Goal: Task Accomplishment & Management: Use online tool/utility

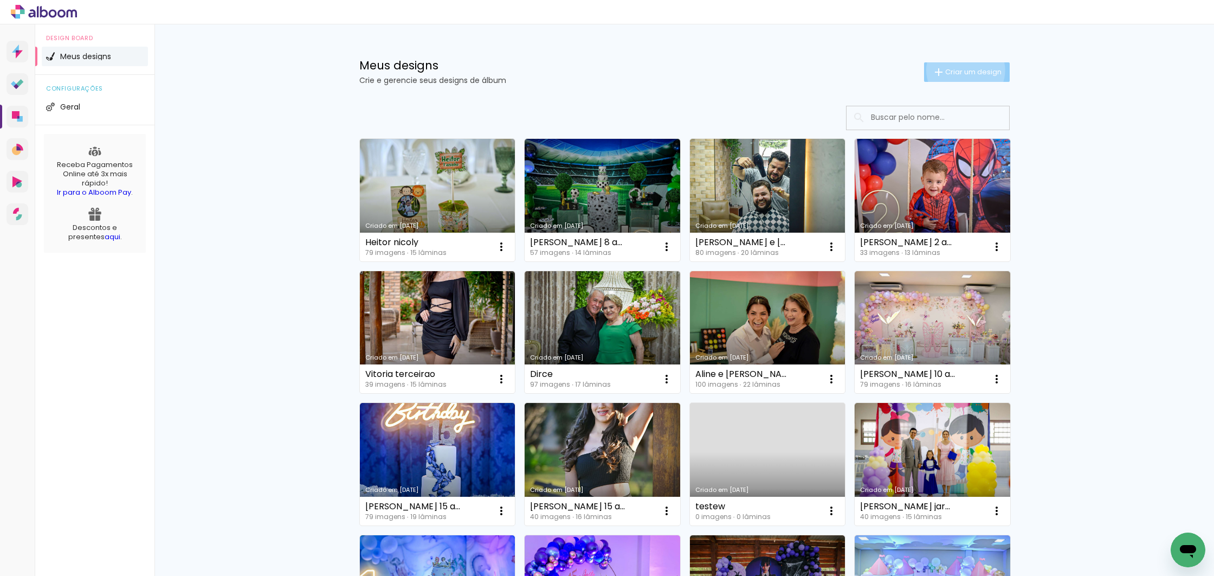
click at [959, 70] on span "Criar um design" at bounding box center [973, 71] width 56 height 7
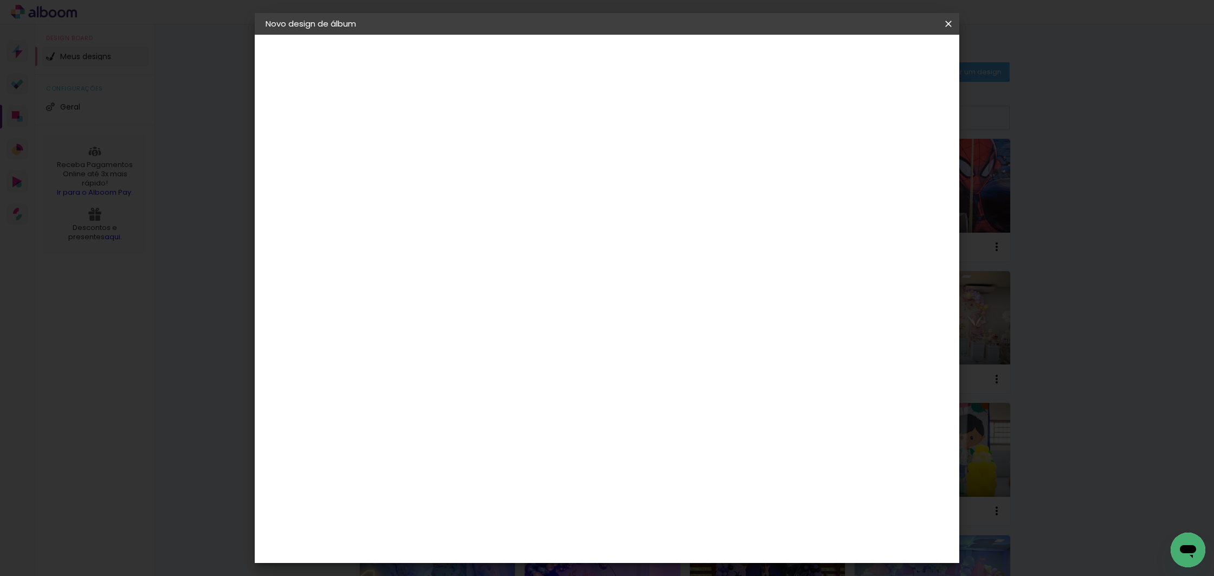
click at [443, 146] on input at bounding box center [443, 145] width 0 height 17
type input "[PERSON_NAME] 1 ano"
type paper-input "[PERSON_NAME] 1 ano"
click at [0, 0] on slot "Avançar" at bounding box center [0, 0] width 0 height 0
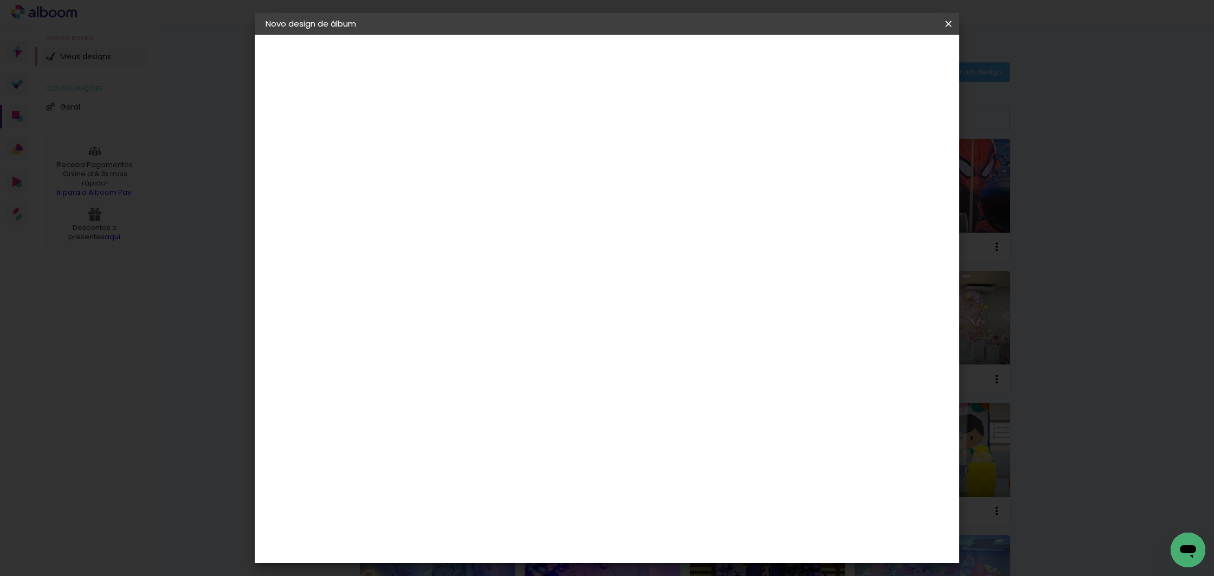
drag, startPoint x: 918, startPoint y: 43, endPoint x: 915, endPoint y: 48, distance: 5.6
click at [662, 43] on header "Fornecedor Escolha um fornecedor ou avance com o tamanho livre. Voltar Avançar" at bounding box center [529, 67] width 266 height 65
click at [0, 0] on slot "Avançar" at bounding box center [0, 0] width 0 height 0
click at [485, 180] on input "text" at bounding box center [464, 188] width 42 height 17
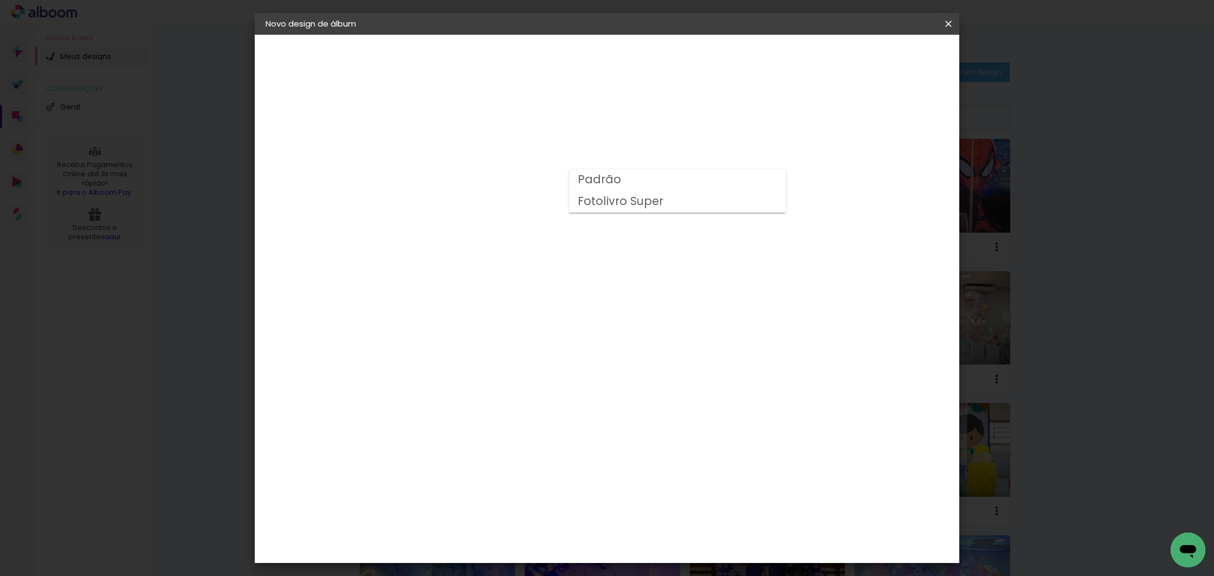
click at [628, 178] on paper-item "Padrão" at bounding box center [677, 180] width 217 height 22
type input "Padrão"
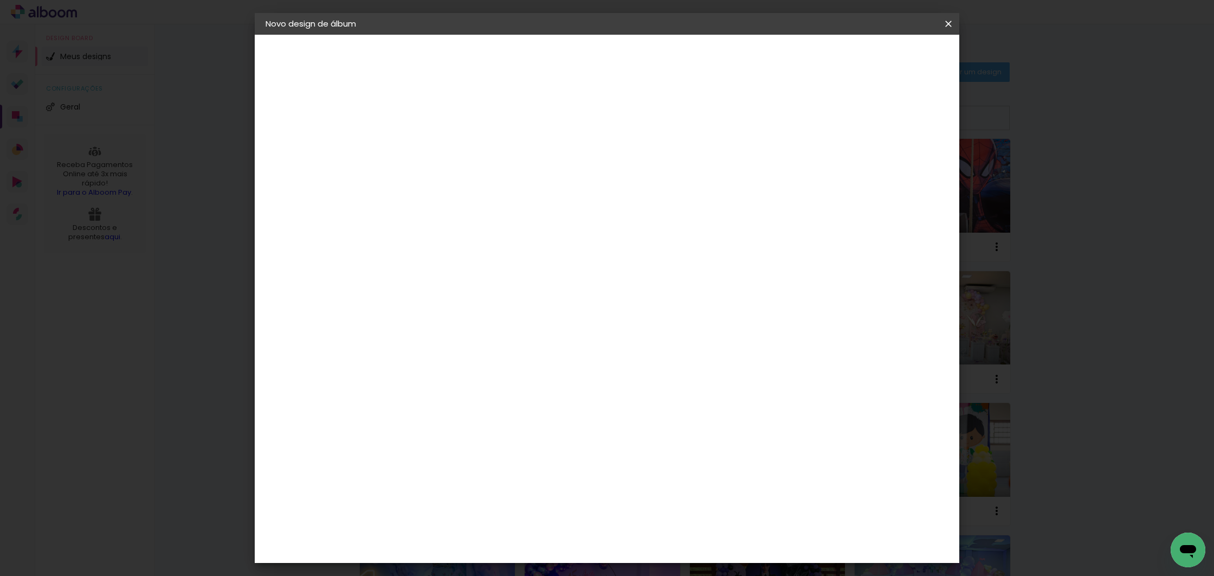
click at [0, 0] on slot "Avançar" at bounding box center [0, 0] width 0 height 0
click at [820, 113] on div at bounding box center [815, 117] width 10 height 10
type paper-checkbox "on"
click at [881, 58] on span "Iniciar design" at bounding box center [855, 58] width 49 height 8
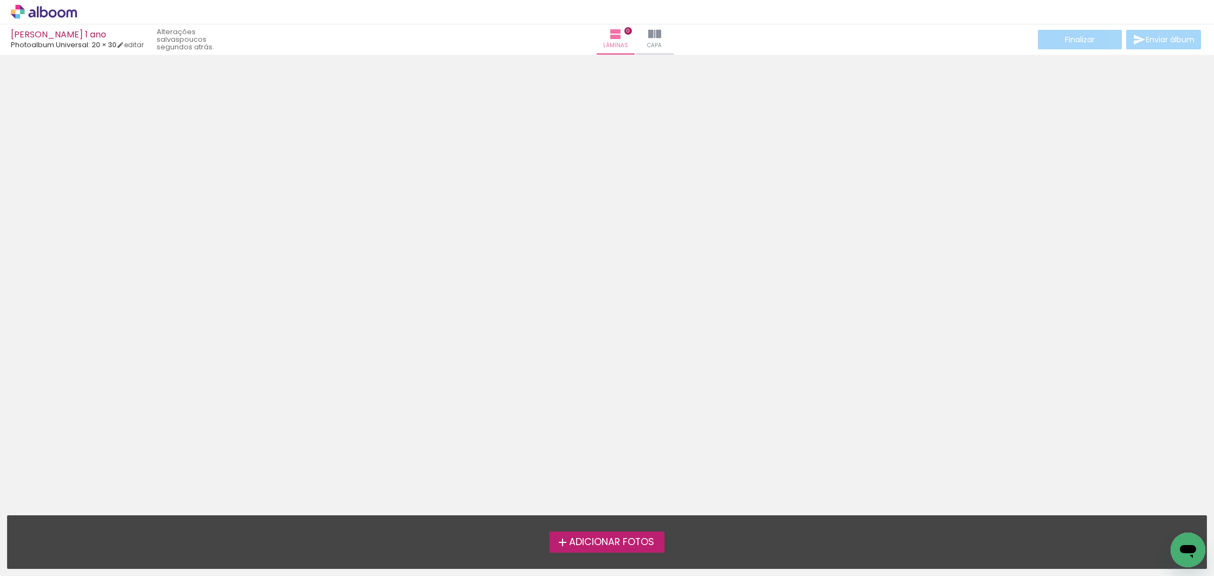
click at [604, 544] on span "Adicionar Fotos" at bounding box center [611, 542] width 85 height 10
click at [0, 0] on input "file" at bounding box center [0, 0] width 0 height 0
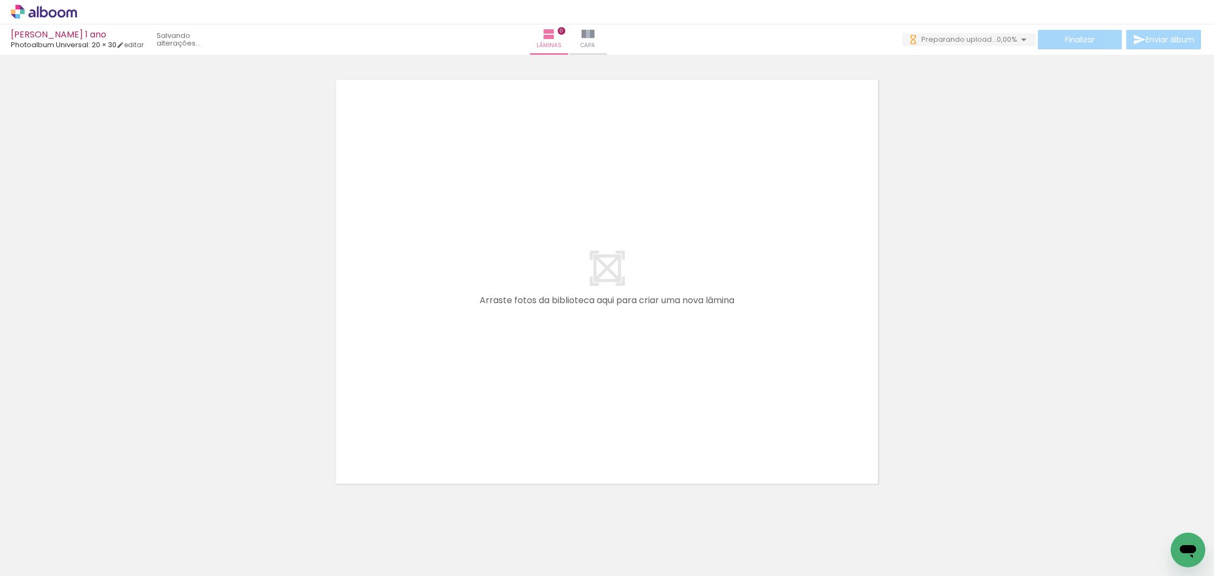
scroll to position [11, 0]
click at [60, 543] on iron-icon at bounding box center [55, 543] width 9 height 9
click at [54, 537] on paper-item "Não utilizadas" at bounding box center [35, 539] width 56 height 9
type input "Não utilizadas"
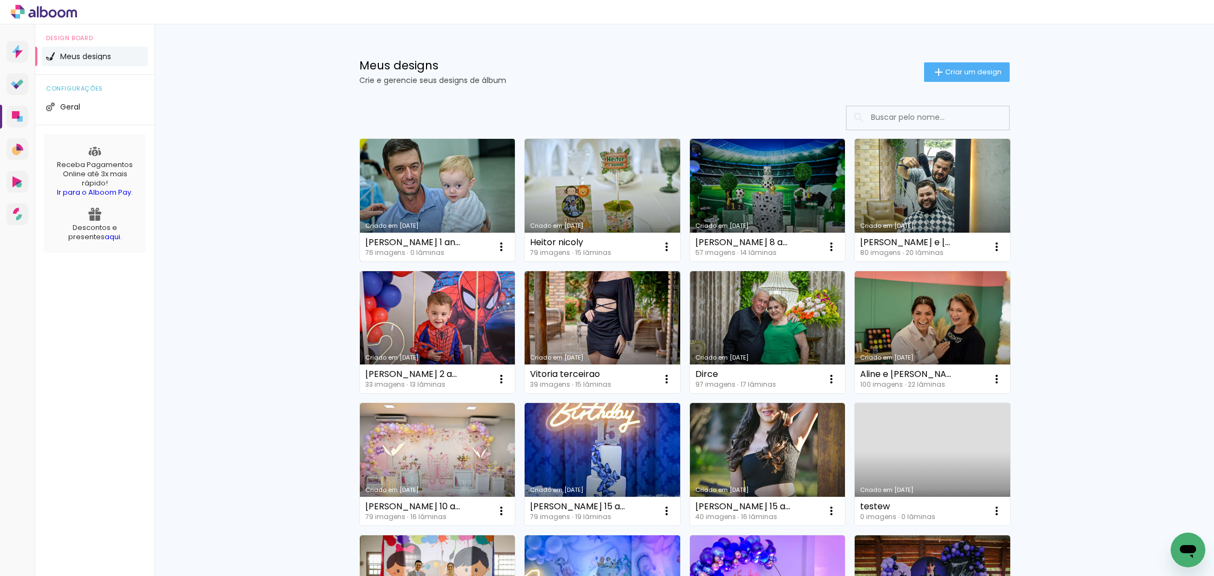
click at [449, 166] on link "Criado em [DATE]" at bounding box center [438, 200] width 156 height 122
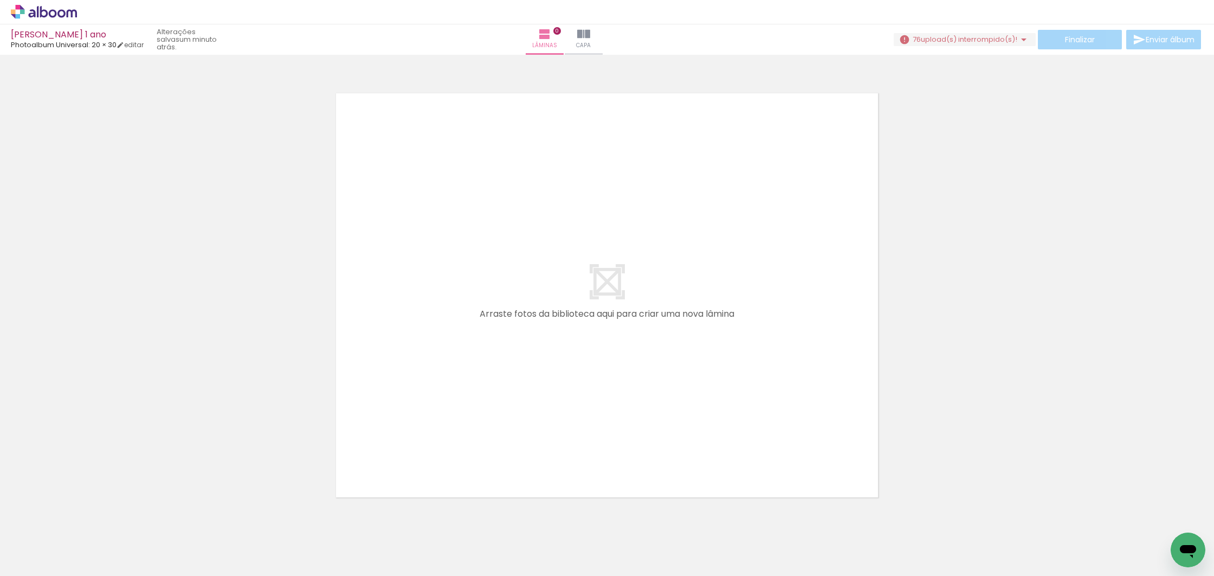
click at [57, 542] on iron-icon at bounding box center [55, 543] width 9 height 9
click at [0, 0] on slot "Não utilizadas" at bounding box center [0, 0] width 0 height 0
type input "Não utilizadas"
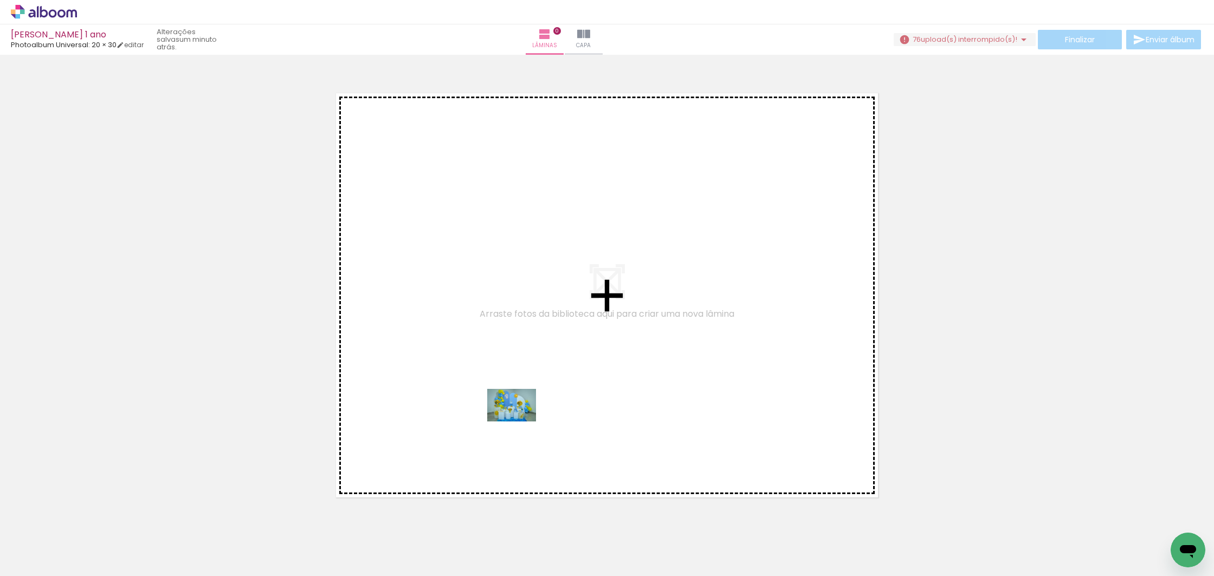
drag, startPoint x: 580, startPoint y: 544, endPoint x: 520, endPoint y: 420, distance: 137.9
click at [520, 420] on quentale-workspace at bounding box center [607, 288] width 1214 height 576
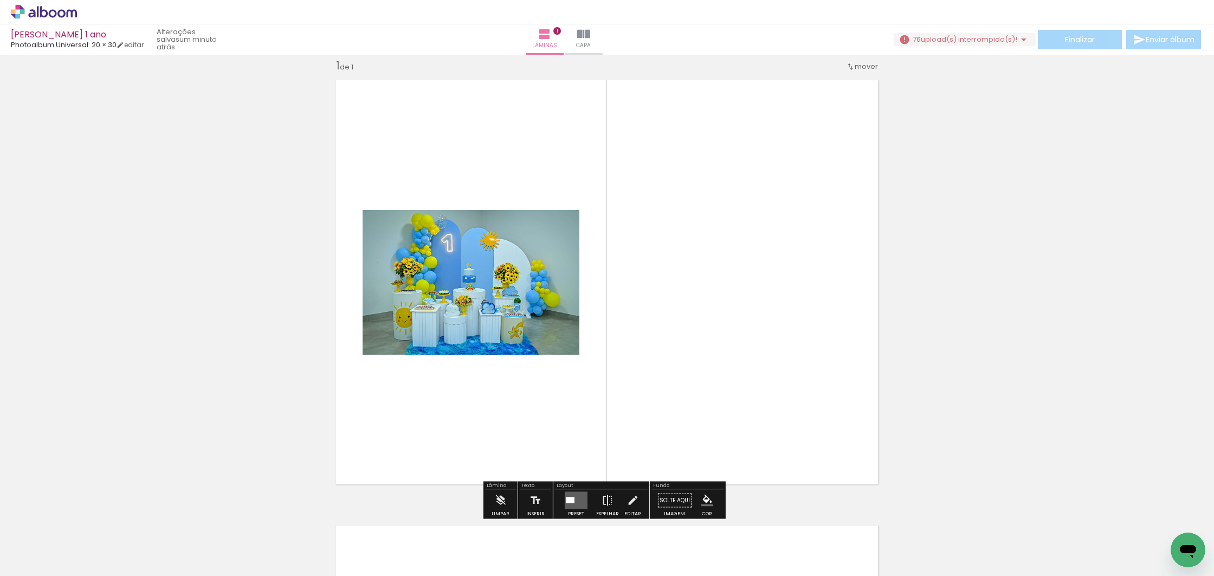
scroll to position [14, 0]
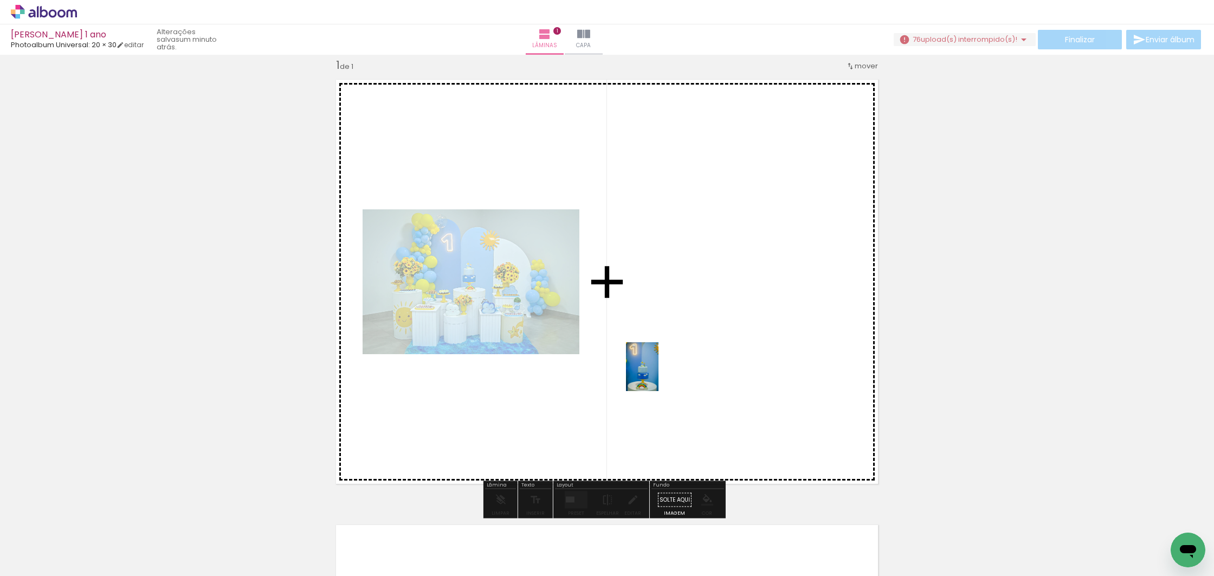
drag, startPoint x: 527, startPoint y: 543, endPoint x: 659, endPoint y: 374, distance: 213.9
click at [659, 374] on quentale-workspace at bounding box center [607, 288] width 1214 height 576
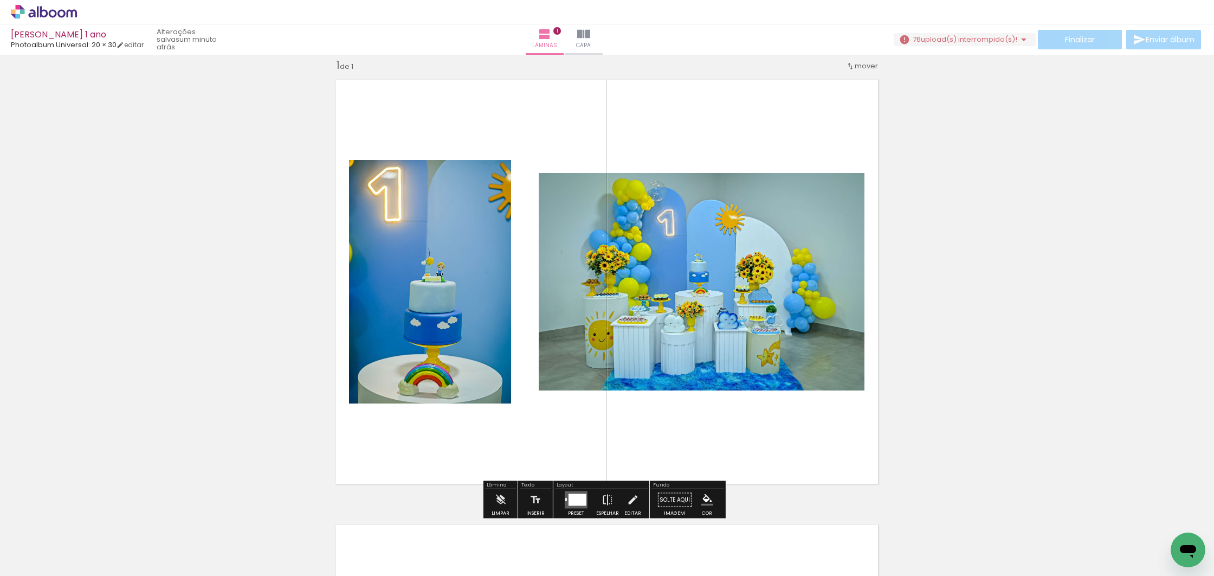
click at [571, 496] on div at bounding box center [578, 500] width 18 height 12
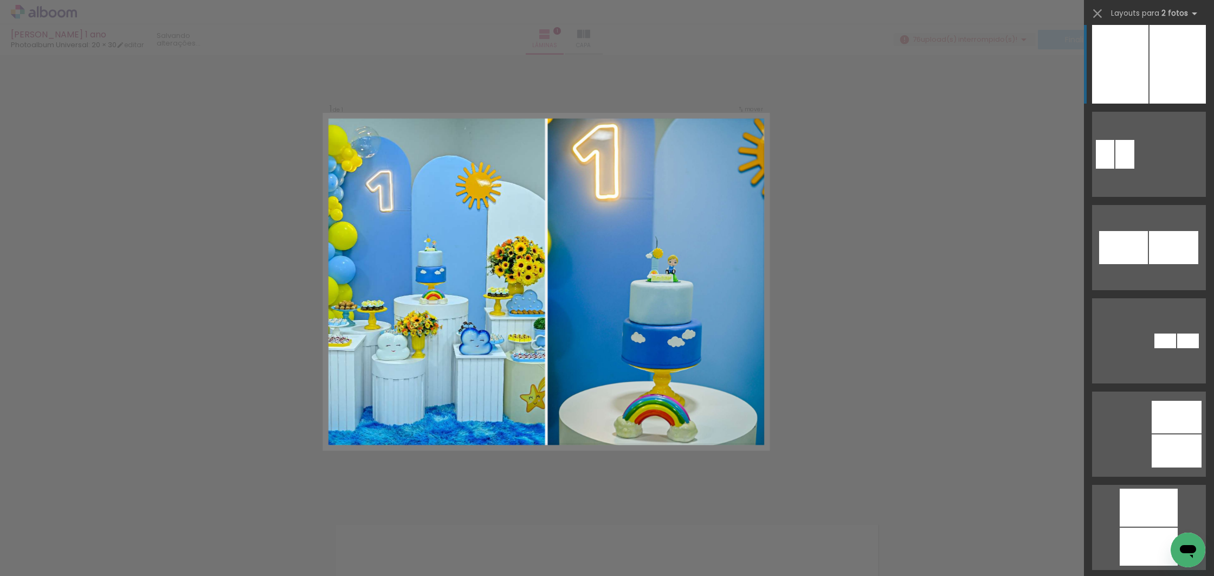
scroll to position [6361, 0]
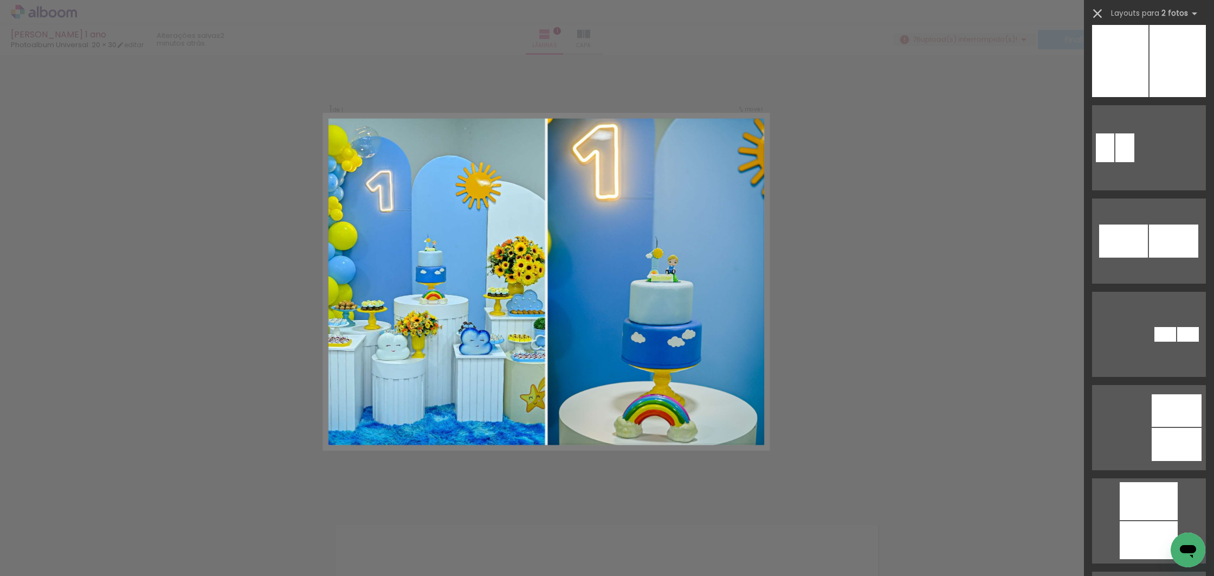
click at [1099, 11] on iron-icon at bounding box center [1097, 13] width 15 height 15
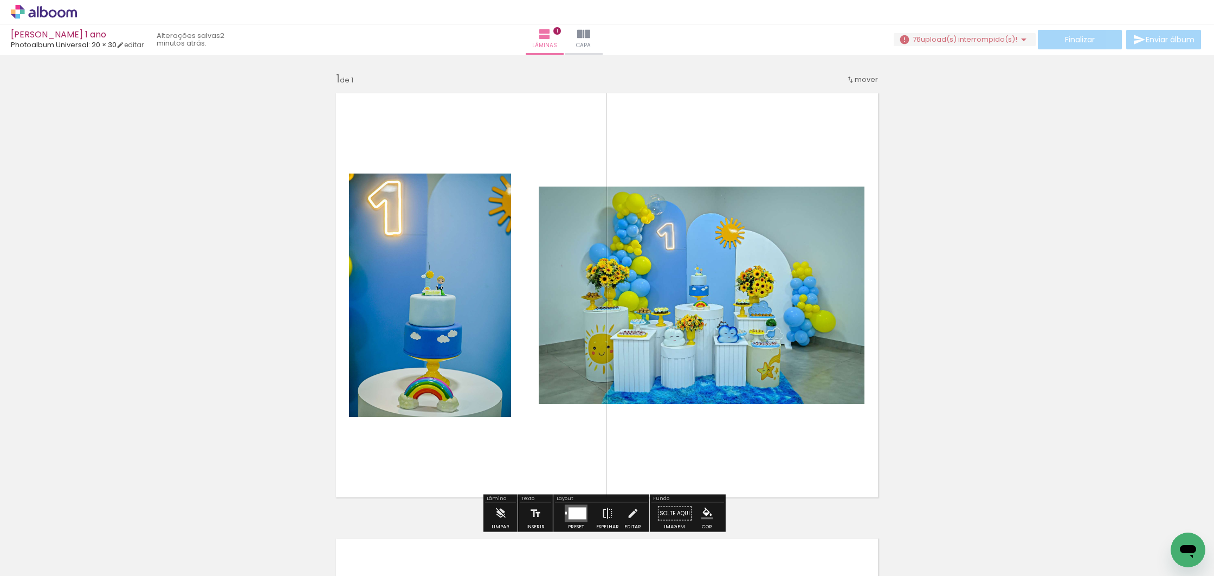
scroll to position [2, 0]
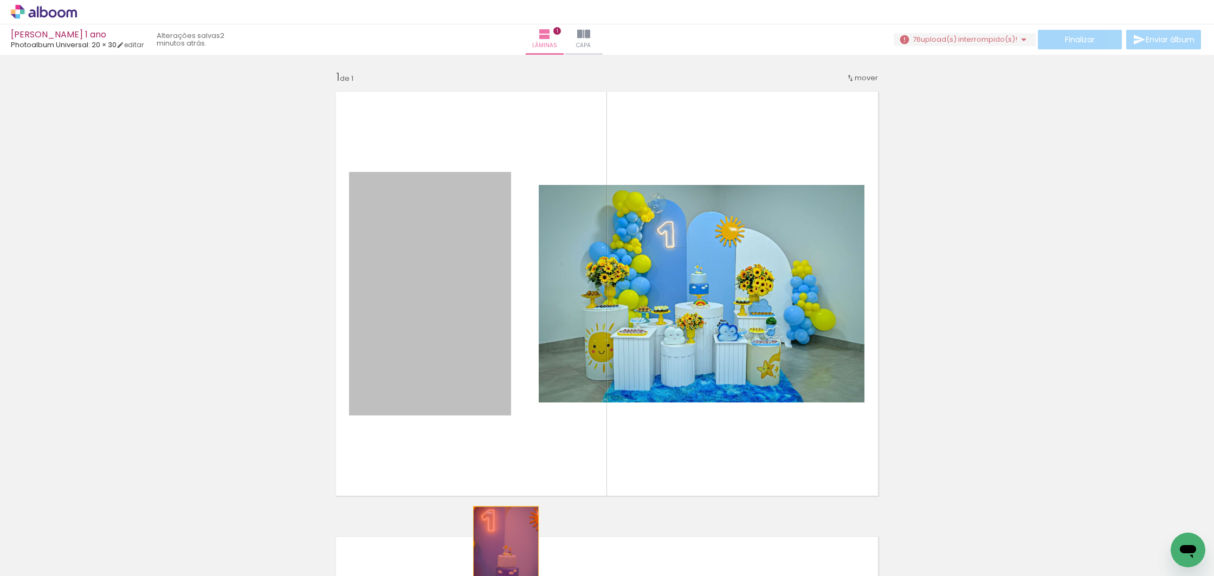
drag, startPoint x: 398, startPoint y: 302, endPoint x: 502, endPoint y: 554, distance: 272.7
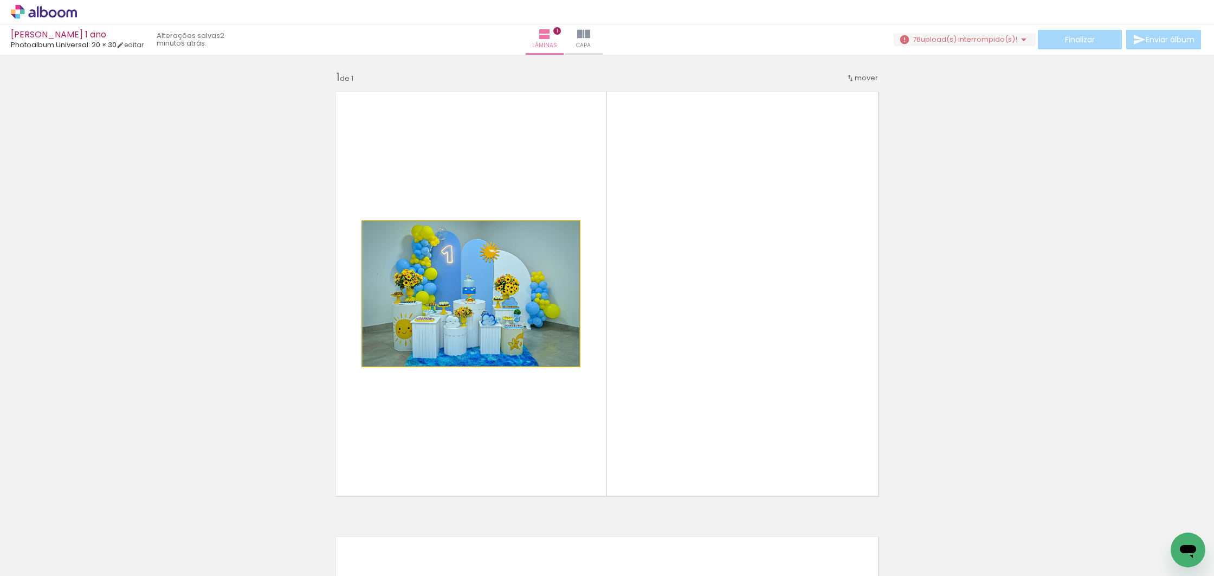
drag, startPoint x: 483, startPoint y: 314, endPoint x: 513, endPoint y: 439, distance: 128.2
click at [483, 314] on quentale-photo at bounding box center [471, 293] width 217 height 145
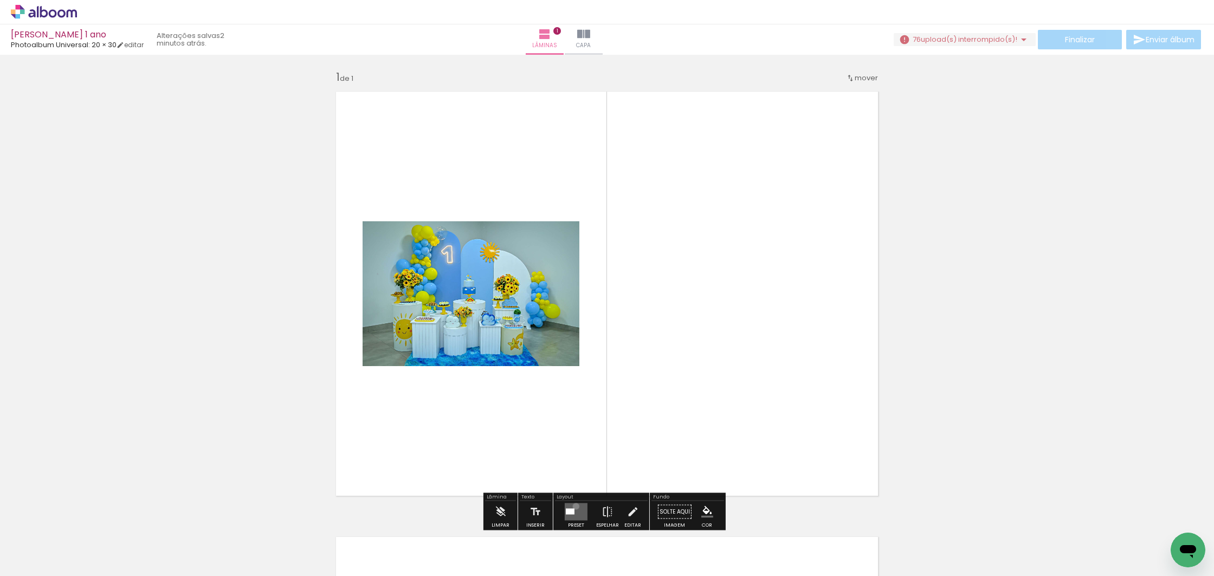
click at [573, 506] on quentale-layouter at bounding box center [576, 511] width 23 height 17
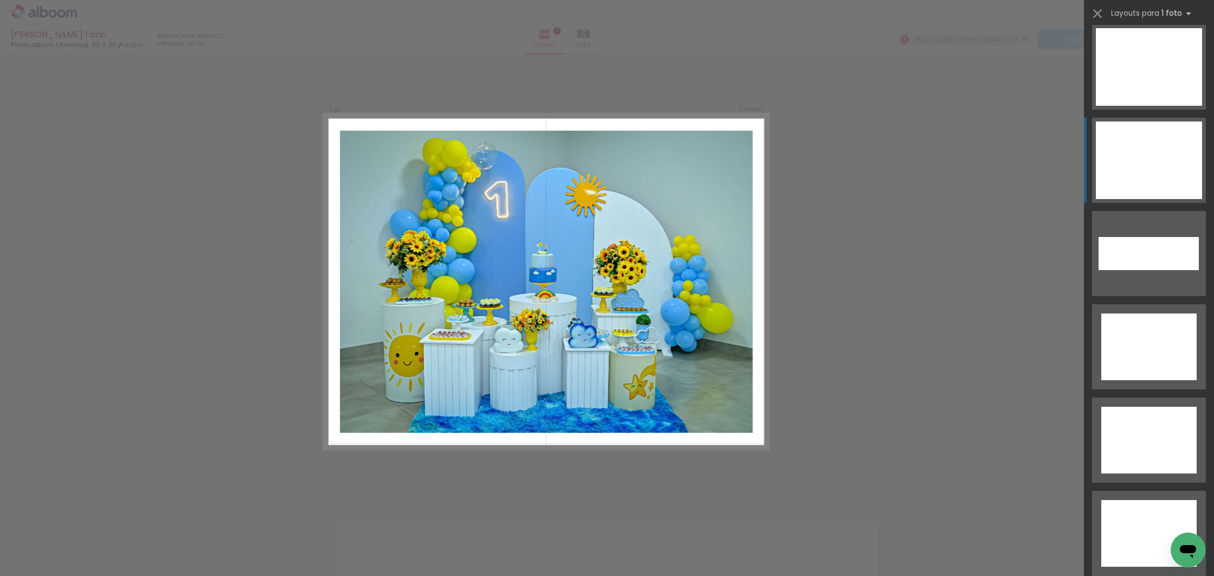
scroll to position [4948, 0]
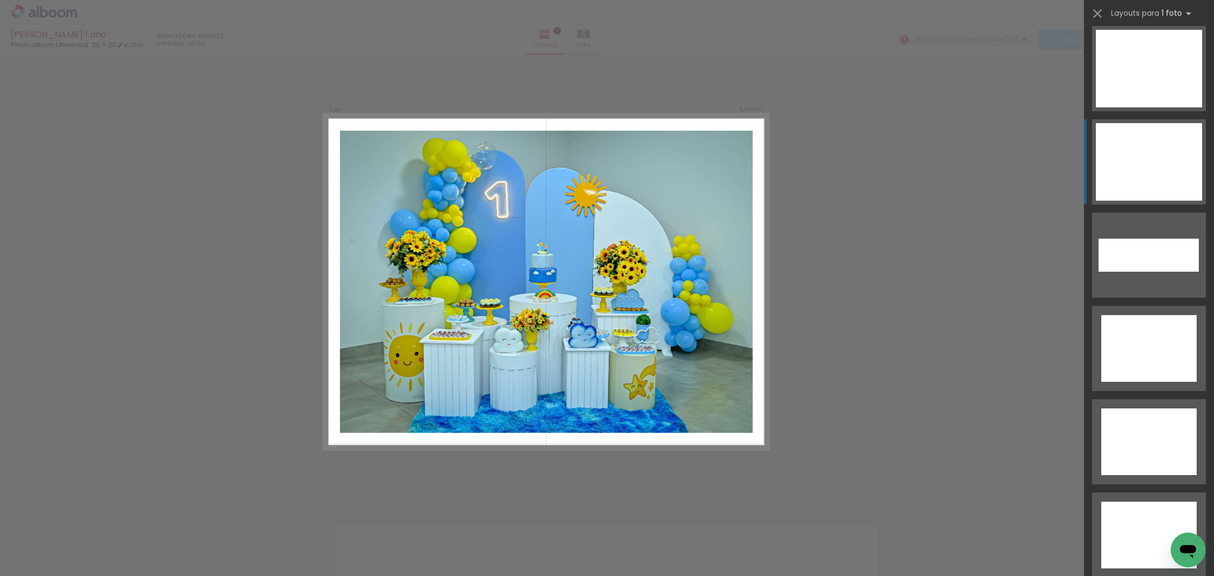
click at [1125, 166] on div at bounding box center [1149, 162] width 106 height 78
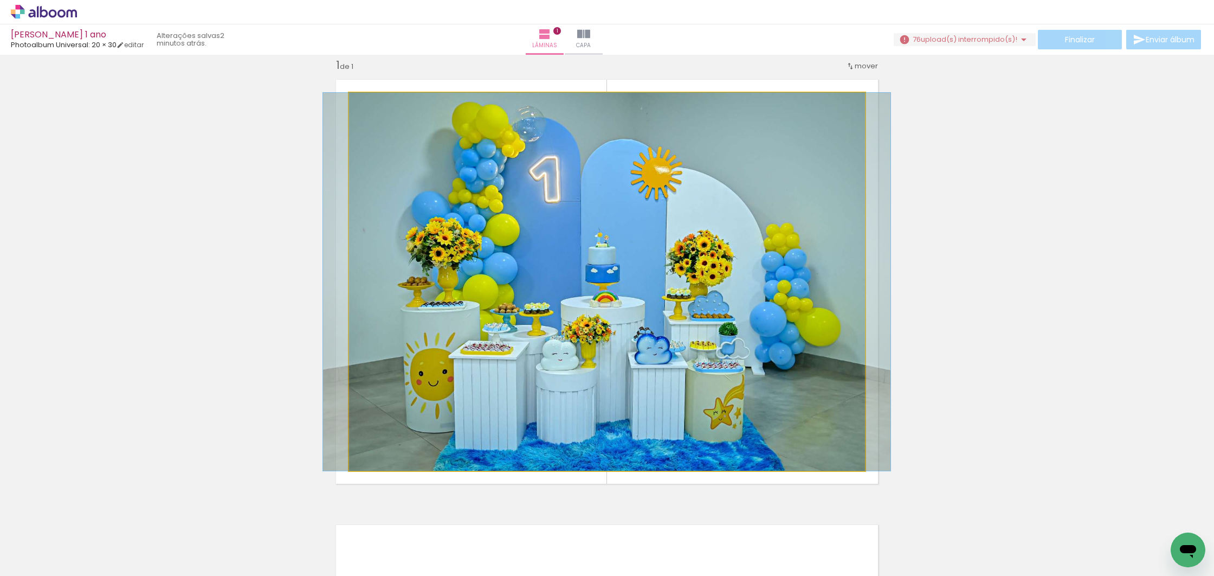
click at [424, 153] on div at bounding box center [607, 282] width 568 height 378
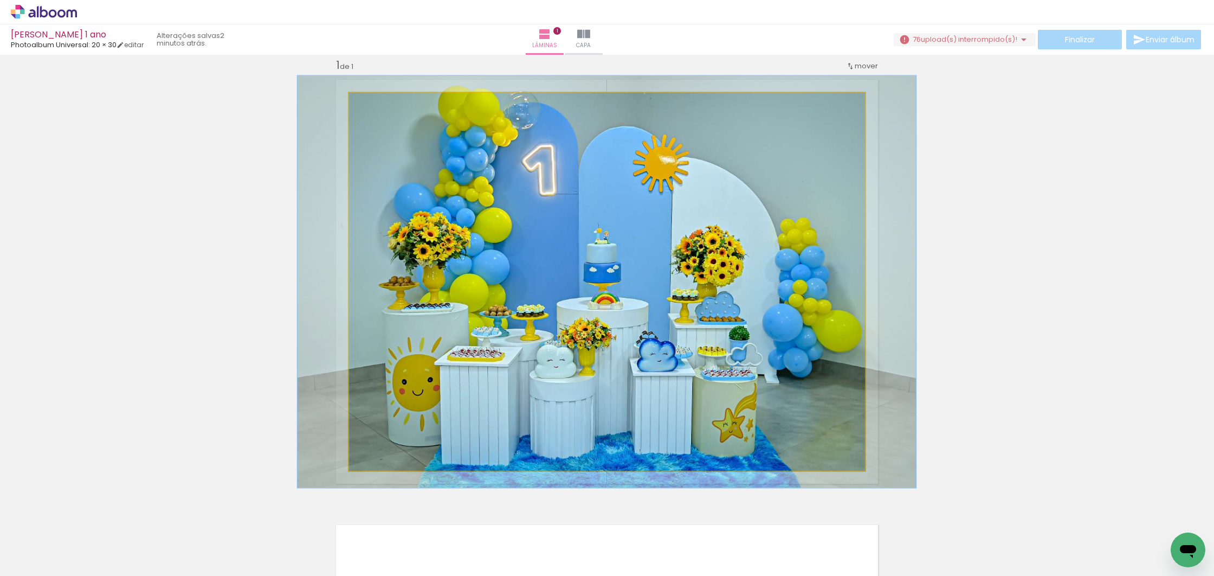
type paper-slider "109"
click at [376, 104] on div at bounding box center [378, 104] width 10 height 10
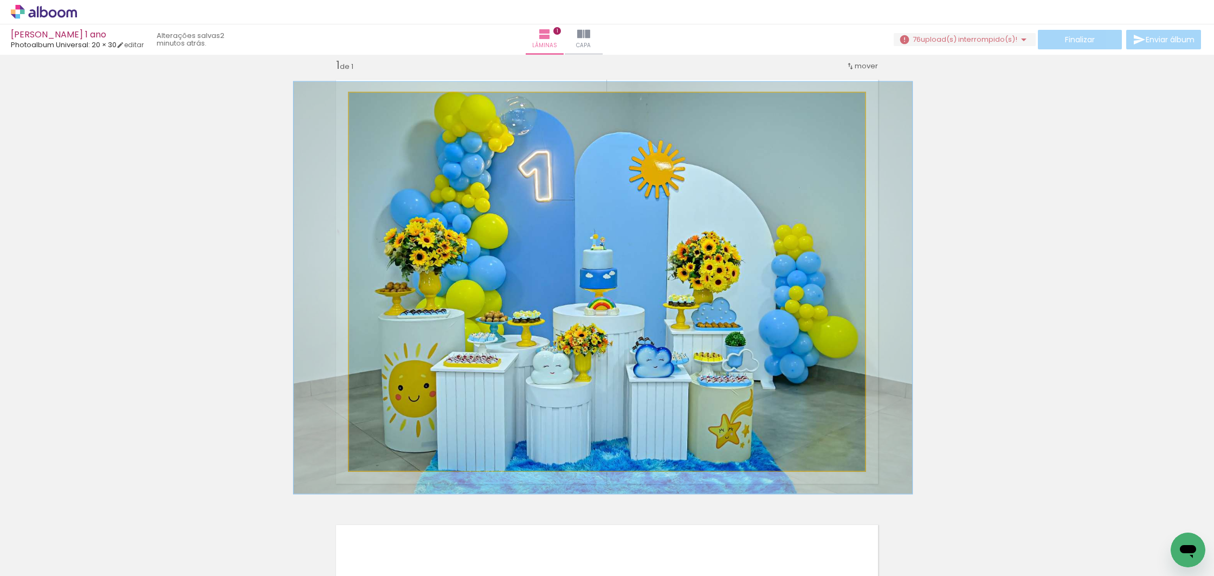
drag, startPoint x: 608, startPoint y: 246, endPoint x: 604, endPoint y: 252, distance: 7.1
click at [604, 251] on div at bounding box center [603, 288] width 618 height 412
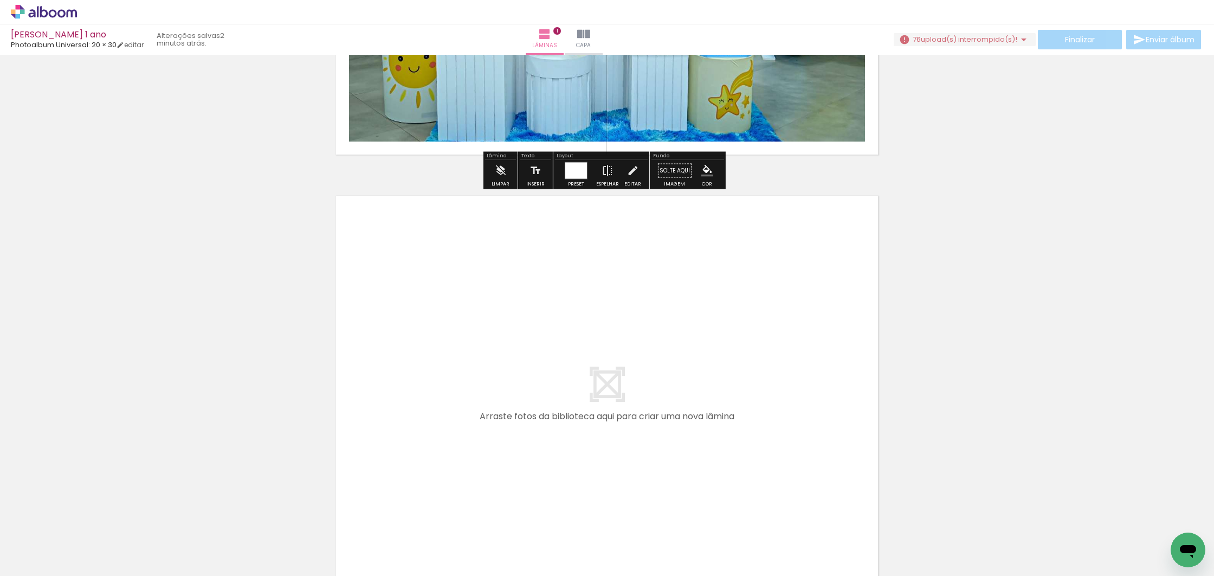
scroll to position [344, 0]
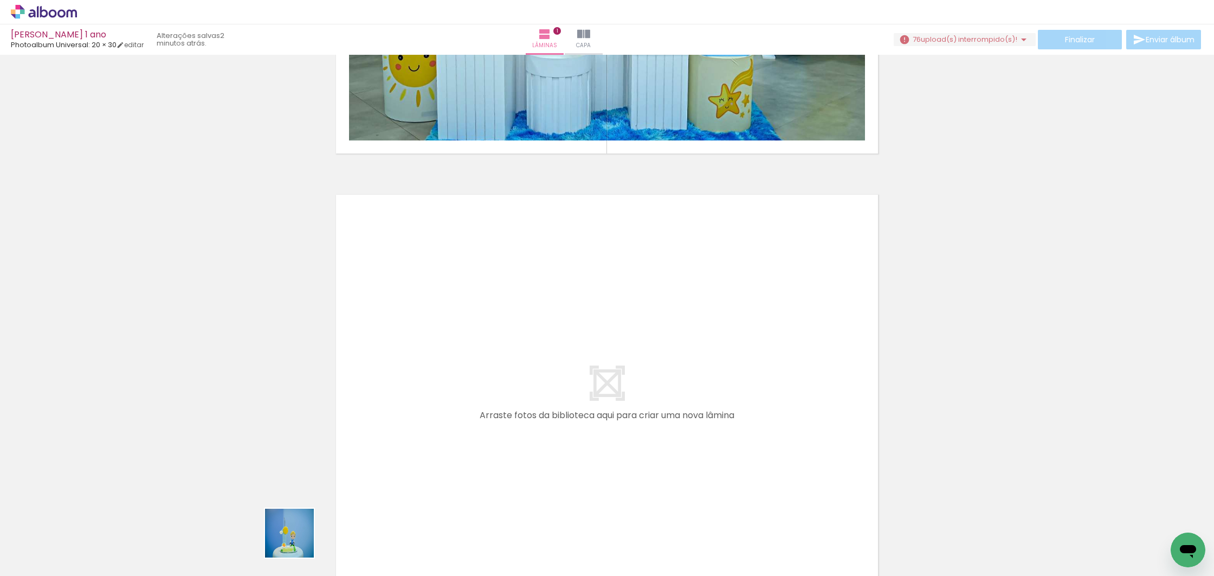
click at [475, 368] on quentale-workspace at bounding box center [607, 288] width 1214 height 576
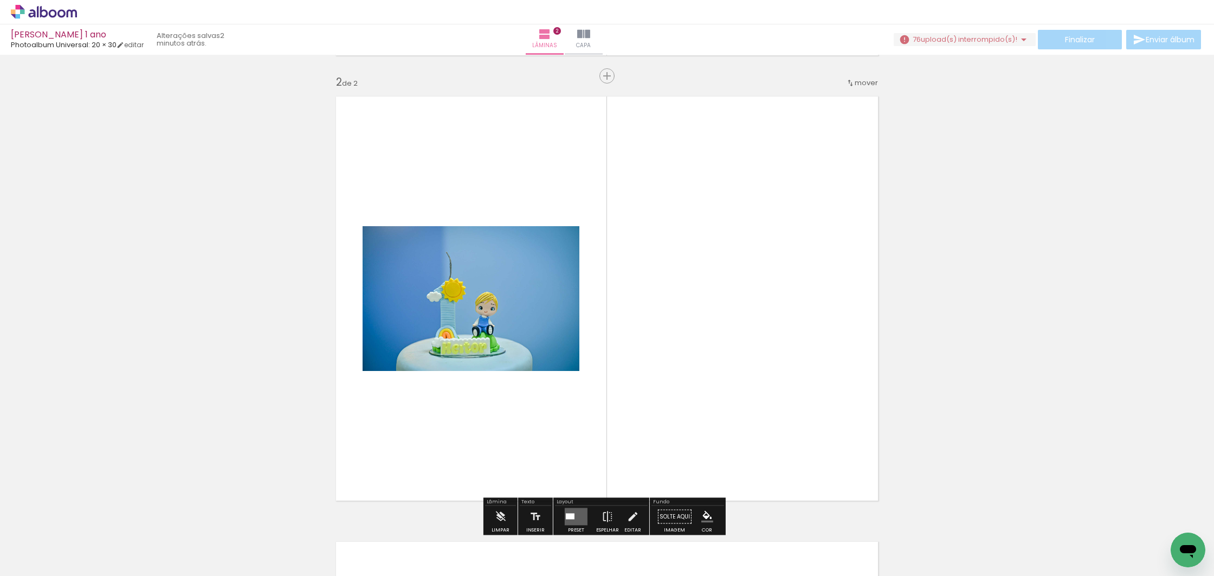
scroll to position [459, 0]
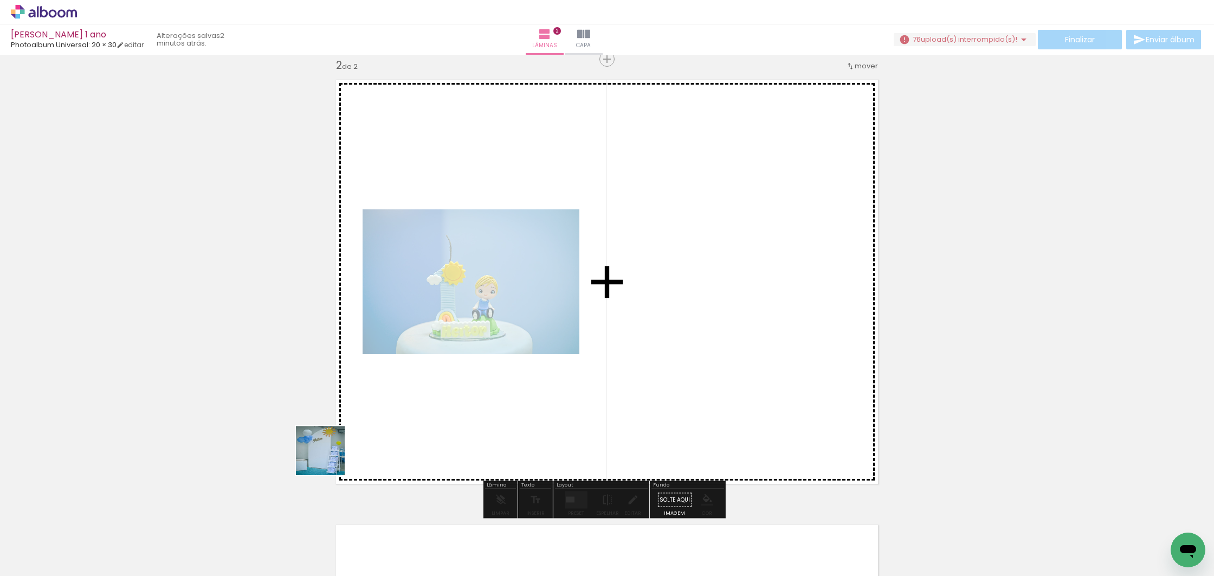
drag, startPoint x: 263, startPoint y: 510, endPoint x: 164, endPoint y: 495, distance: 100.3
click at [394, 408] on quentale-workspace at bounding box center [607, 288] width 1214 height 576
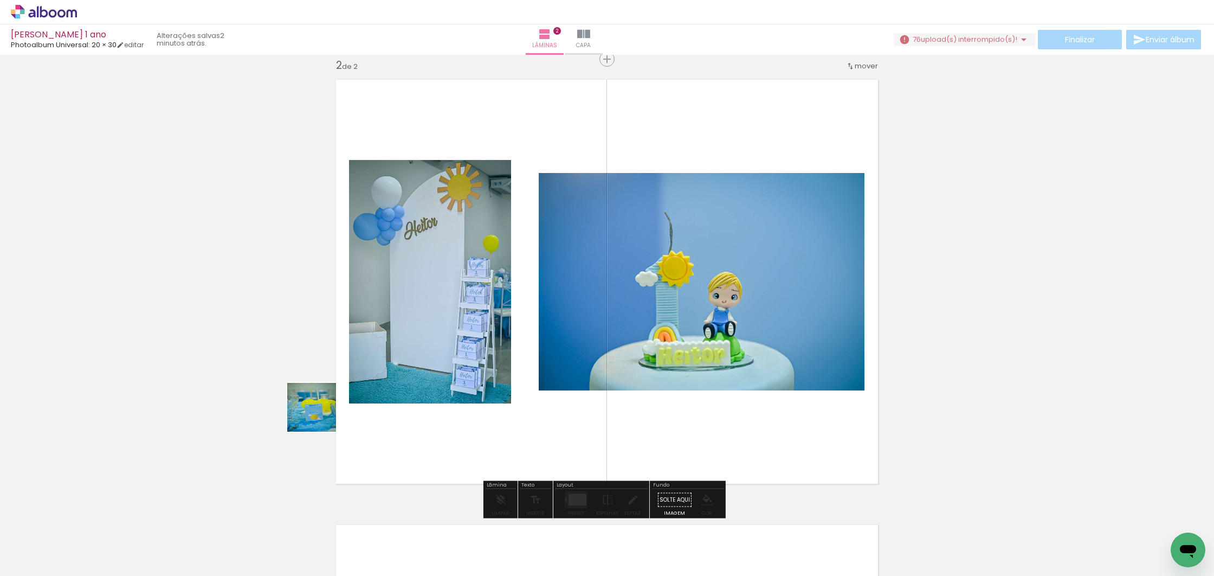
drag, startPoint x: 158, startPoint y: 551, endPoint x: 252, endPoint y: 451, distance: 136.9
click at [354, 382] on quentale-workspace at bounding box center [607, 288] width 1214 height 576
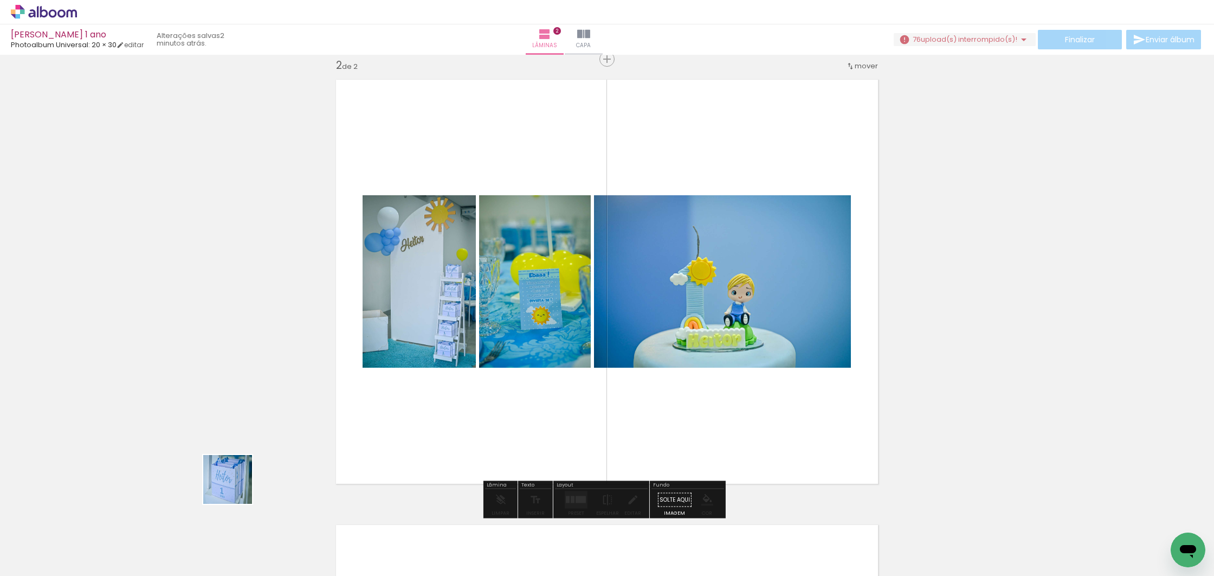
drag, startPoint x: 236, startPoint y: 487, endPoint x: 384, endPoint y: 442, distance: 154.8
click at [489, 383] on quentale-workspace at bounding box center [607, 288] width 1214 height 576
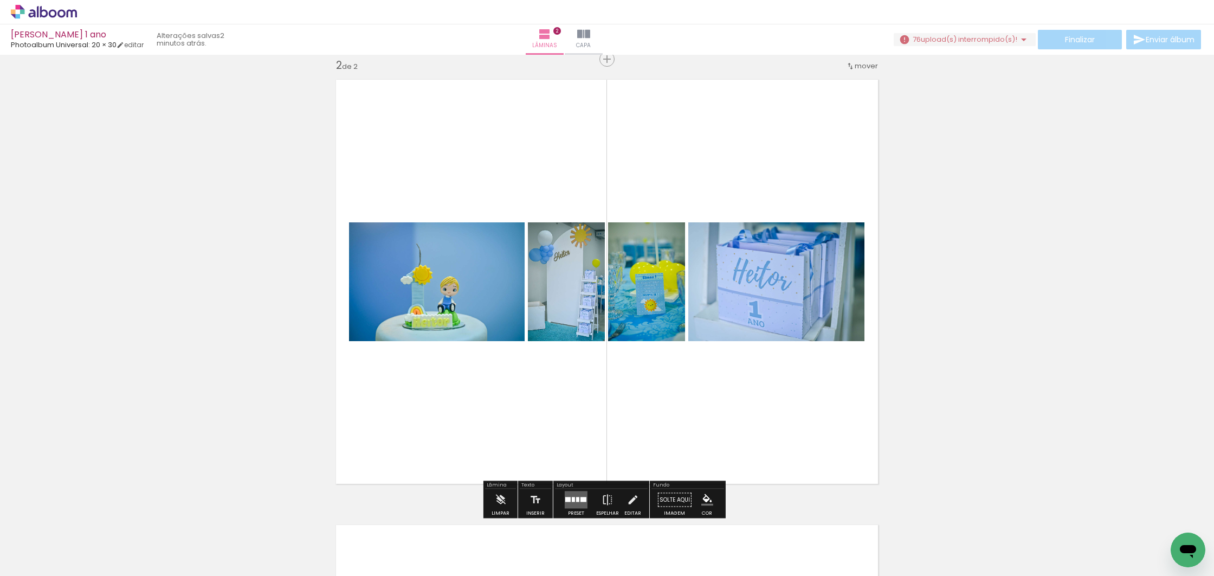
drag, startPoint x: 214, startPoint y: 533, endPoint x: 337, endPoint y: 447, distance: 150.2
click at [489, 356] on quentale-workspace at bounding box center [607, 288] width 1214 height 576
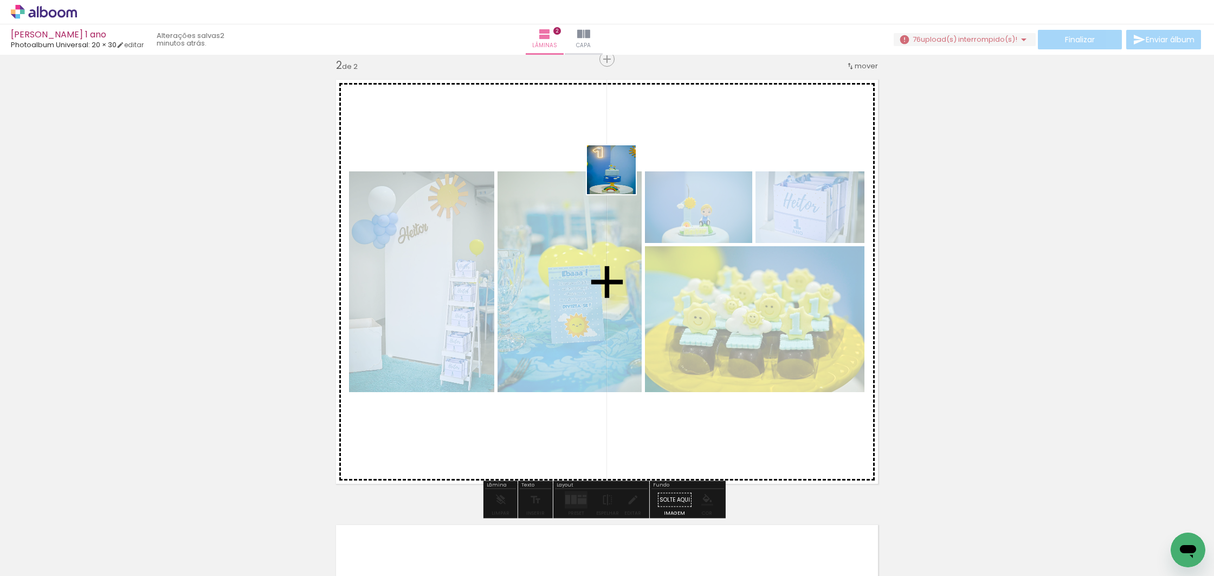
drag, startPoint x: 267, startPoint y: 501, endPoint x: 628, endPoint y: 169, distance: 491.0
click at [628, 169] on quentale-workspace at bounding box center [607, 288] width 1214 height 576
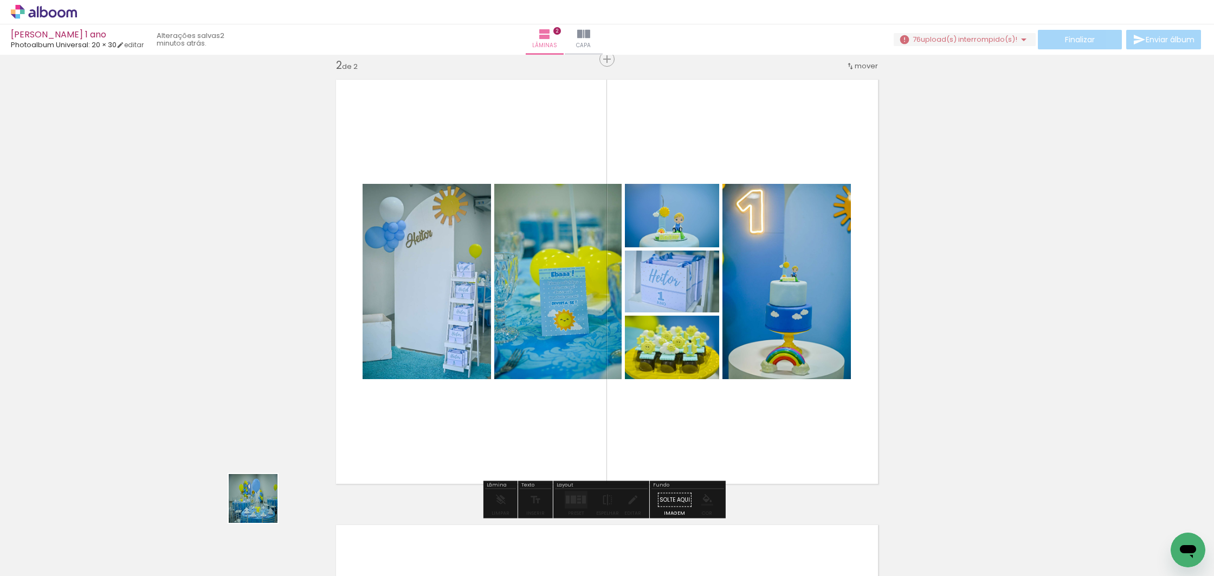
drag, startPoint x: 261, startPoint y: 506, endPoint x: 331, endPoint y: 446, distance: 92.2
click at [453, 328] on quentale-workspace at bounding box center [607, 288] width 1214 height 576
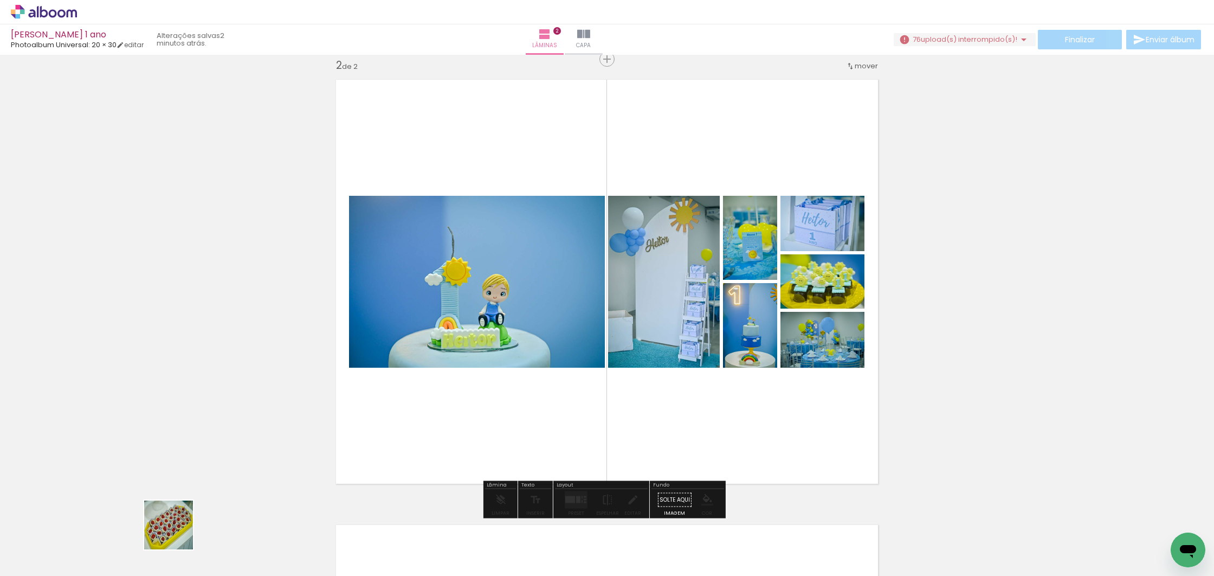
drag, startPoint x: 177, startPoint y: 533, endPoint x: 469, endPoint y: 367, distance: 336.0
click at [493, 360] on quentale-workspace at bounding box center [607, 288] width 1214 height 576
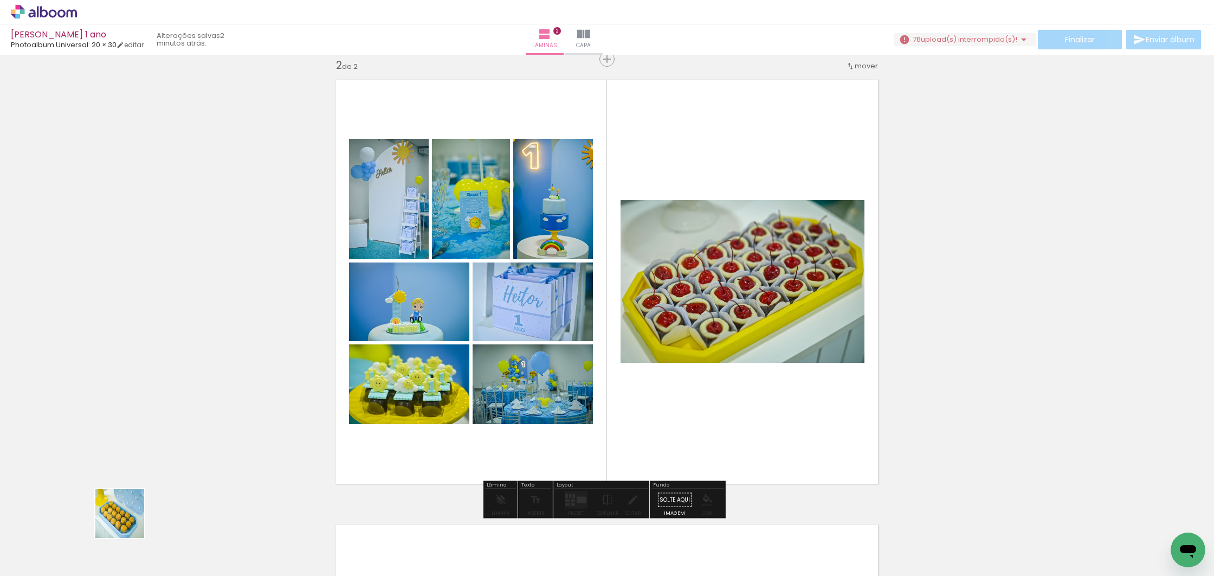
drag, startPoint x: 96, startPoint y: 538, endPoint x: 468, endPoint y: 354, distance: 414.3
click at [484, 354] on quentale-workspace at bounding box center [607, 288] width 1214 height 576
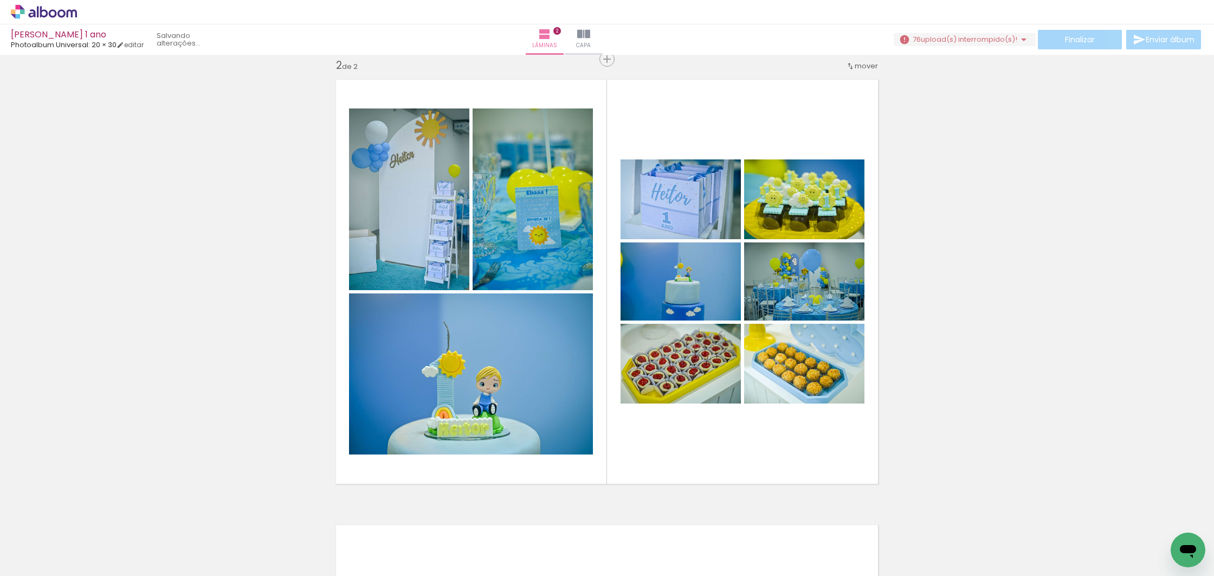
scroll to position [0, 2885]
click at [89, 544] on iron-horizontal-list at bounding box center [78, 542] width 22 height 68
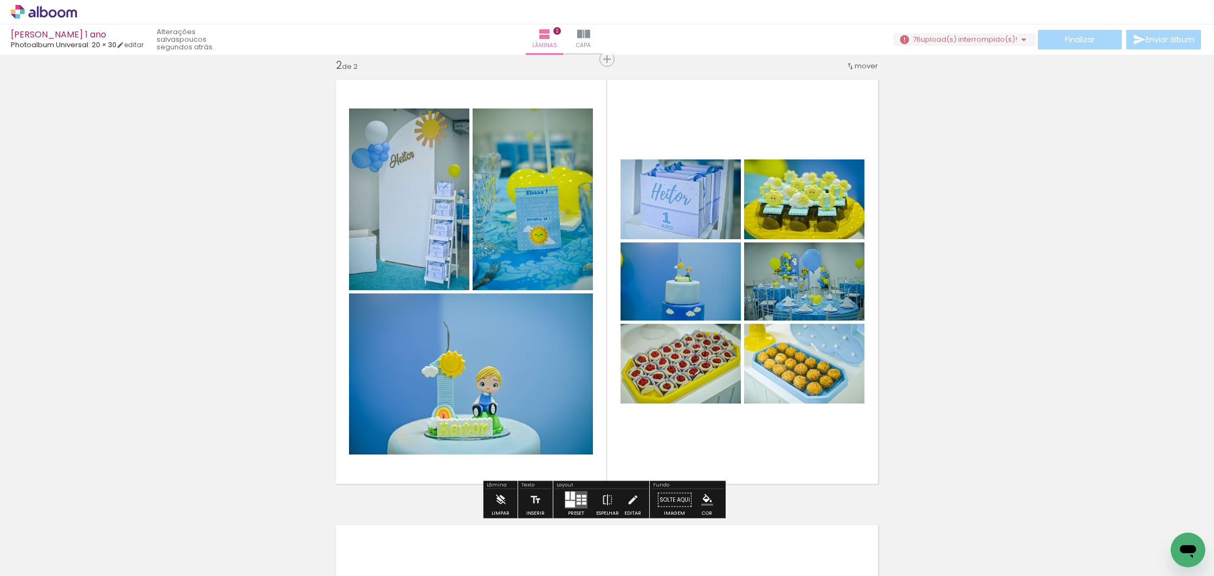
scroll to position [458, 0]
click at [979, 37] on span "upload(s) interrompido(s)!" at bounding box center [969, 39] width 96 height 10
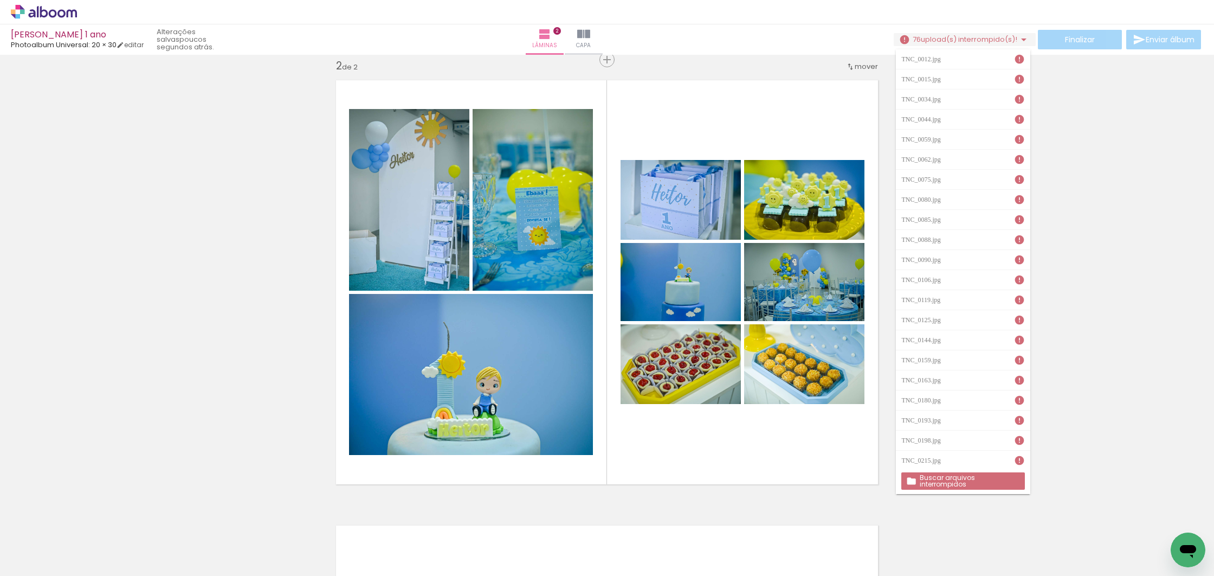
click at [0, 0] on slot "Buscar arquivos interrompidos" at bounding box center [0, 0] width 0 height 0
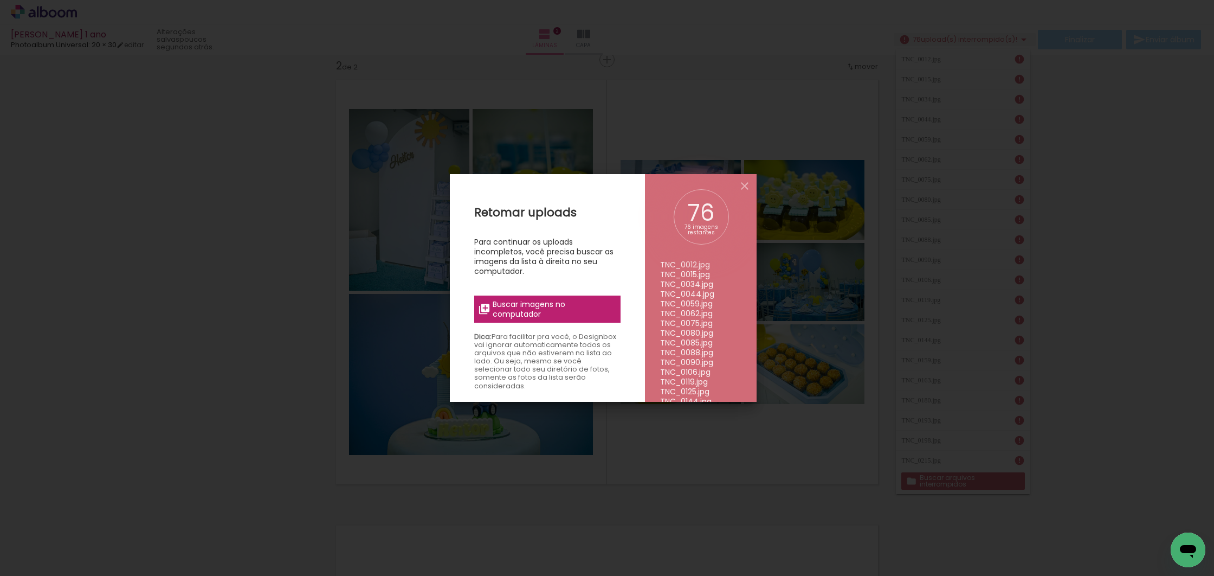
click at [533, 303] on span "Buscar imagens no computador" at bounding box center [553, 309] width 121 height 20
click at [0, 0] on input "file" at bounding box center [0, 0] width 0 height 0
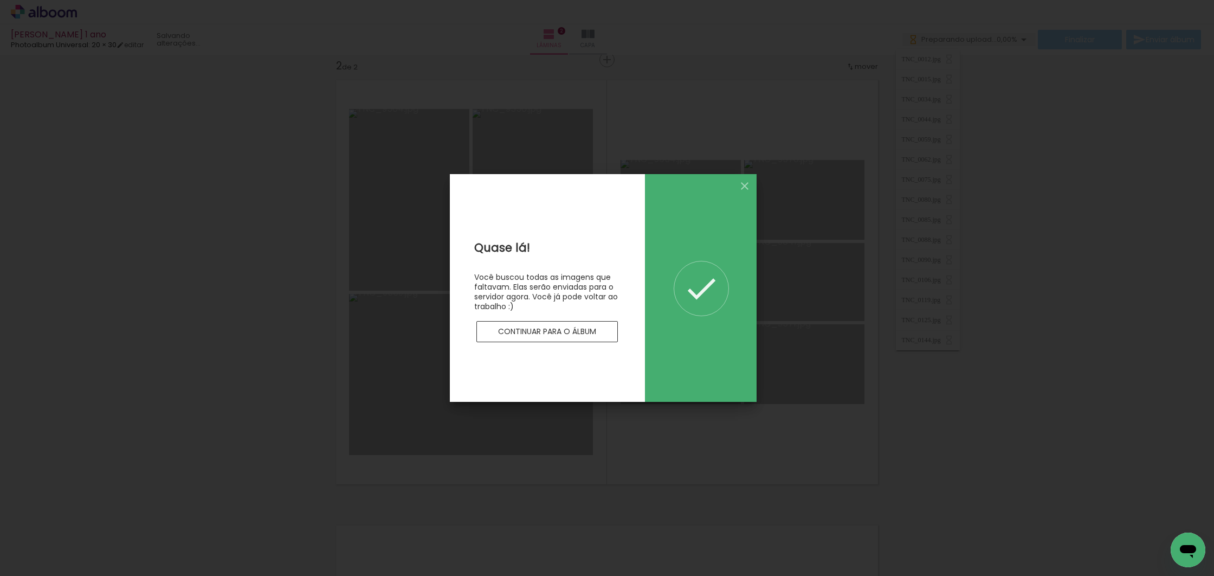
click at [0, 0] on slot "Continuar para o álbum" at bounding box center [0, 0] width 0 height 0
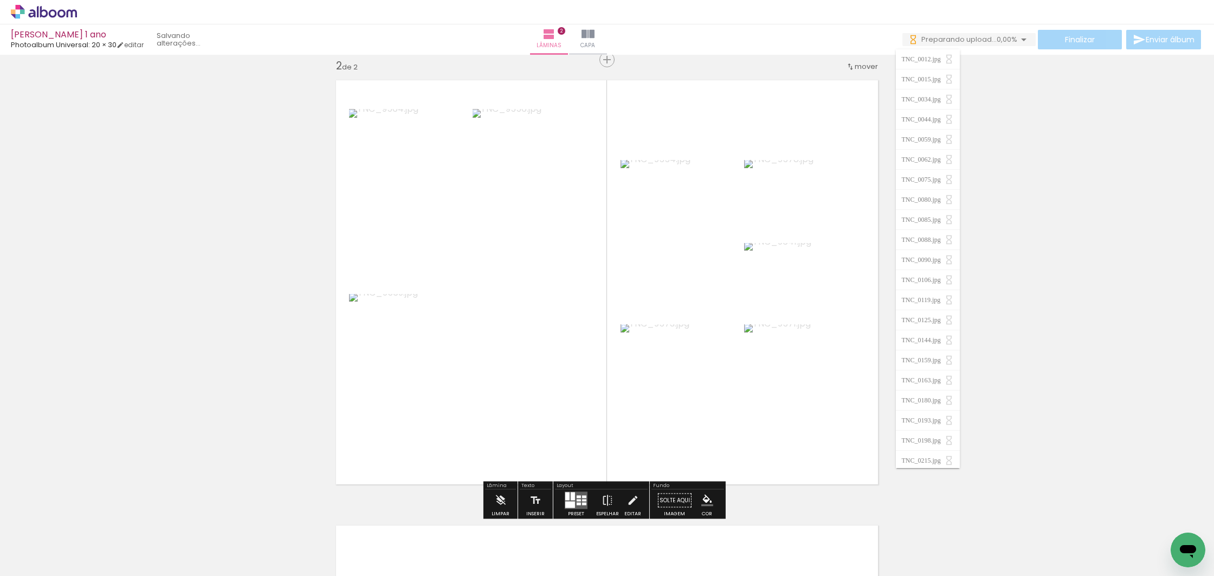
scroll to position [0, 0]
drag, startPoint x: 220, startPoint y: 360, endPoint x: 246, endPoint y: 376, distance: 30.9
click at [220, 359] on div "Inserir lâmina 1 de 2 Inserir lâmina 2 de 2" at bounding box center [607, 269] width 1214 height 1336
click at [579, 500] on quentale-layouter at bounding box center [576, 500] width 23 height 17
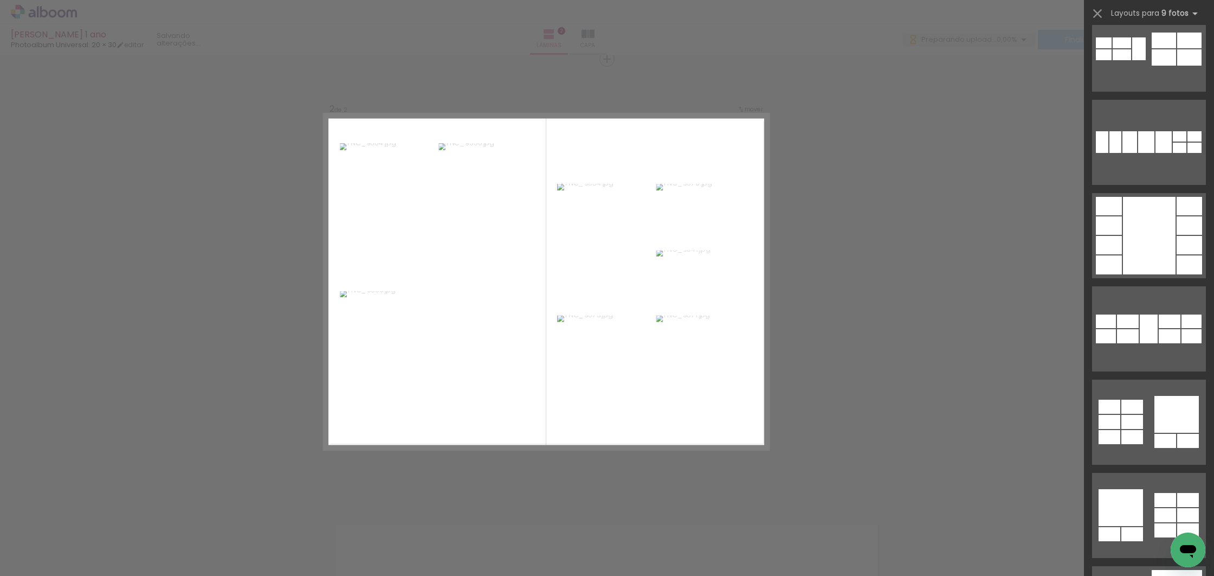
scroll to position [519, 0]
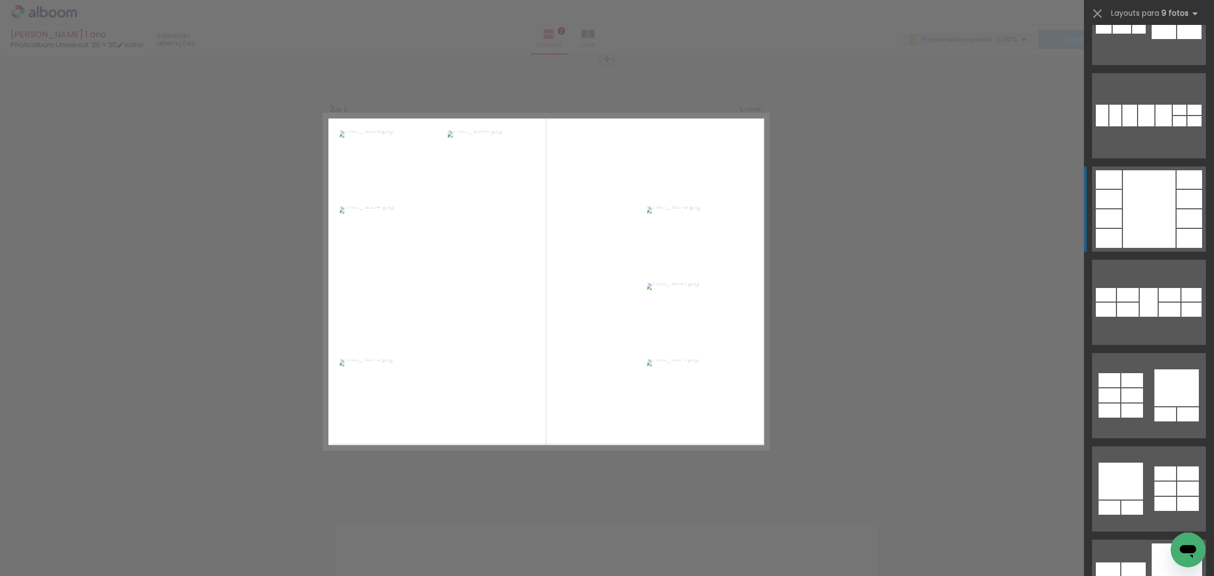
drag, startPoint x: 1133, startPoint y: 190, endPoint x: 1130, endPoint y: 183, distance: 7.3
click at [1133, 190] on div at bounding box center [1149, 209] width 53 height 78
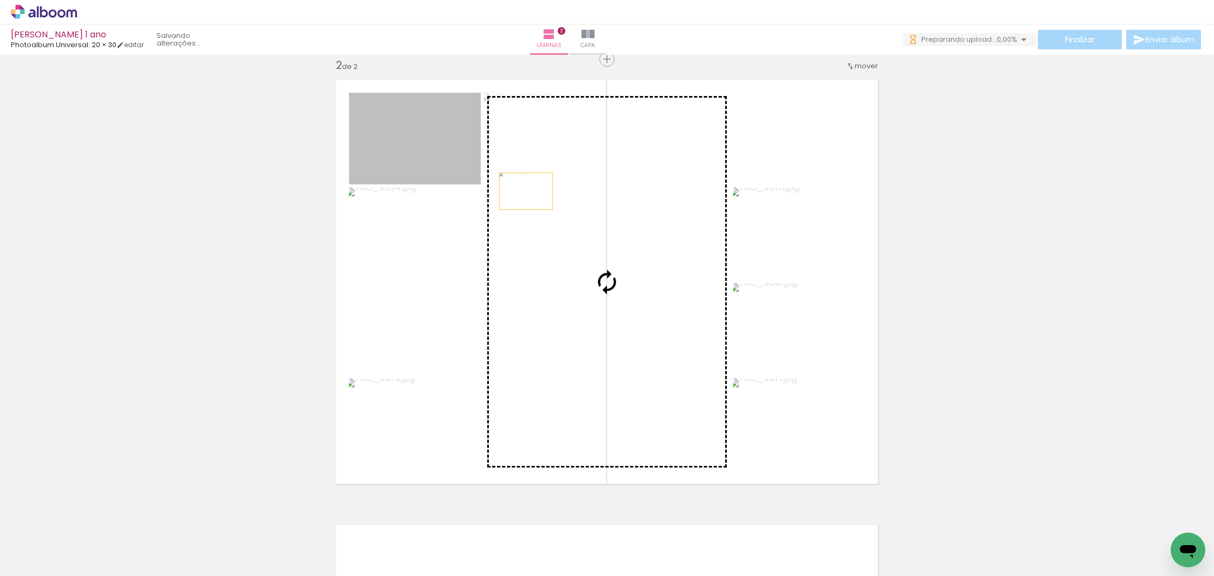
drag, startPoint x: 433, startPoint y: 154, endPoint x: 610, endPoint y: 272, distance: 213.2
click at [0, 0] on slot at bounding box center [0, 0] width 0 height 0
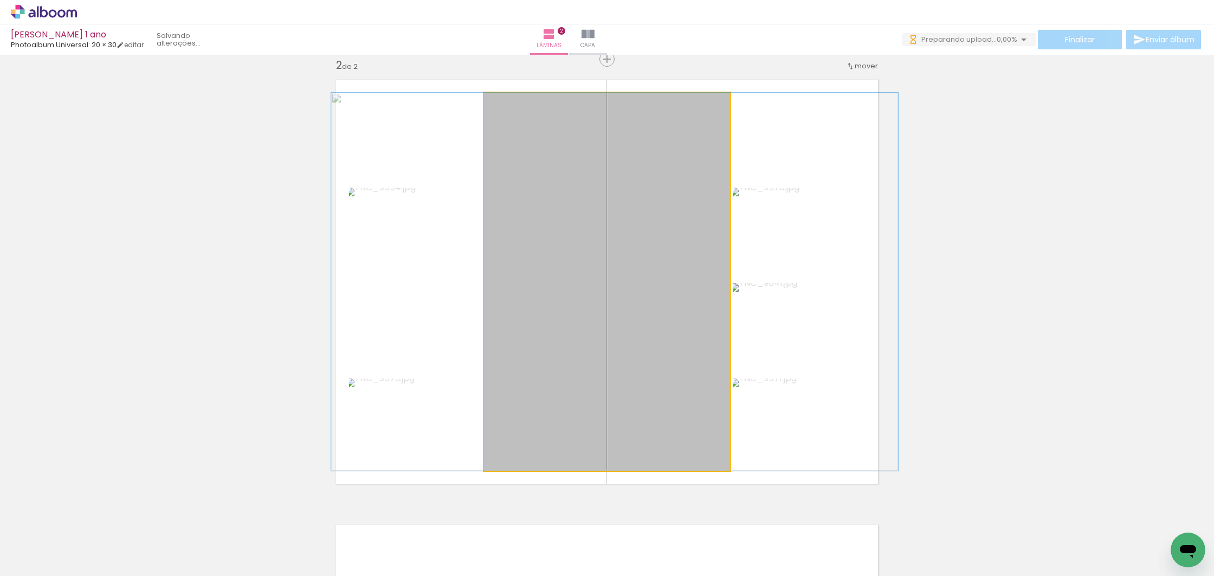
drag, startPoint x: 650, startPoint y: 298, endPoint x: 658, endPoint y: 298, distance: 7.6
click at [658, 298] on div at bounding box center [614, 282] width 567 height 378
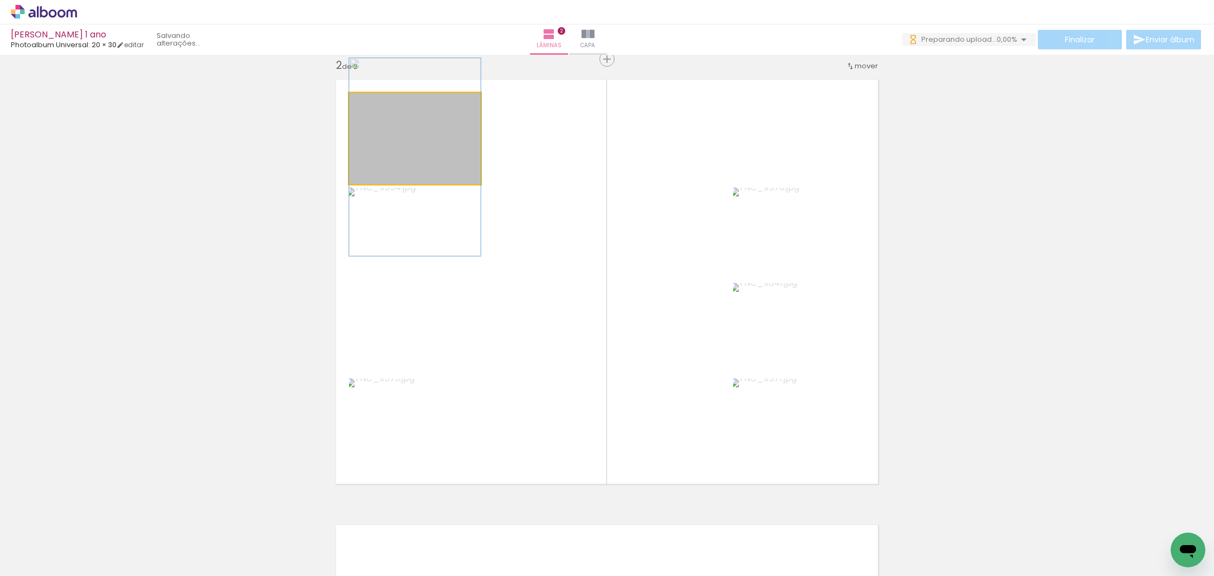
drag, startPoint x: 447, startPoint y: 142, endPoint x: 447, endPoint y: 163, distance: 21.1
click at [447, 162] on div at bounding box center [415, 157] width 132 height 198
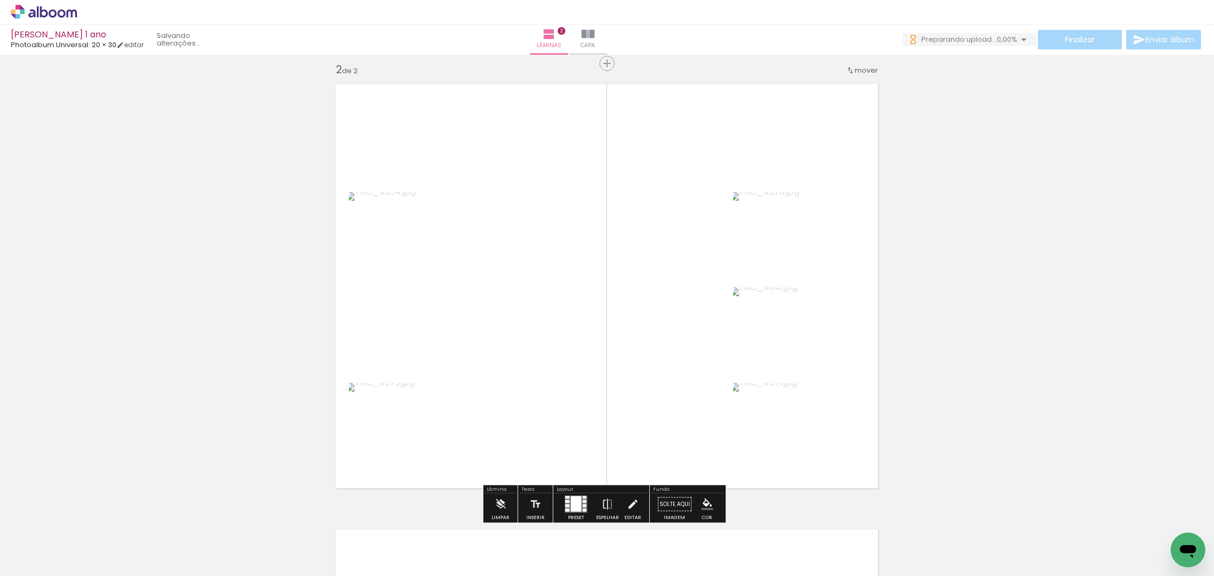
scroll to position [455, 0]
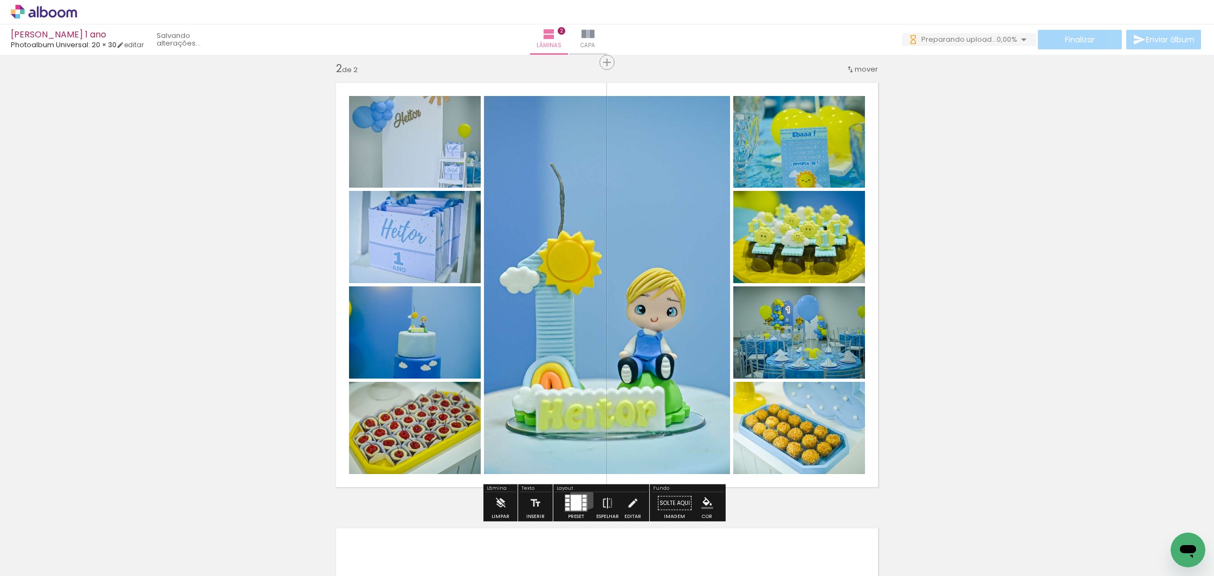
click at [583, 494] on quentale-layouter at bounding box center [576, 502] width 23 height 17
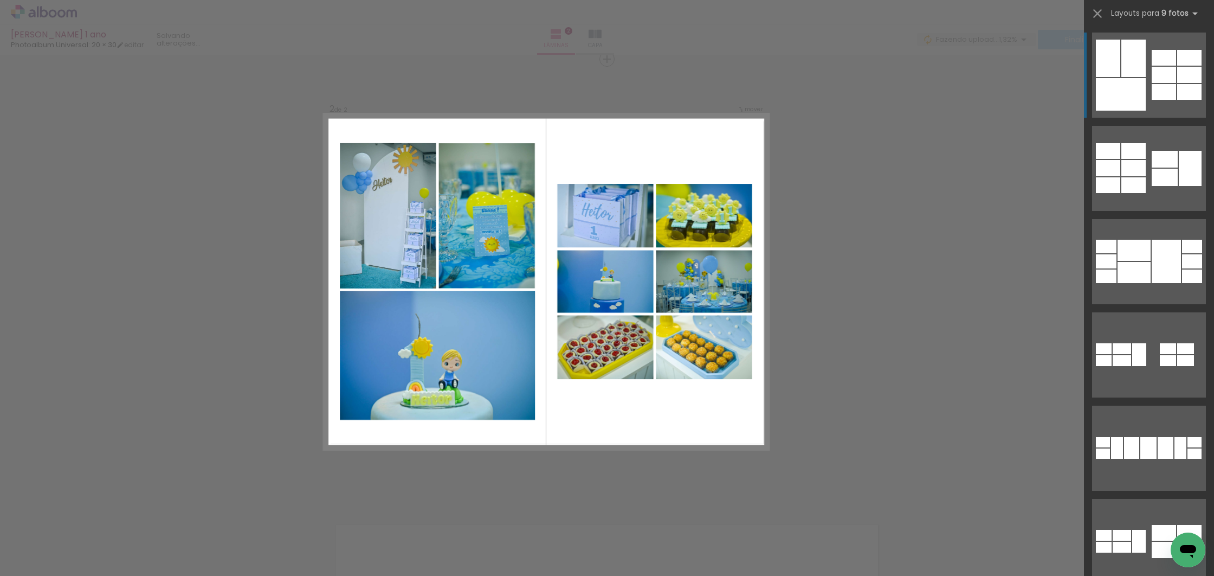
scroll to position [0, 0]
click at [1142, 100] on quentale-layouter at bounding box center [1149, 75] width 114 height 85
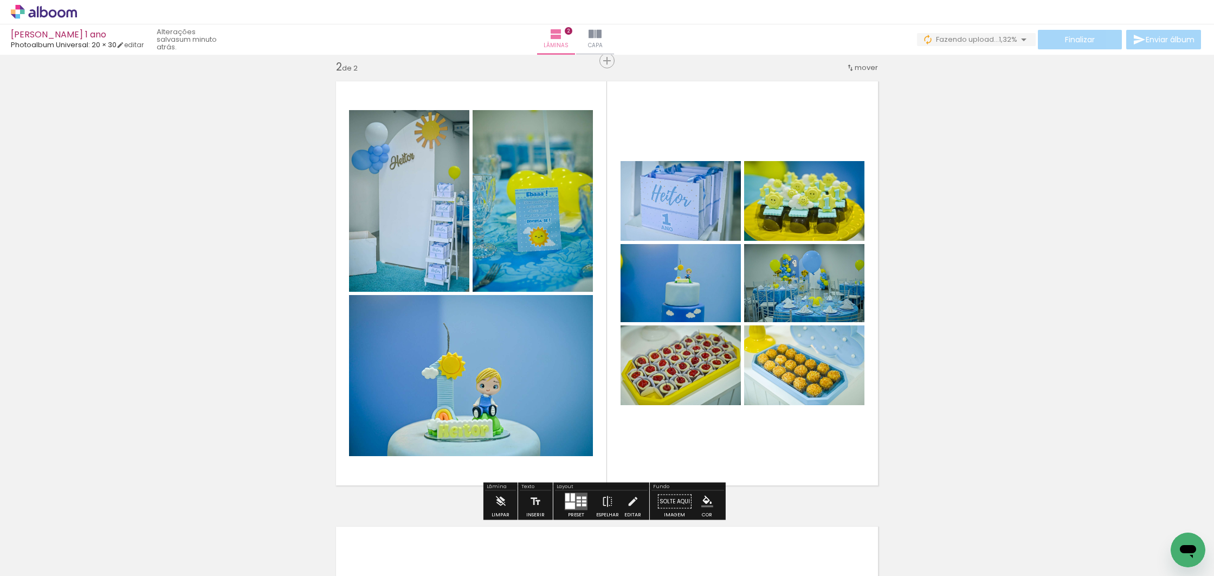
scroll to position [454, 0]
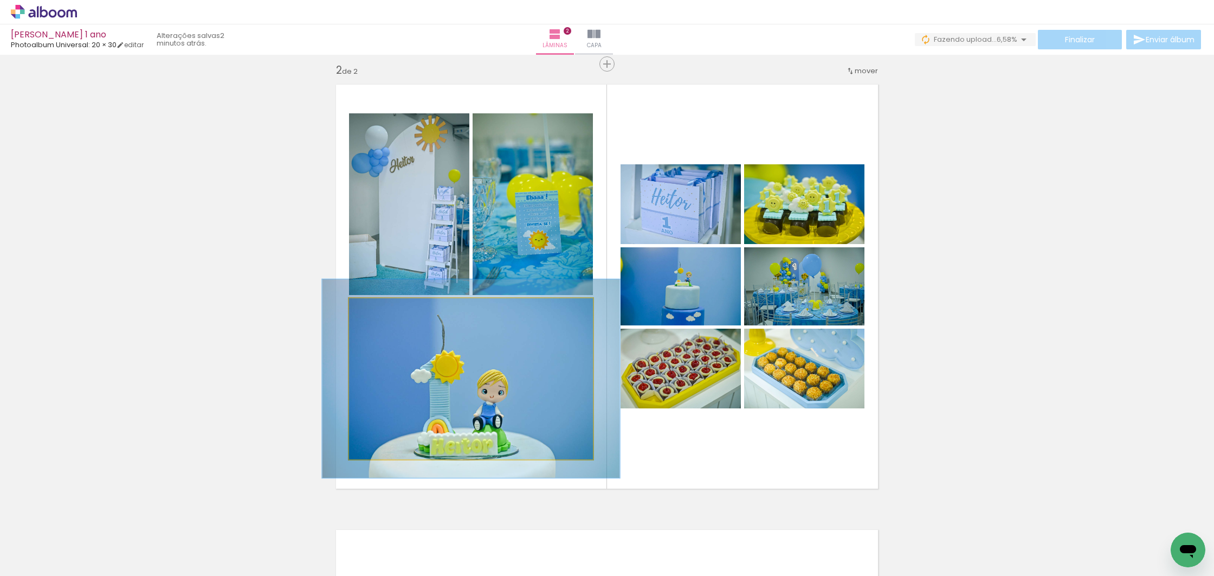
drag, startPoint x: 373, startPoint y: 307, endPoint x: 381, endPoint y: 307, distance: 7.6
type paper-slider "120"
click at [381, 307] on div at bounding box center [382, 309] width 17 height 17
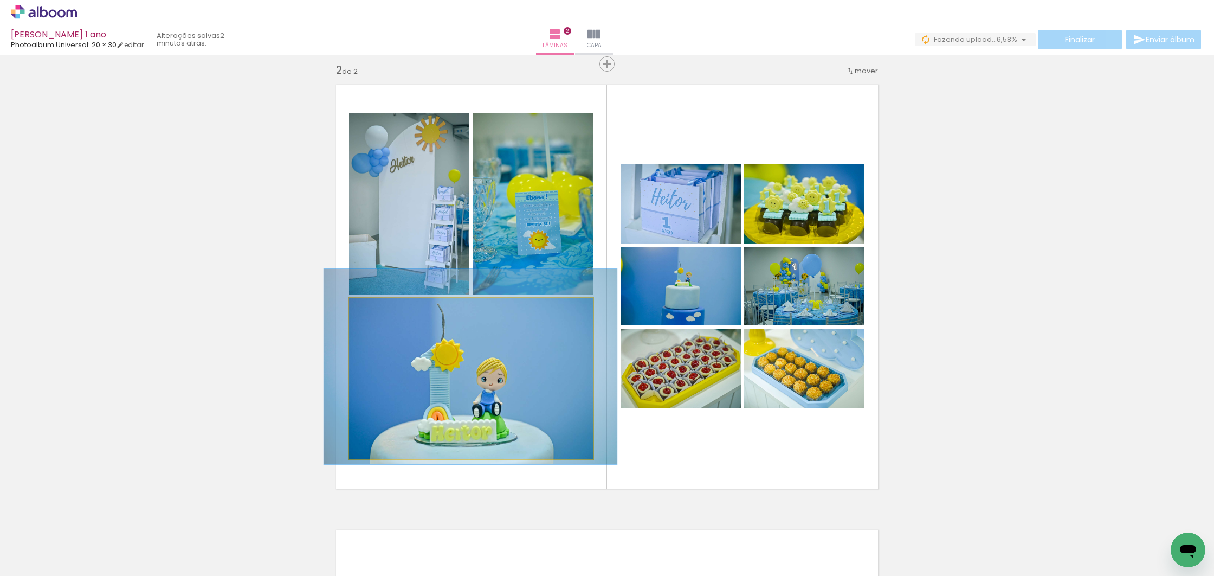
drag, startPoint x: 481, startPoint y: 388, endPoint x: 481, endPoint y: 377, distance: 10.9
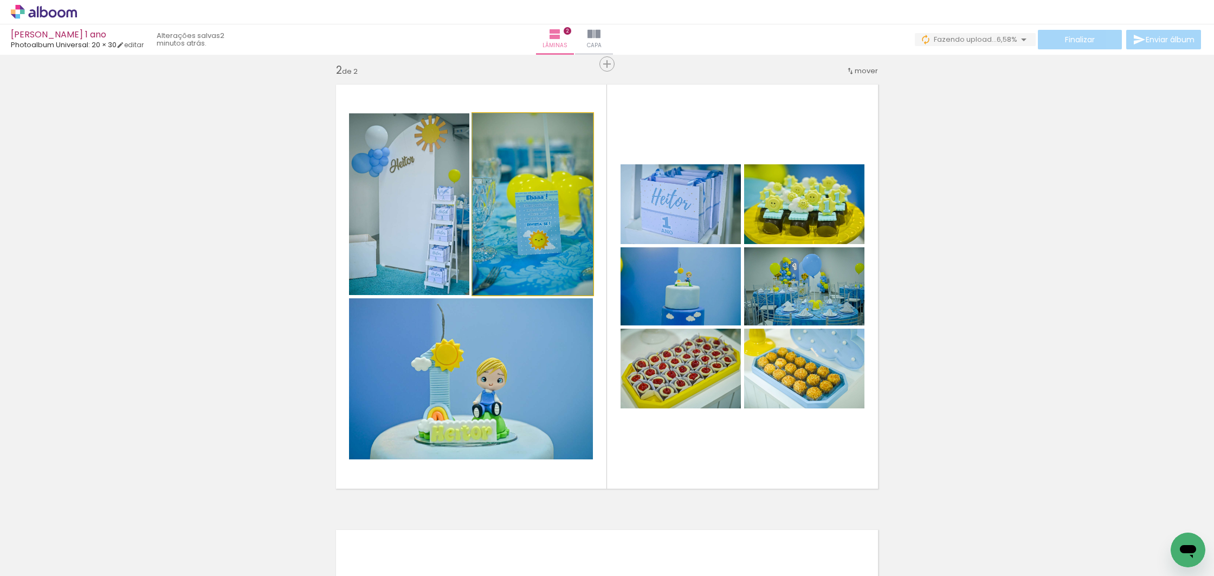
drag, startPoint x: 521, startPoint y: 226, endPoint x: 538, endPoint y: 222, distance: 17.9
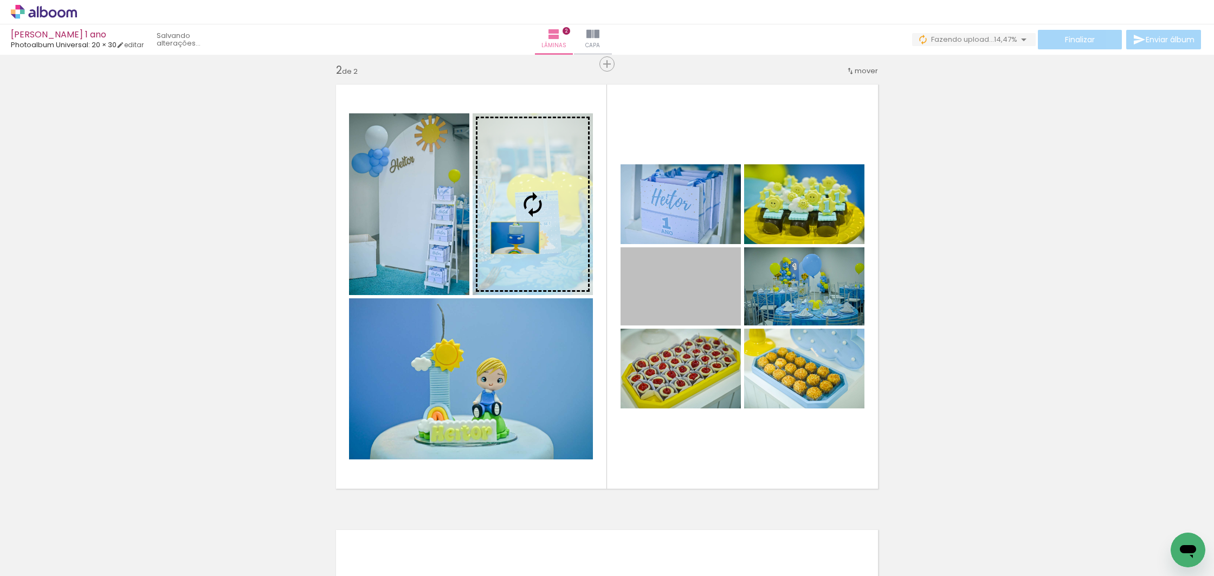
drag, startPoint x: 688, startPoint y: 300, endPoint x: 514, endPoint y: 237, distance: 185.0
click at [0, 0] on slot at bounding box center [0, 0] width 0 height 0
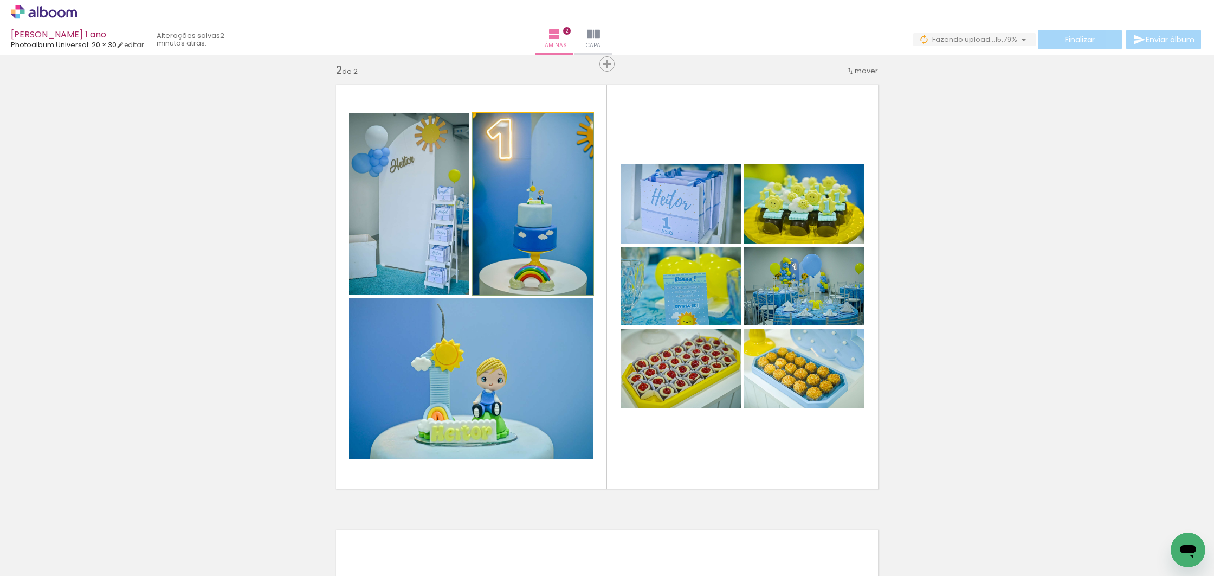
click at [551, 240] on div at bounding box center [533, 204] width 121 height 182
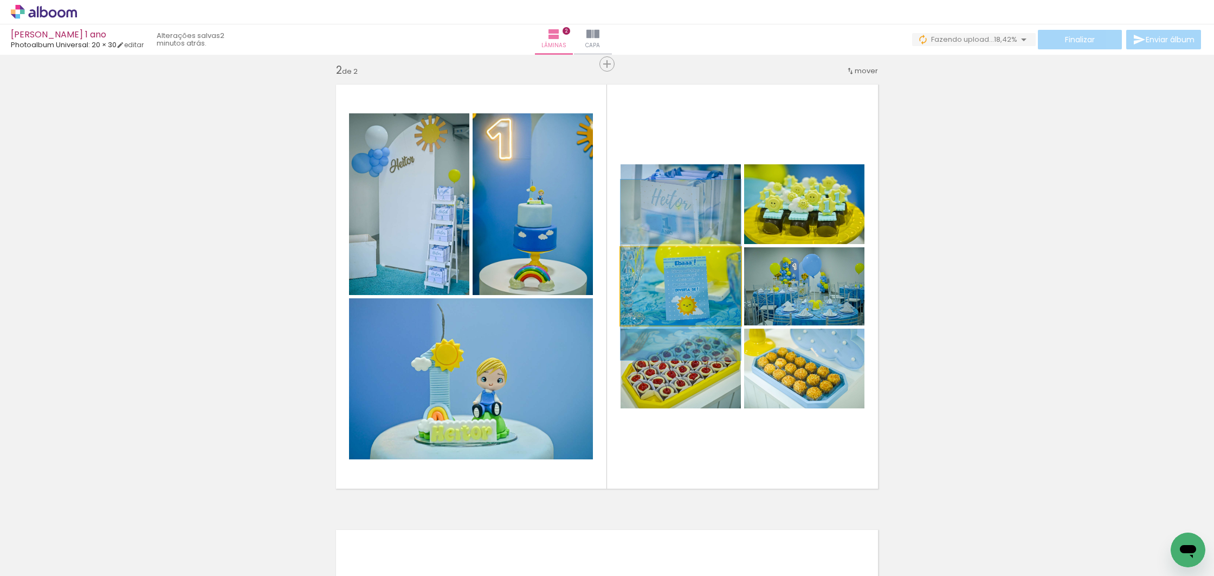
drag, startPoint x: 689, startPoint y: 302, endPoint x: 687, endPoint y: 289, distance: 13.2
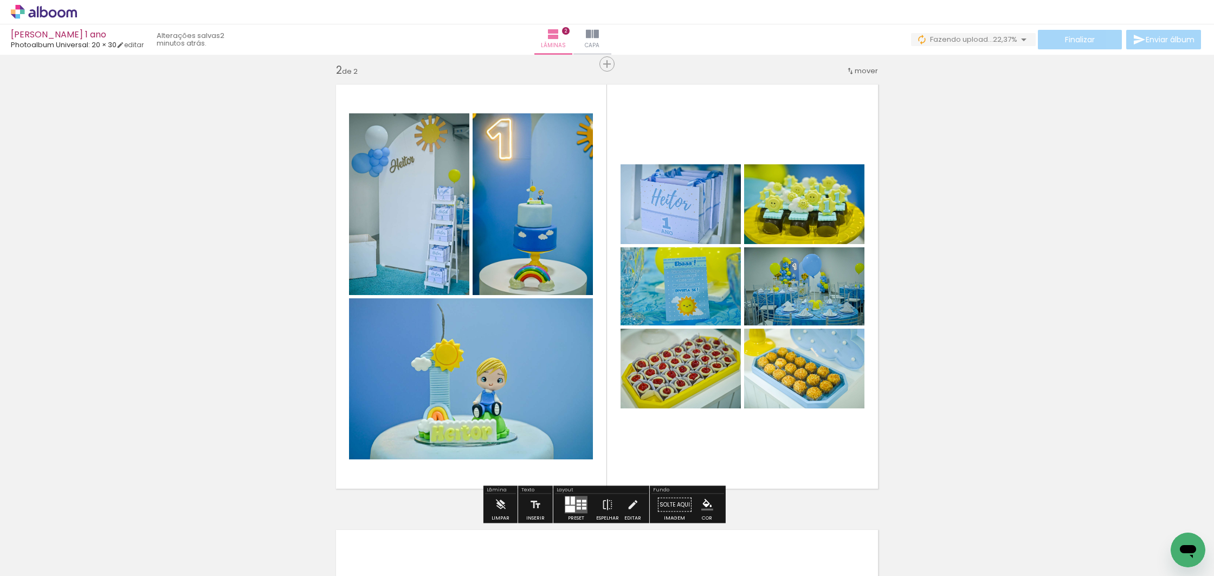
scroll to position [452, 0]
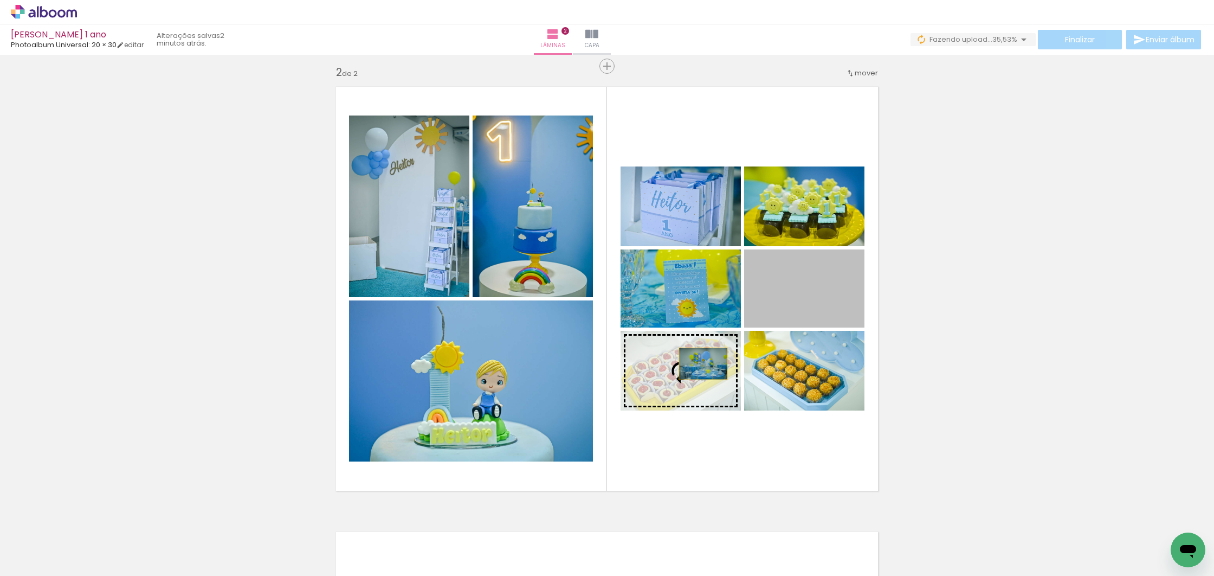
drag, startPoint x: 810, startPoint y: 304, endPoint x: 685, endPoint y: 366, distance: 139.4
click at [0, 0] on slot at bounding box center [0, 0] width 0 height 0
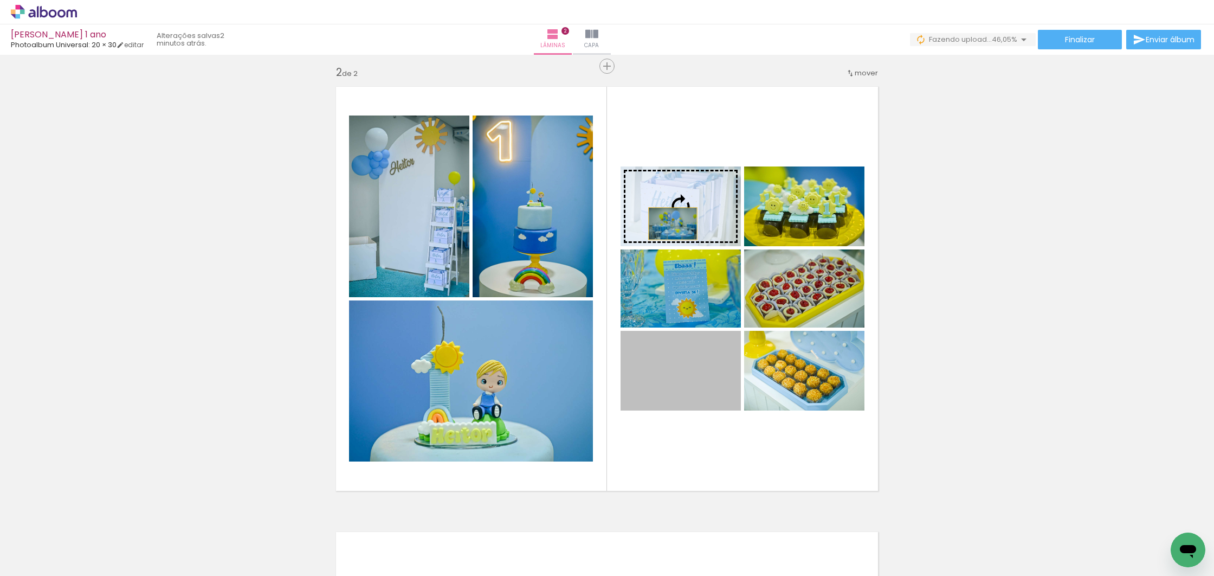
drag, startPoint x: 699, startPoint y: 375, endPoint x: 669, endPoint y: 222, distance: 155.2
click at [0, 0] on slot at bounding box center [0, 0] width 0 height 0
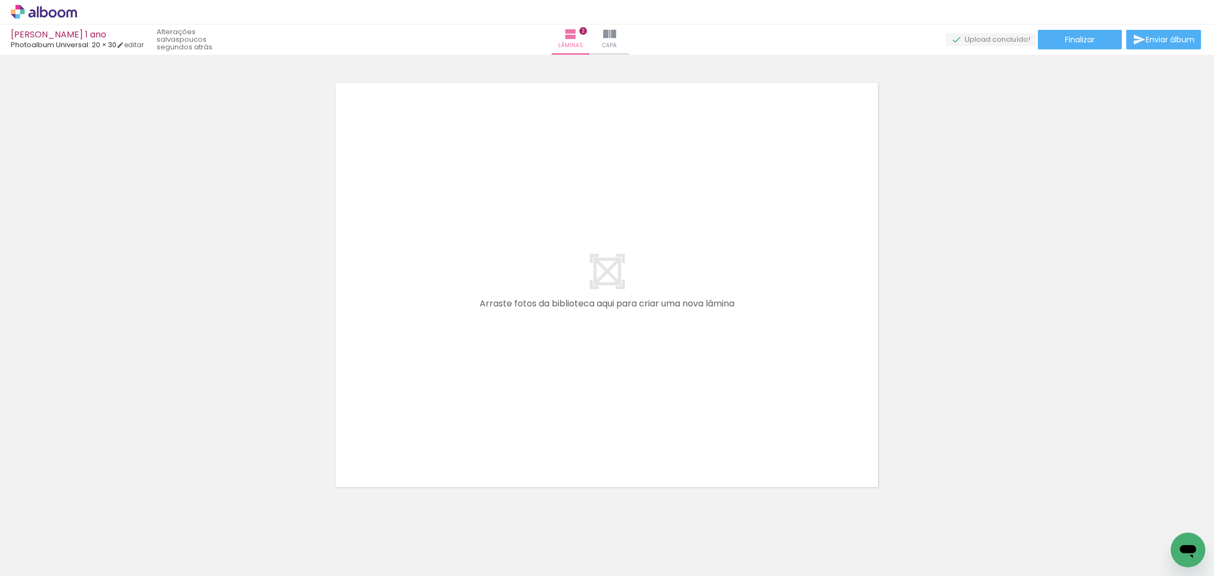
scroll to position [0, 1271]
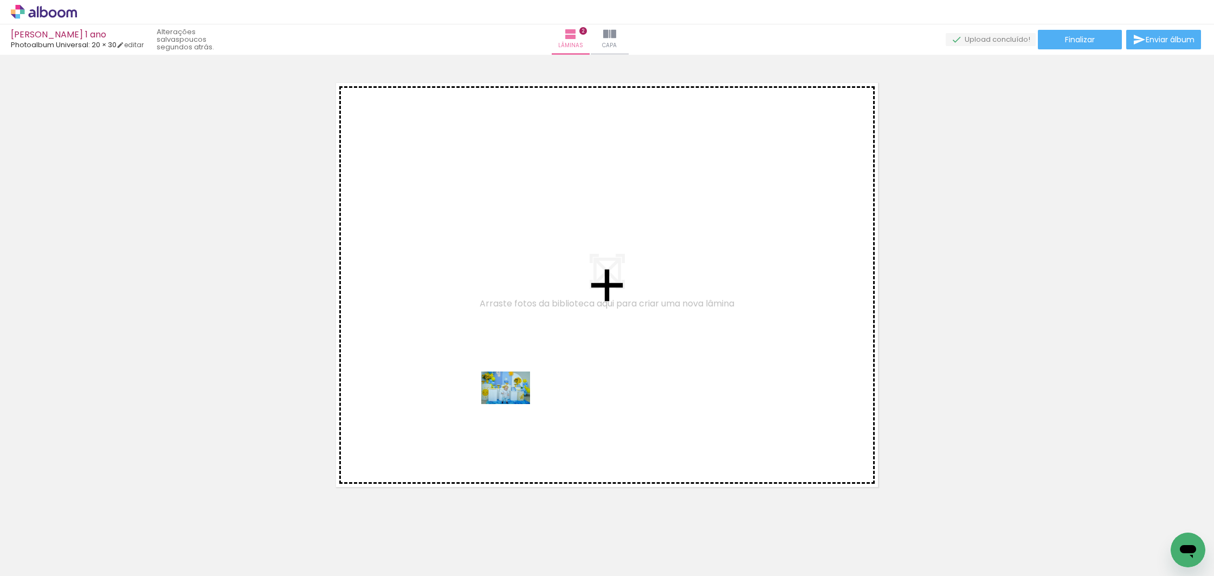
drag, startPoint x: 550, startPoint y: 547, endPoint x: 514, endPoint y: 404, distance: 148.2
click at [514, 404] on quentale-workspace at bounding box center [607, 288] width 1214 height 576
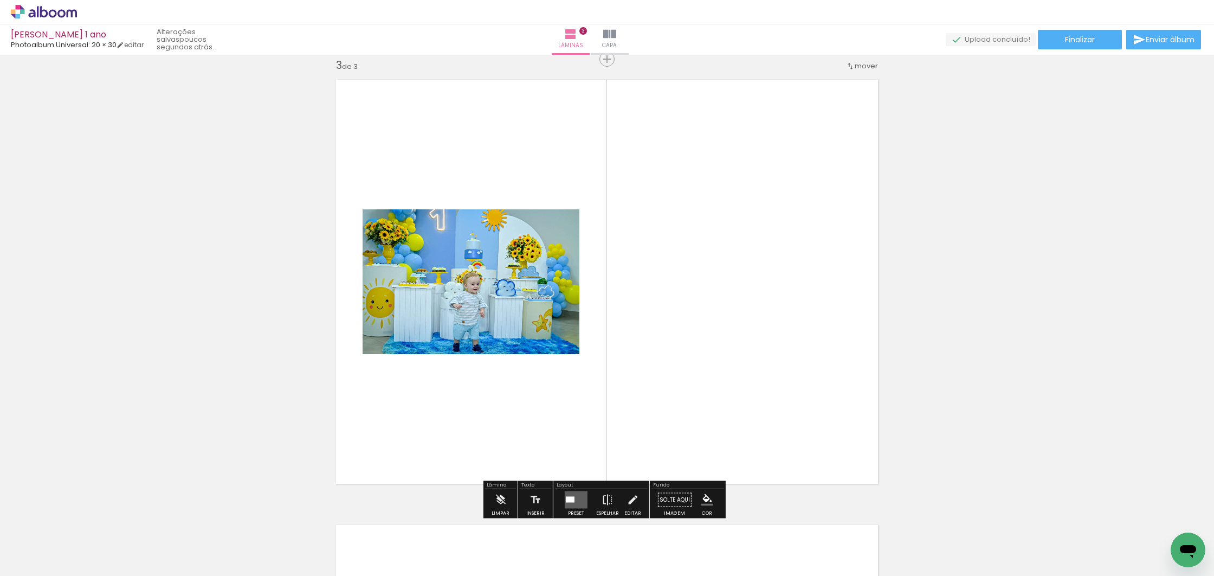
scroll to position [904, 0]
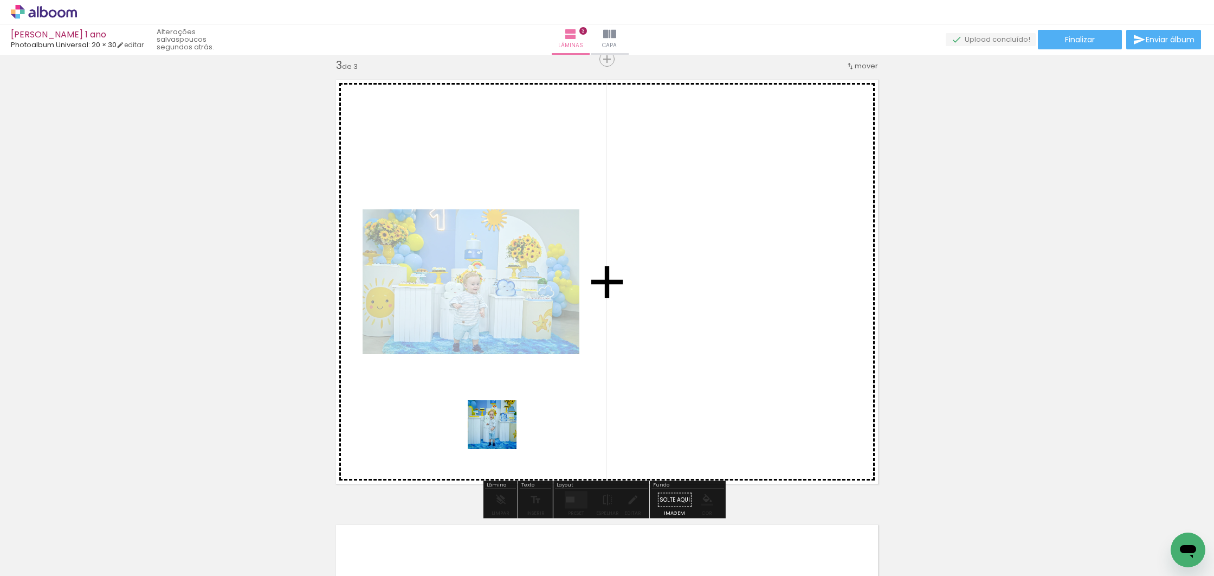
drag, startPoint x: 484, startPoint y: 510, endPoint x: 508, endPoint y: 396, distance: 116.4
click at [508, 396] on quentale-workspace at bounding box center [607, 288] width 1214 height 576
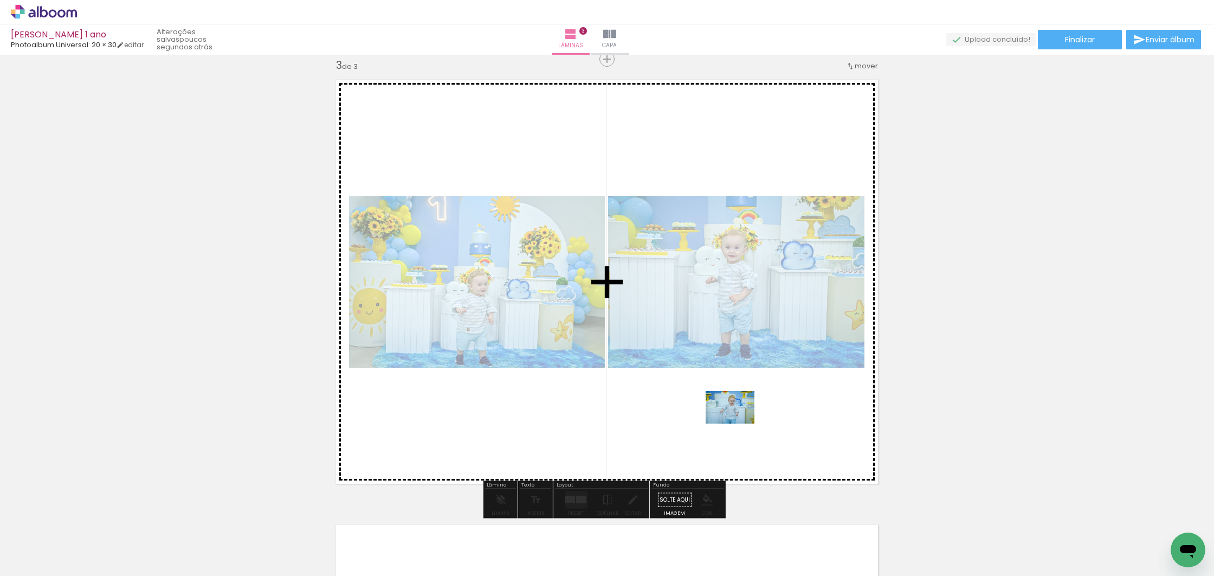
drag, startPoint x: 977, startPoint y: 549, endPoint x: 738, endPoint y: 423, distance: 269.8
click at [738, 423] on quentale-workspace at bounding box center [607, 288] width 1214 height 576
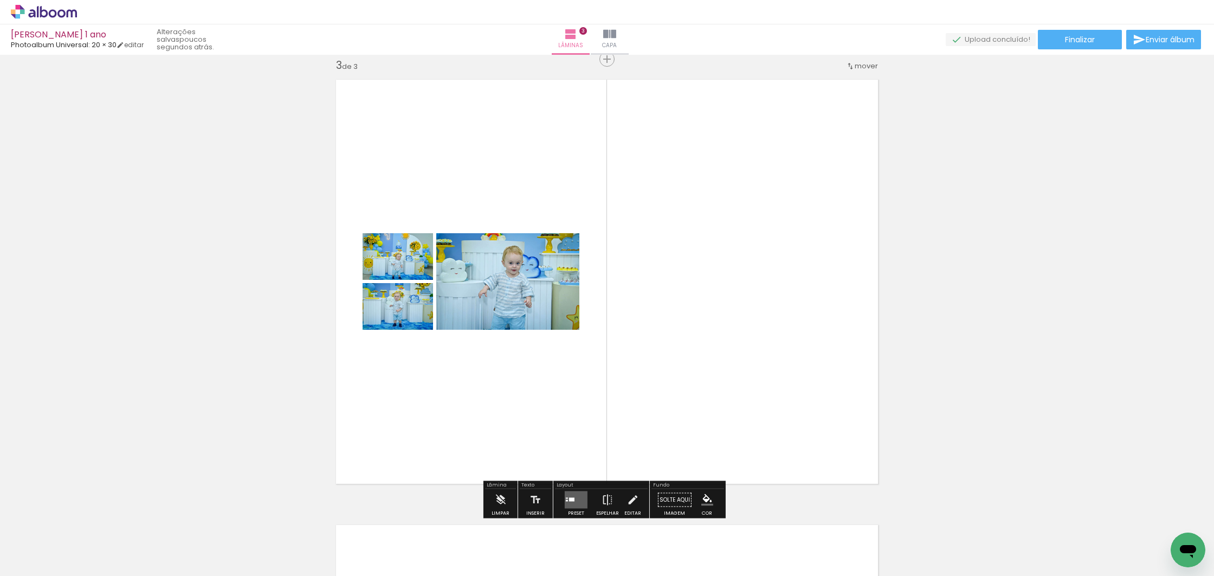
click at [565, 495] on quentale-layouter at bounding box center [576, 499] width 23 height 17
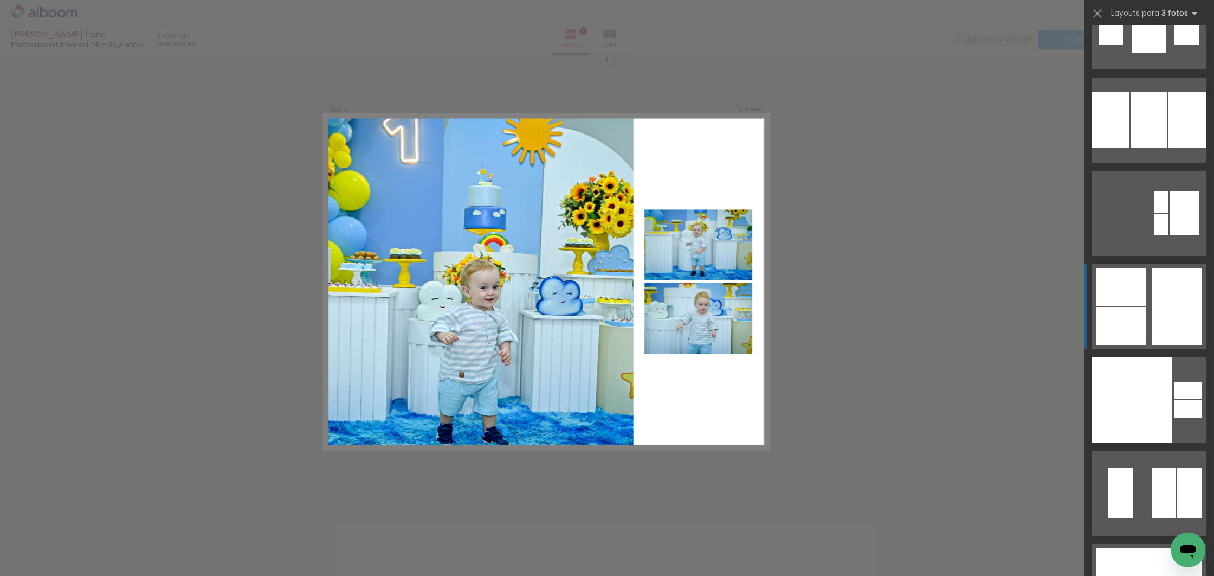
scroll to position [19626, 0]
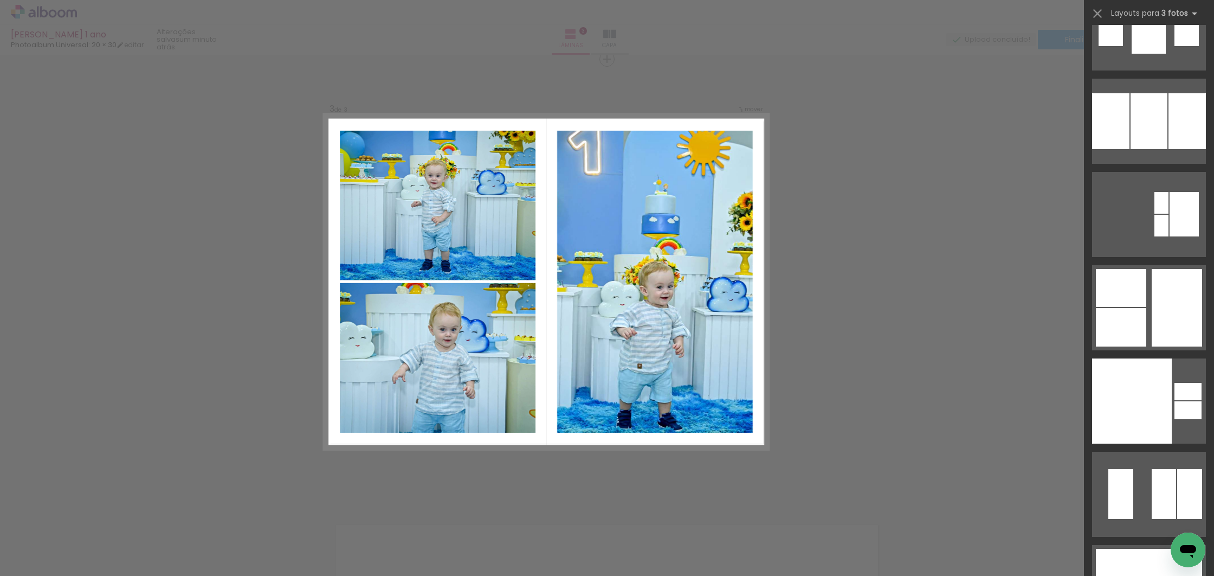
click at [1130, 316] on div at bounding box center [1121, 327] width 50 height 38
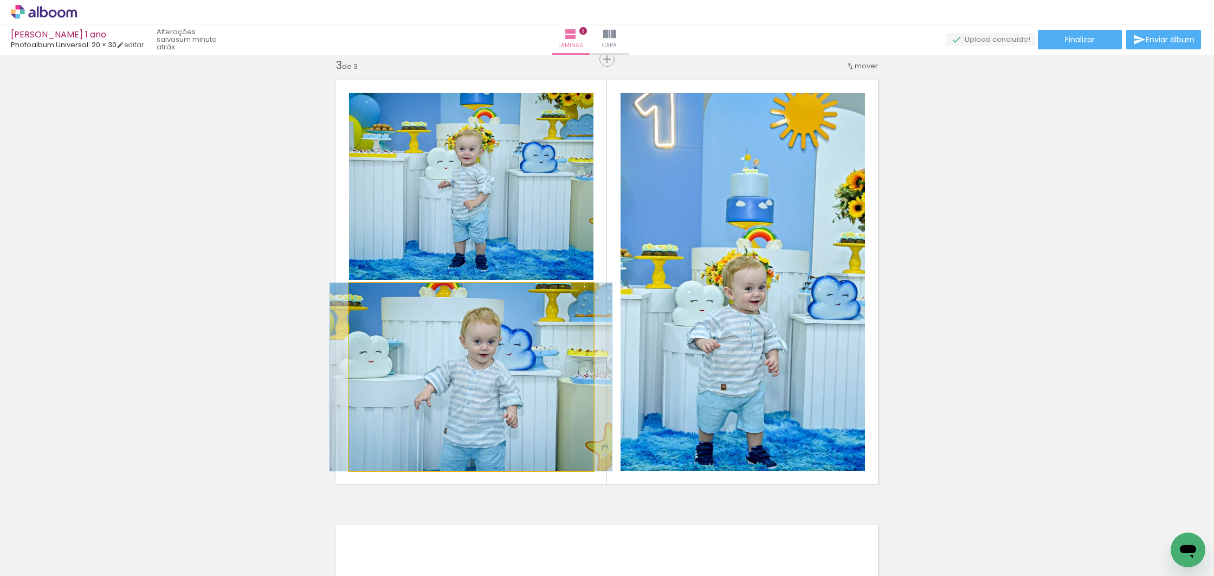
click at [473, 382] on div at bounding box center [471, 377] width 282 height 188
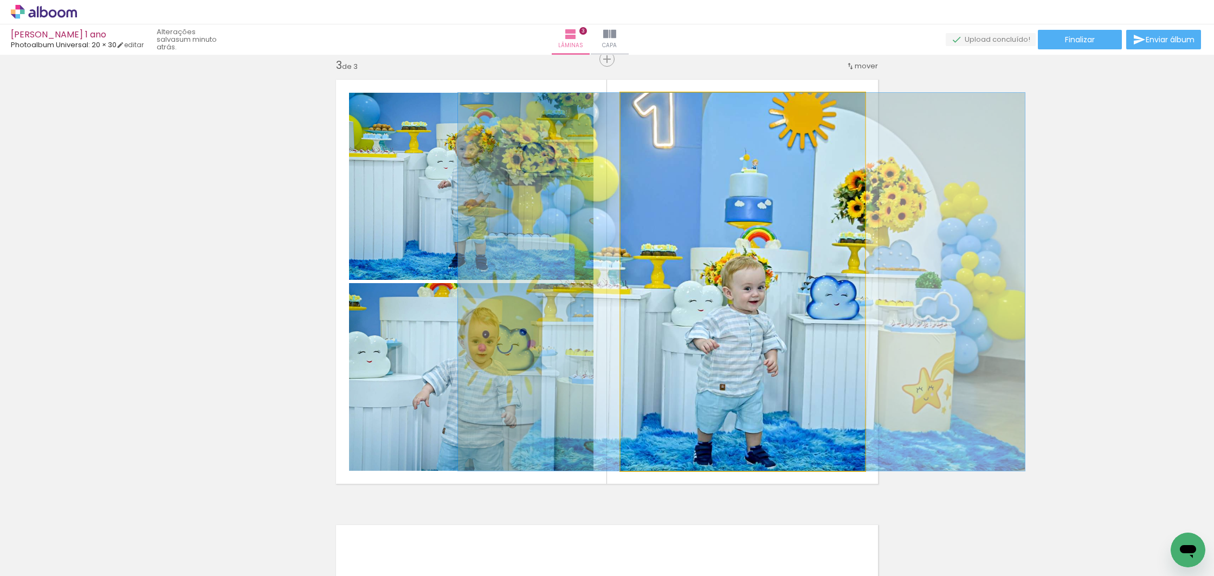
click at [781, 379] on div at bounding box center [741, 282] width 567 height 378
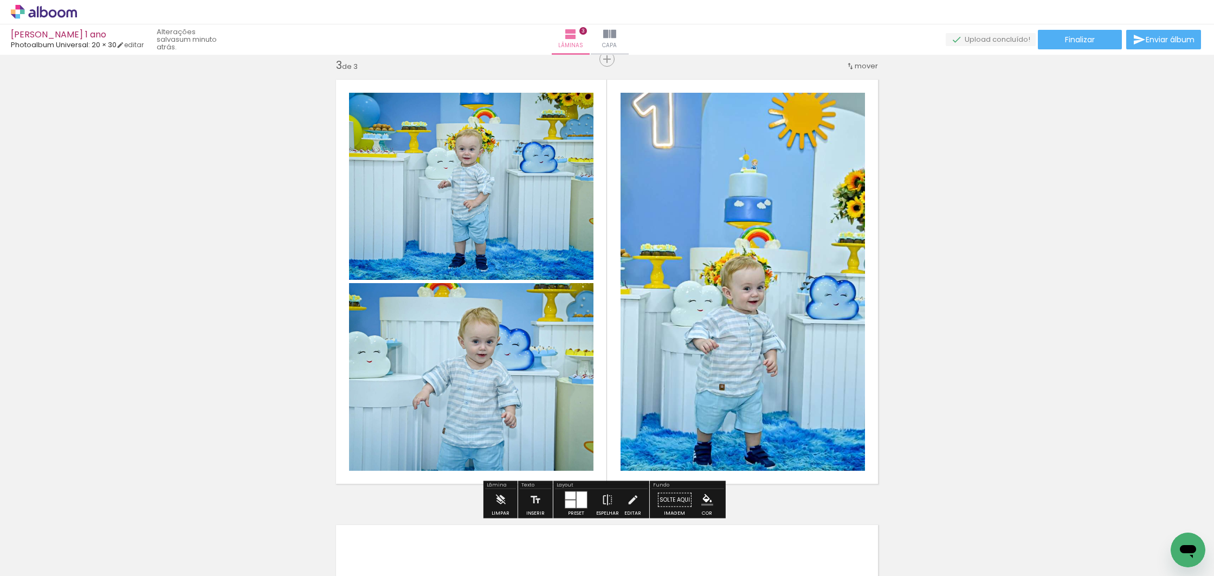
click at [568, 495] on div at bounding box center [570, 496] width 10 height 8
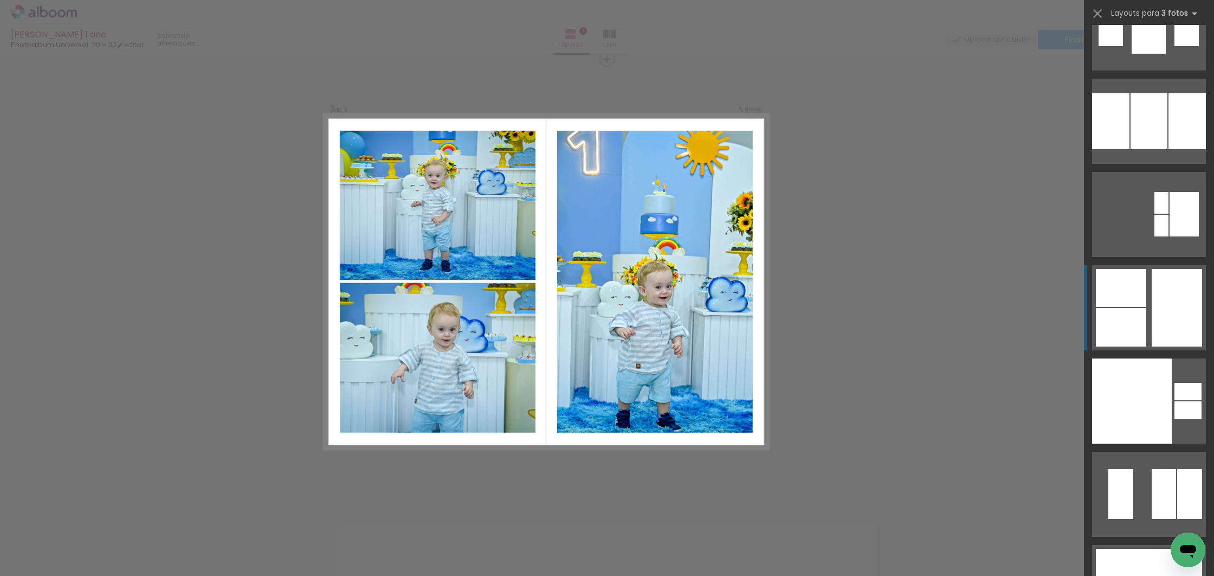
scroll to position [19773, 0]
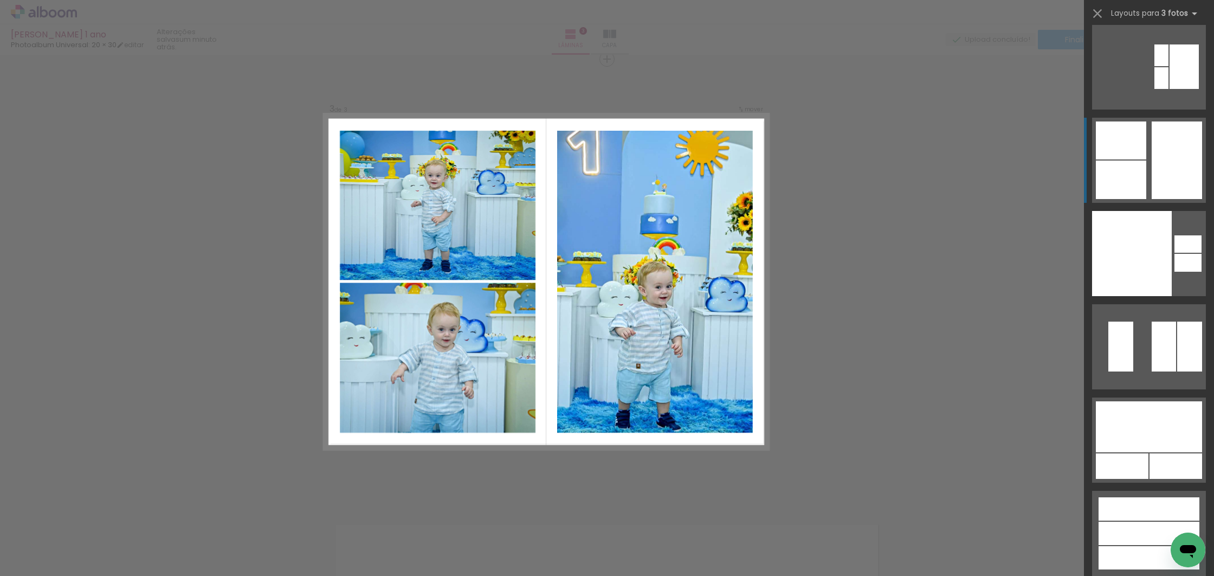
click at [826, 376] on div "Confirmar Cancelar" at bounding box center [607, 54] width 1214 height 1806
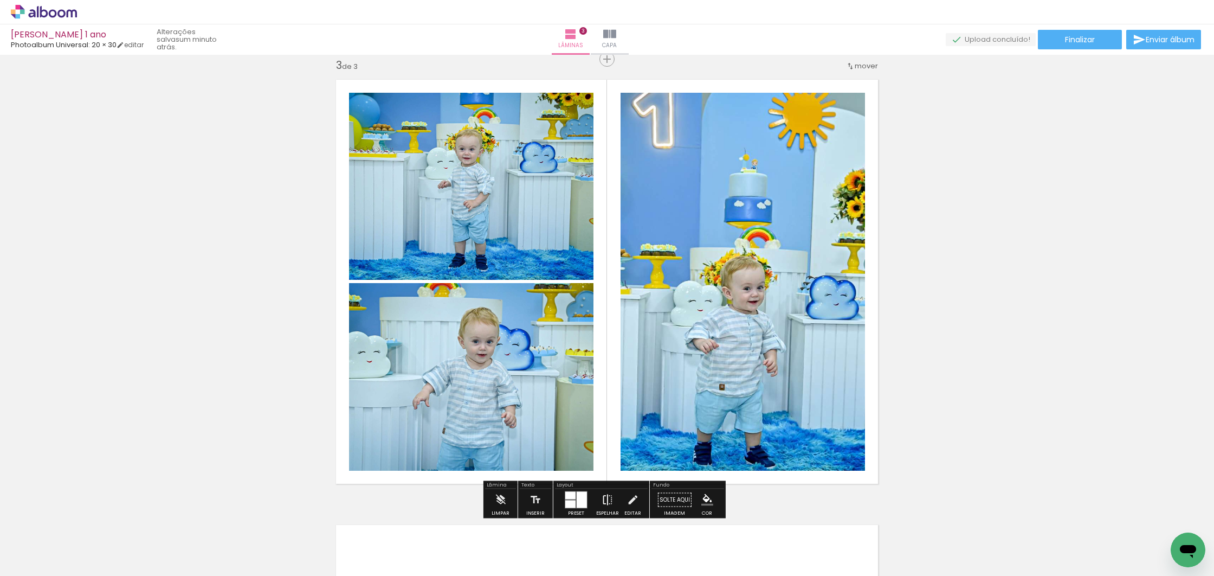
click at [608, 500] on iron-icon at bounding box center [608, 500] width 12 height 22
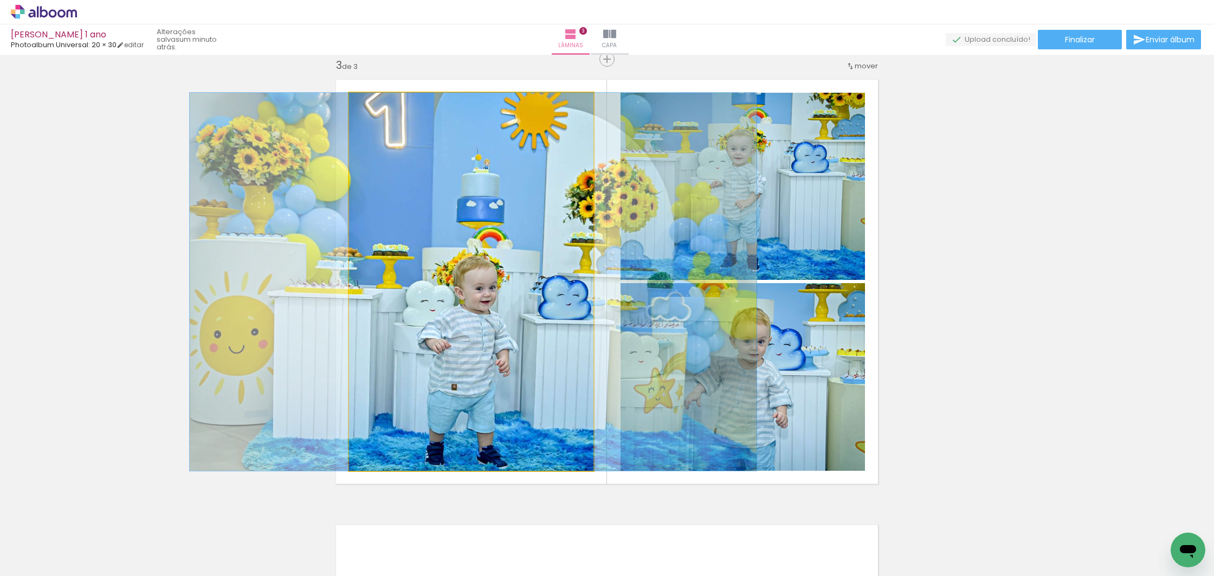
drag, startPoint x: 535, startPoint y: 353, endPoint x: 616, endPoint y: 325, distance: 85.7
click at [539, 353] on div at bounding box center [473, 282] width 567 height 378
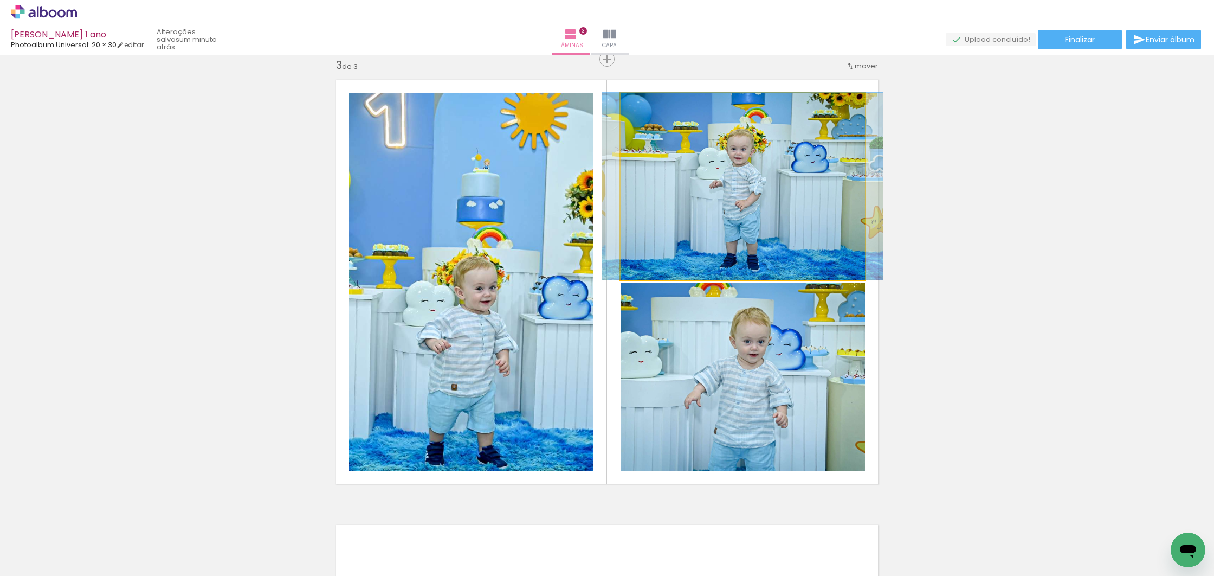
drag, startPoint x: 760, startPoint y: 207, endPoint x: 776, endPoint y: 269, distance: 64.3
click at [760, 207] on div at bounding box center [742, 186] width 281 height 187
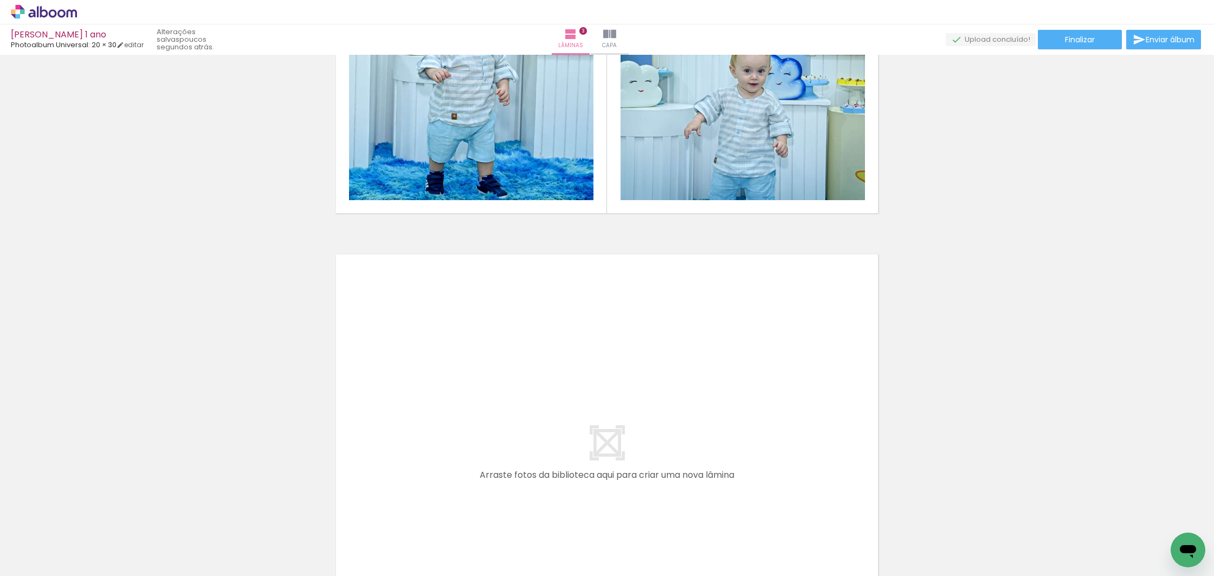
scroll to position [0, 1266]
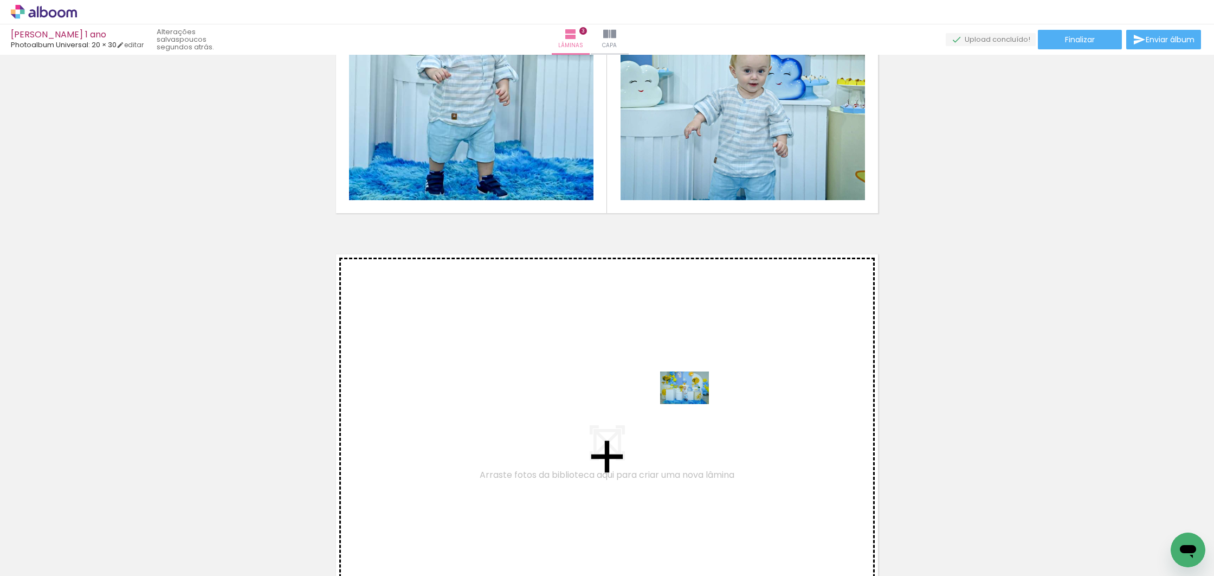
click at [693, 404] on quentale-workspace at bounding box center [607, 288] width 1214 height 576
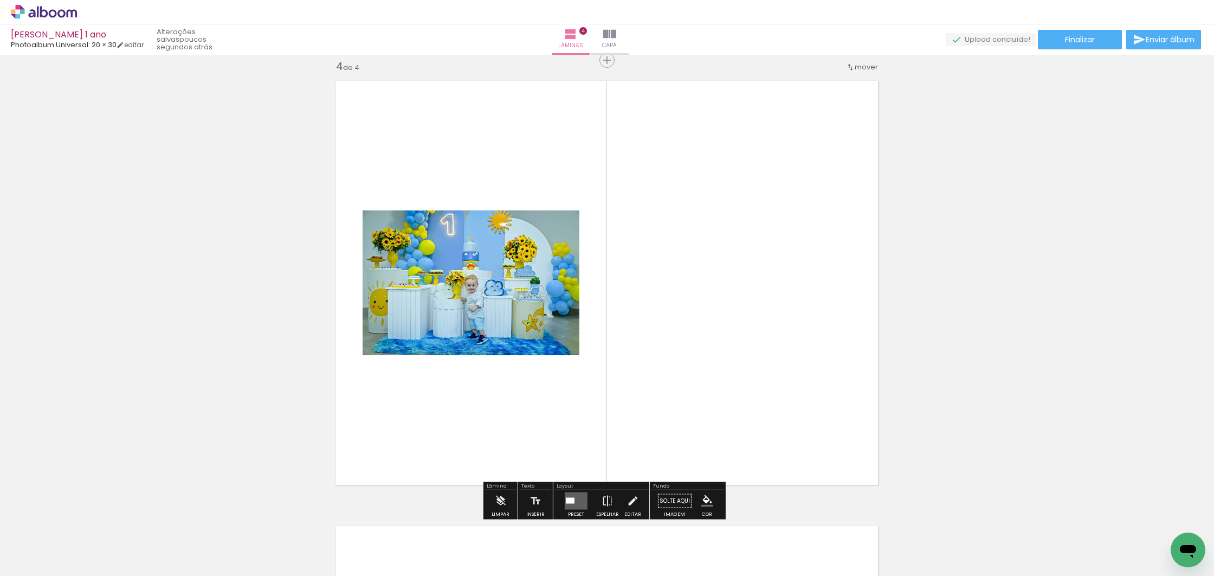
scroll to position [1349, 0]
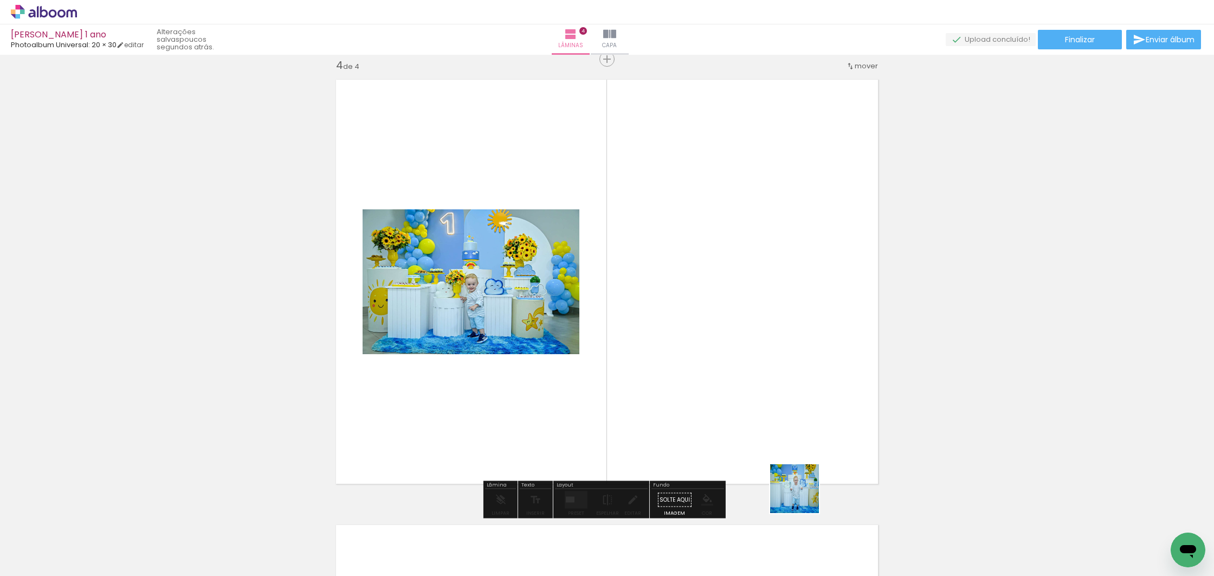
drag, startPoint x: 859, startPoint y: 545, endPoint x: 751, endPoint y: 441, distance: 149.9
click at [705, 398] on quentale-workspace at bounding box center [607, 288] width 1214 height 576
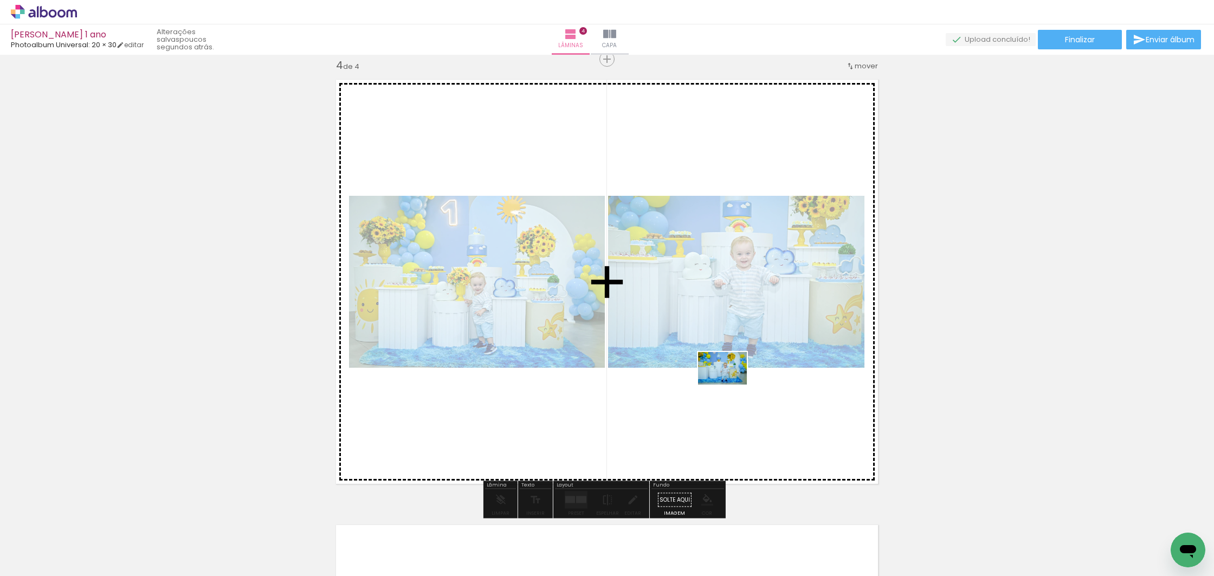
drag, startPoint x: 822, startPoint y: 499, endPoint x: 693, endPoint y: 367, distance: 183.6
click at [710, 363] on quentale-workspace at bounding box center [607, 288] width 1214 height 576
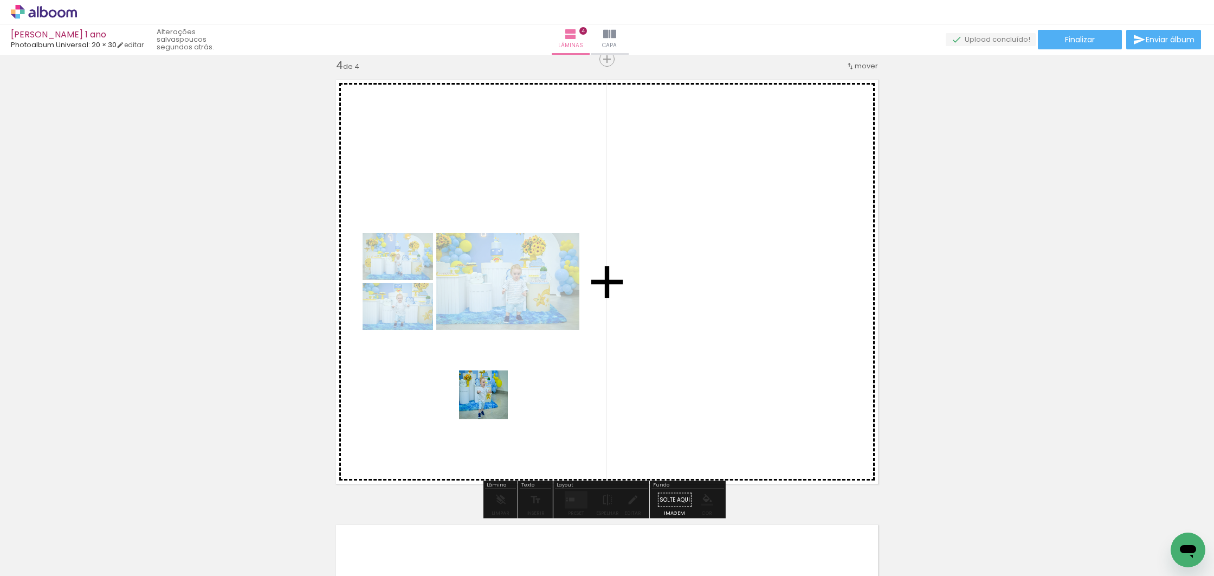
drag, startPoint x: 437, startPoint y: 544, endPoint x: 491, endPoint y: 403, distance: 150.8
click at [492, 403] on quentale-workspace at bounding box center [607, 288] width 1214 height 576
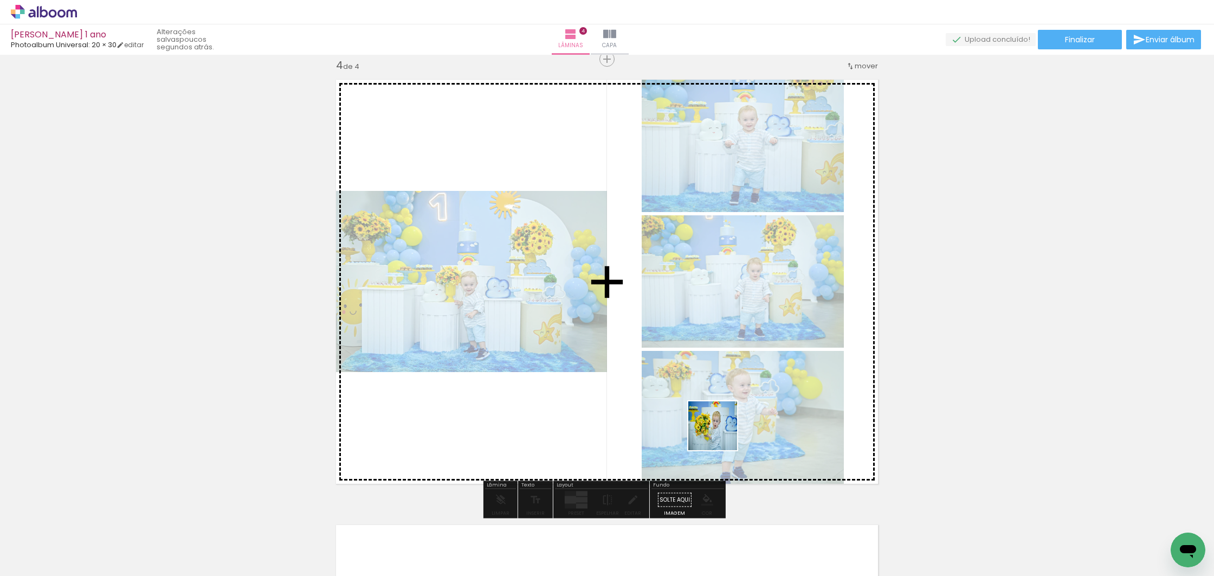
drag, startPoint x: 721, startPoint y: 552, endPoint x: 721, endPoint y: 434, distance: 118.2
click at [721, 434] on quentale-workspace at bounding box center [607, 288] width 1214 height 576
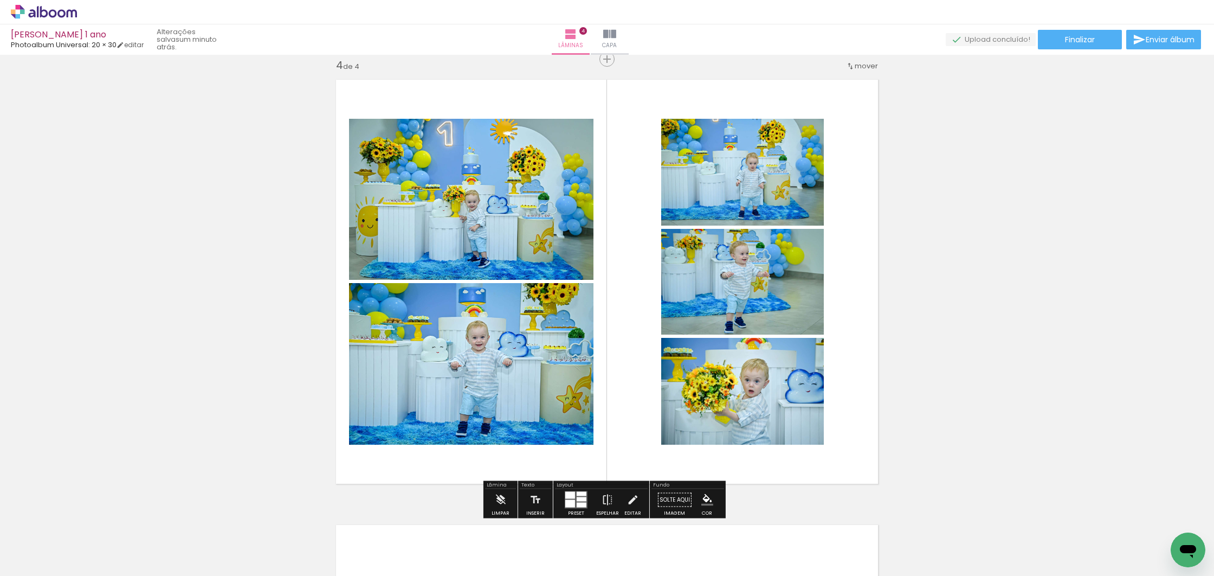
scroll to position [1350, 0]
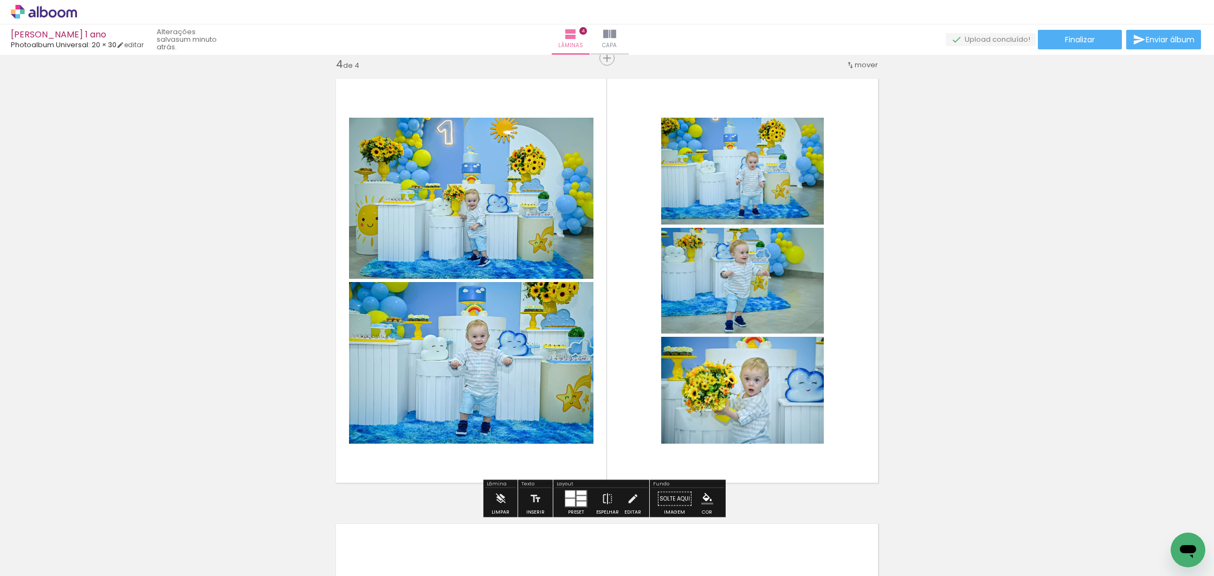
click at [576, 500] on quentale-layouter at bounding box center [576, 498] width 23 height 17
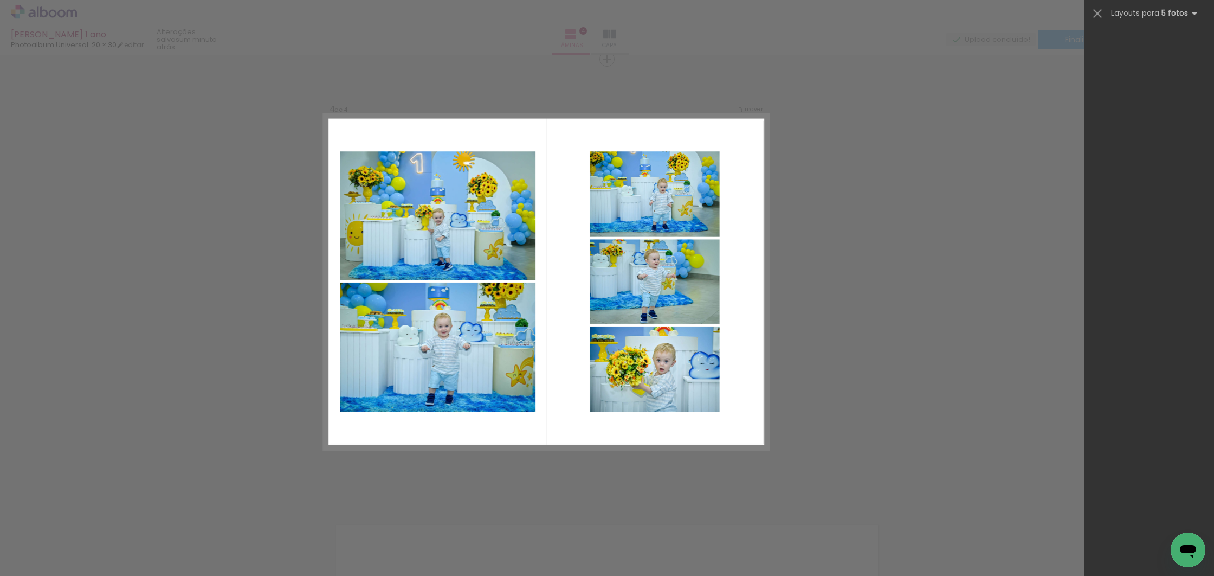
scroll to position [42894, 0]
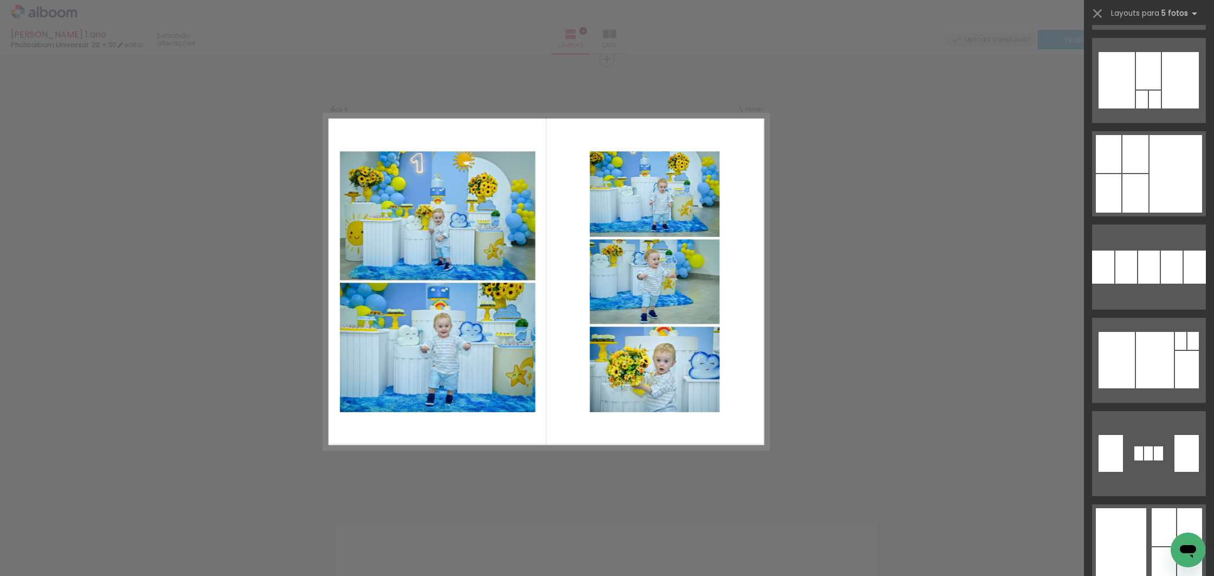
scroll to position [41391, 0]
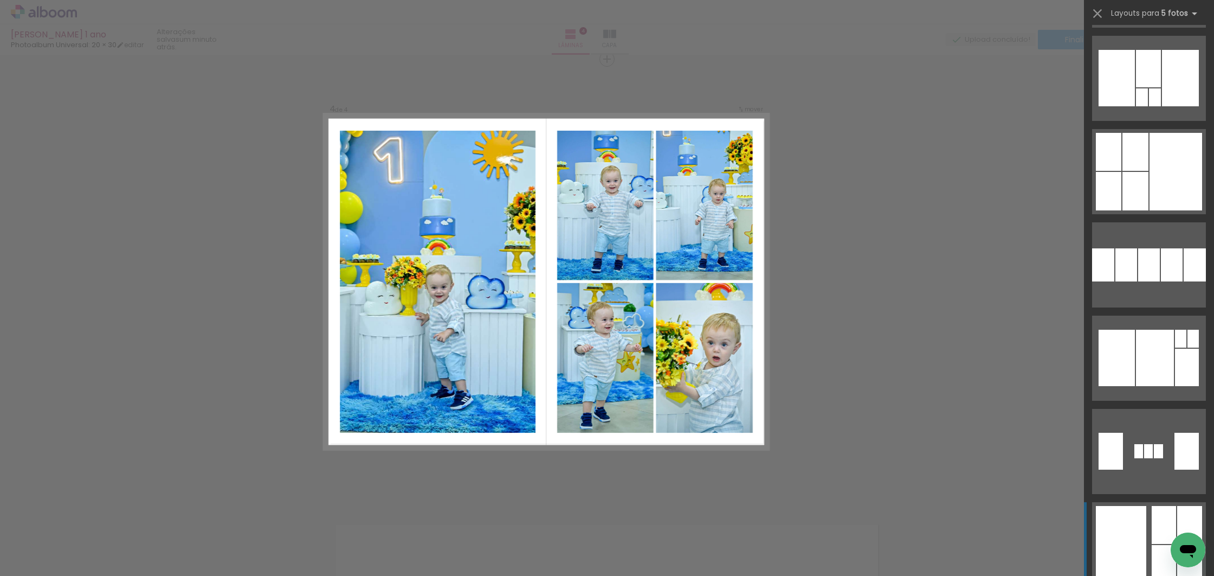
click at [1139, 532] on div at bounding box center [1121, 545] width 50 height 78
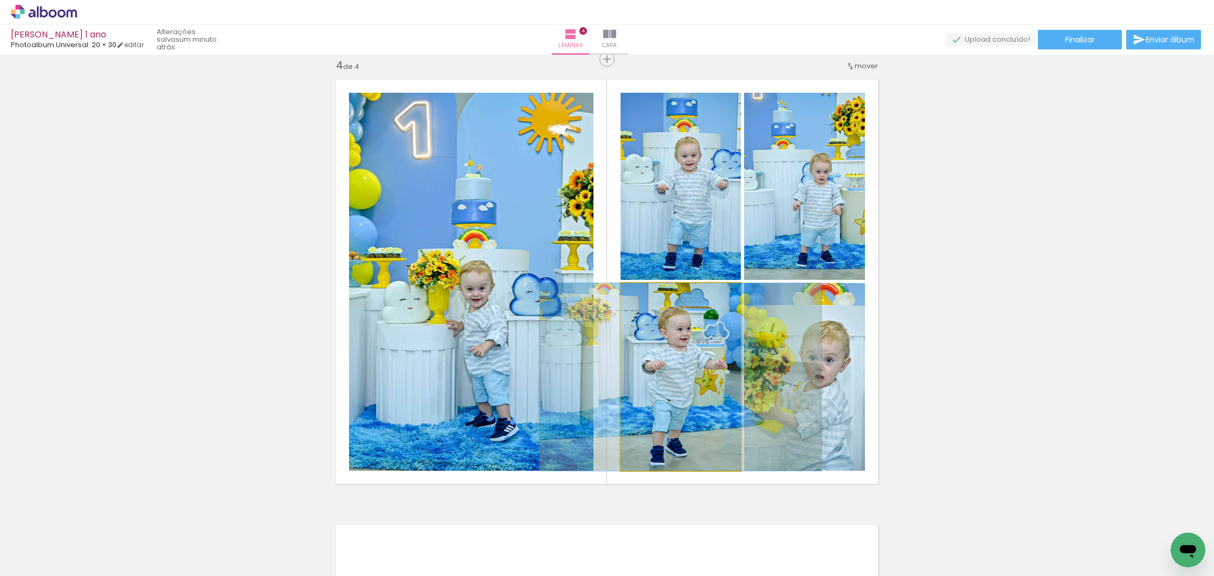
click at [678, 354] on quentale-photo at bounding box center [681, 377] width 120 height 188
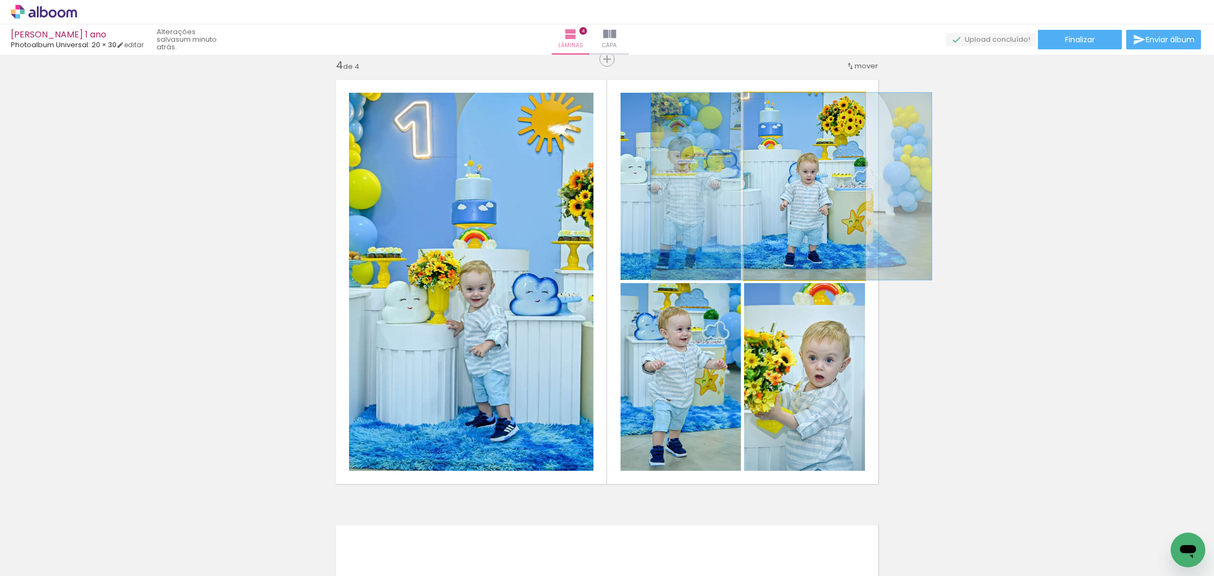
drag, startPoint x: 827, startPoint y: 205, endPoint x: 814, endPoint y: 203, distance: 13.2
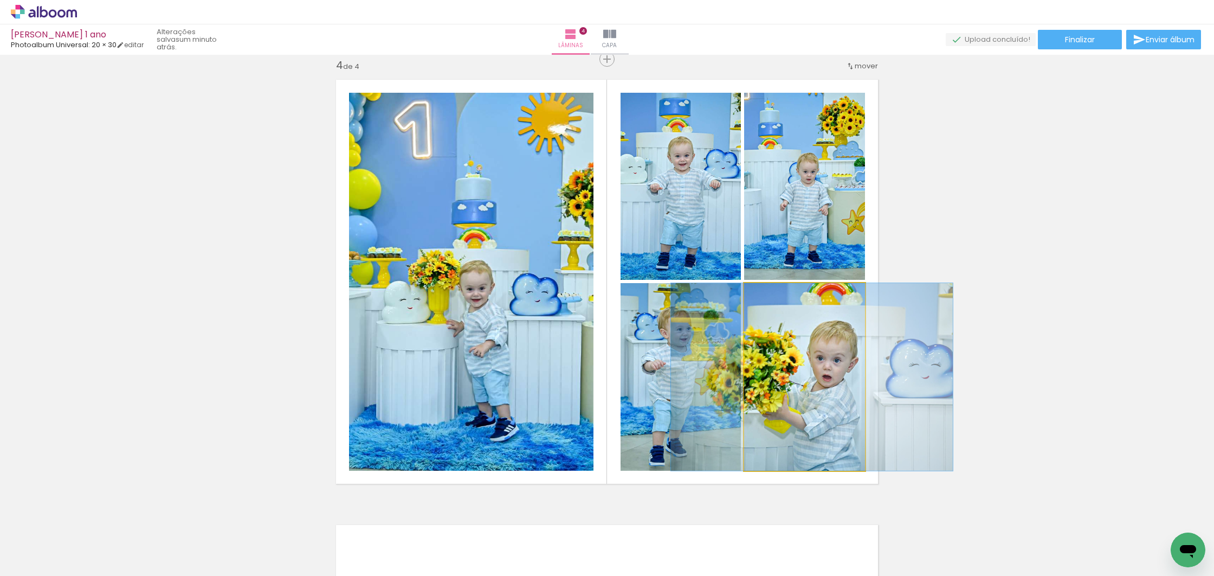
drag, startPoint x: 827, startPoint y: 378, endPoint x: 834, endPoint y: 378, distance: 7.6
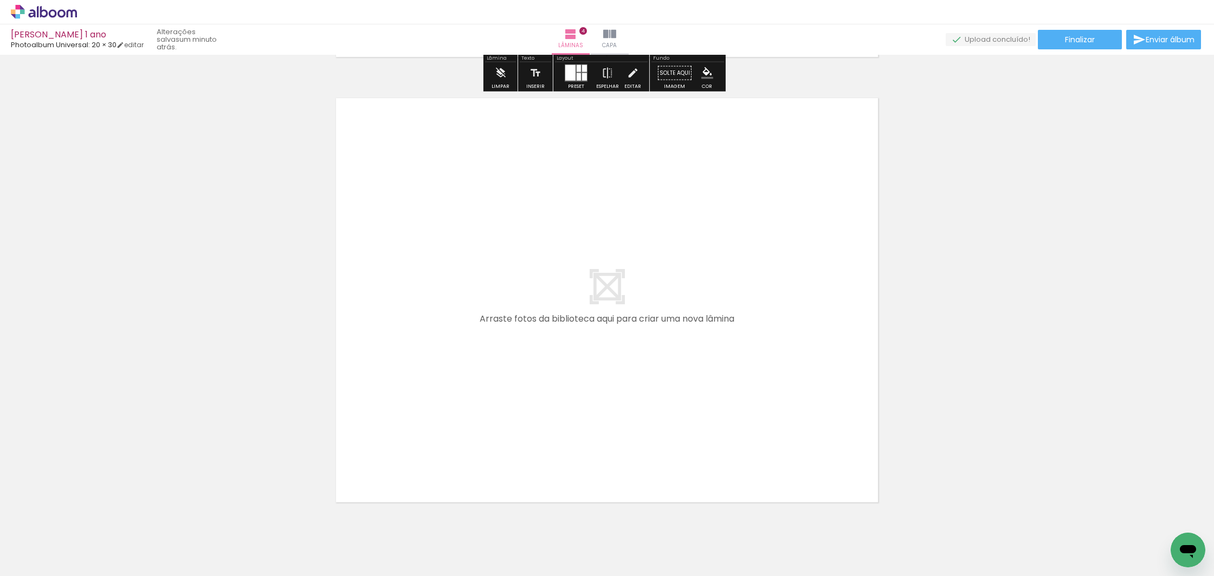
scroll to position [1791, 0]
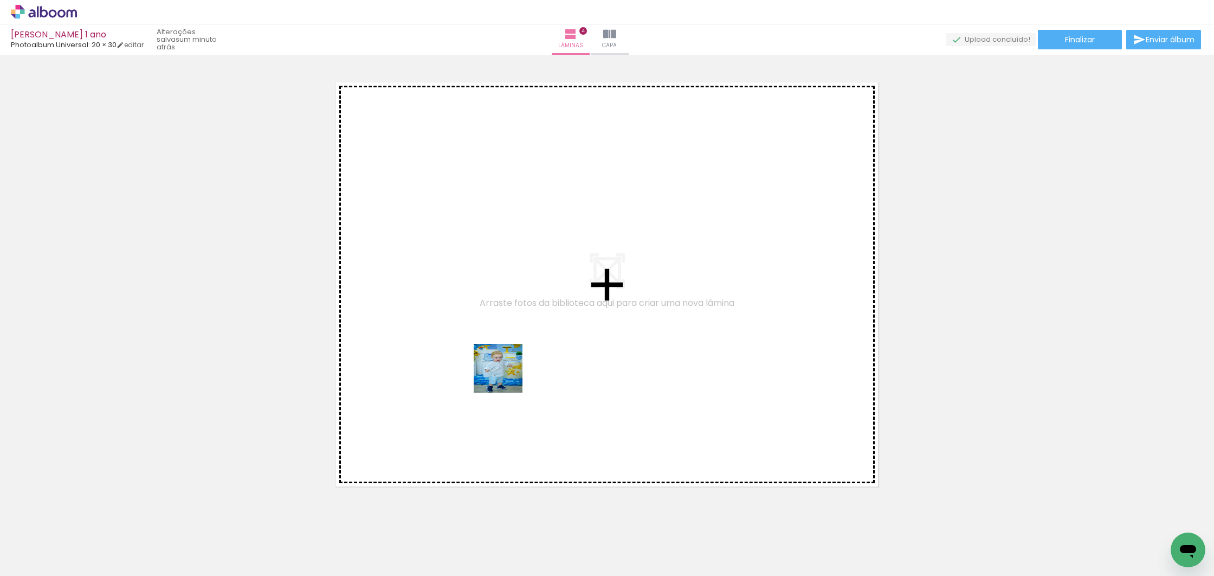
drag, startPoint x: 431, startPoint y: 547, endPoint x: 510, endPoint y: 369, distance: 194.7
click at [510, 358] on quentale-workspace at bounding box center [607, 288] width 1214 height 576
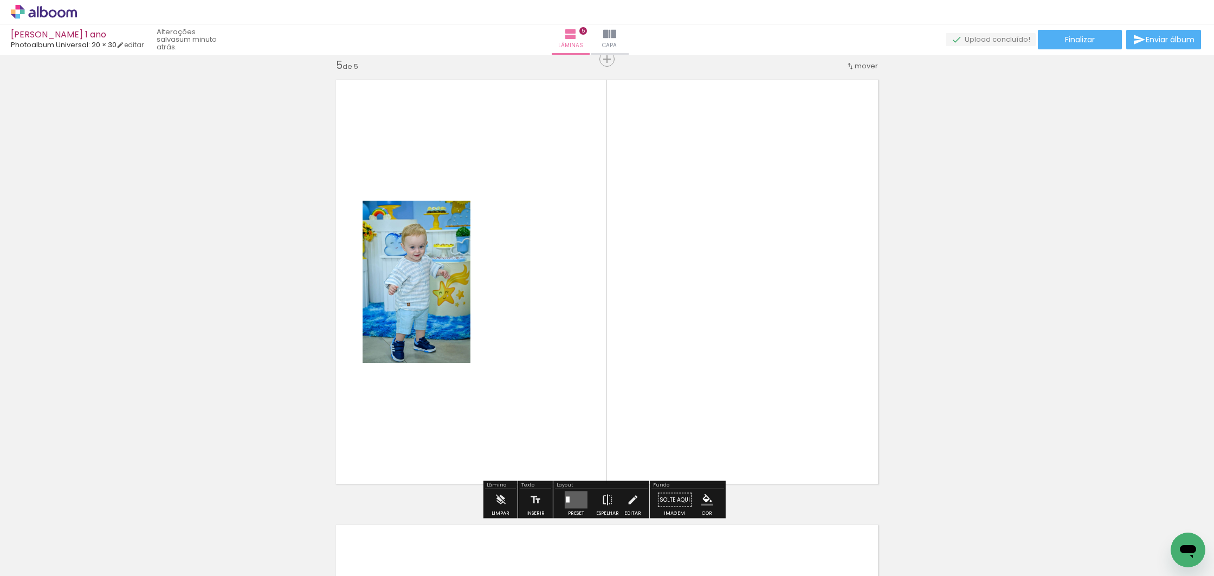
scroll to position [1794, 0]
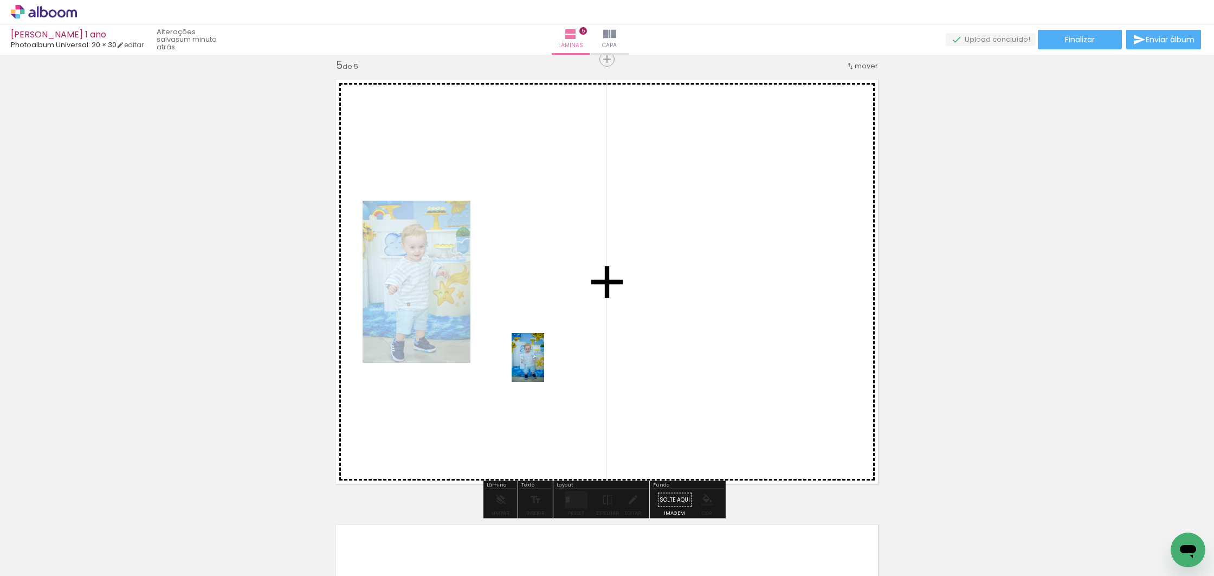
drag, startPoint x: 432, startPoint y: 543, endPoint x: 544, endPoint y: 365, distance: 209.8
click at [544, 365] on quentale-workspace at bounding box center [607, 288] width 1214 height 576
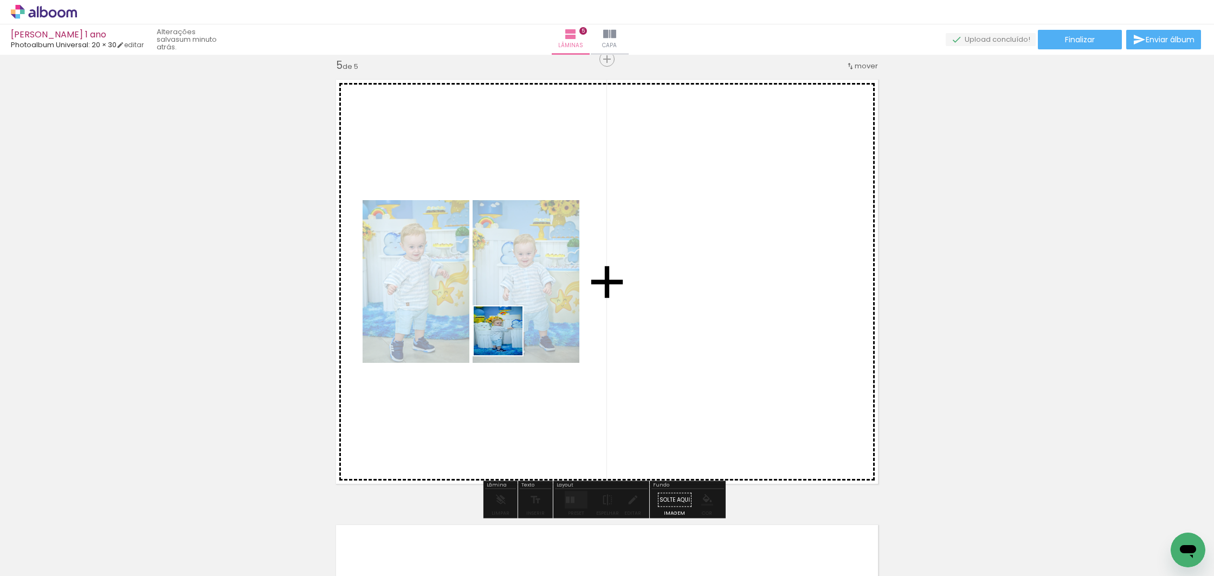
drag, startPoint x: 479, startPoint y: 442, endPoint x: 508, endPoint y: 379, distance: 68.6
click at [511, 319] on quentale-workspace at bounding box center [607, 288] width 1214 height 576
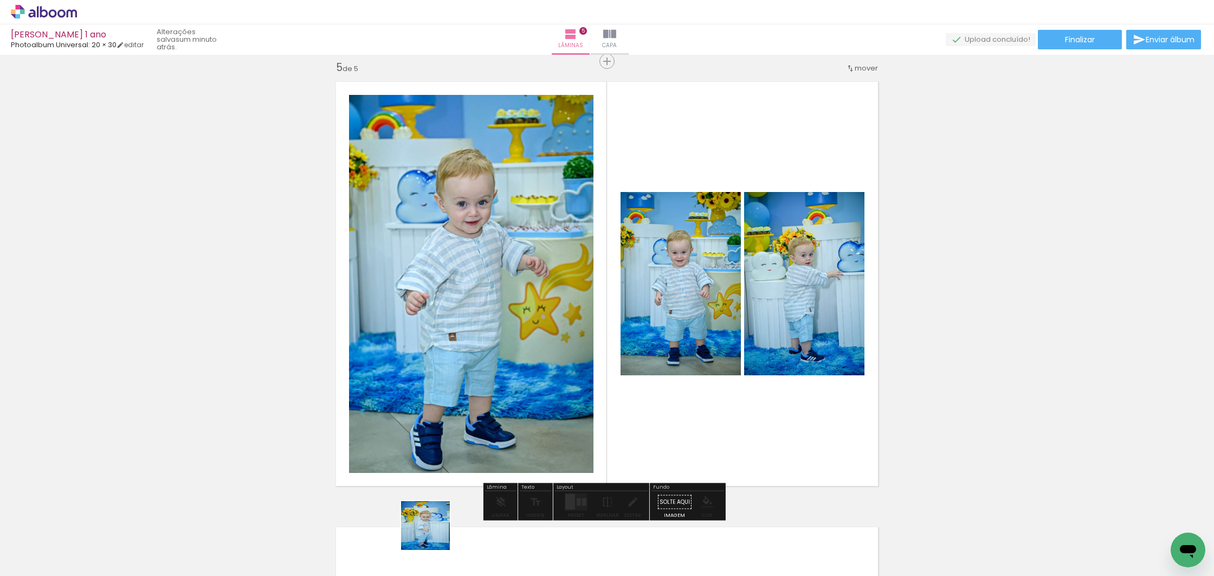
drag, startPoint x: 428, startPoint y: 541, endPoint x: 554, endPoint y: 359, distance: 220.9
click at [554, 347] on quentale-workspace at bounding box center [607, 288] width 1214 height 576
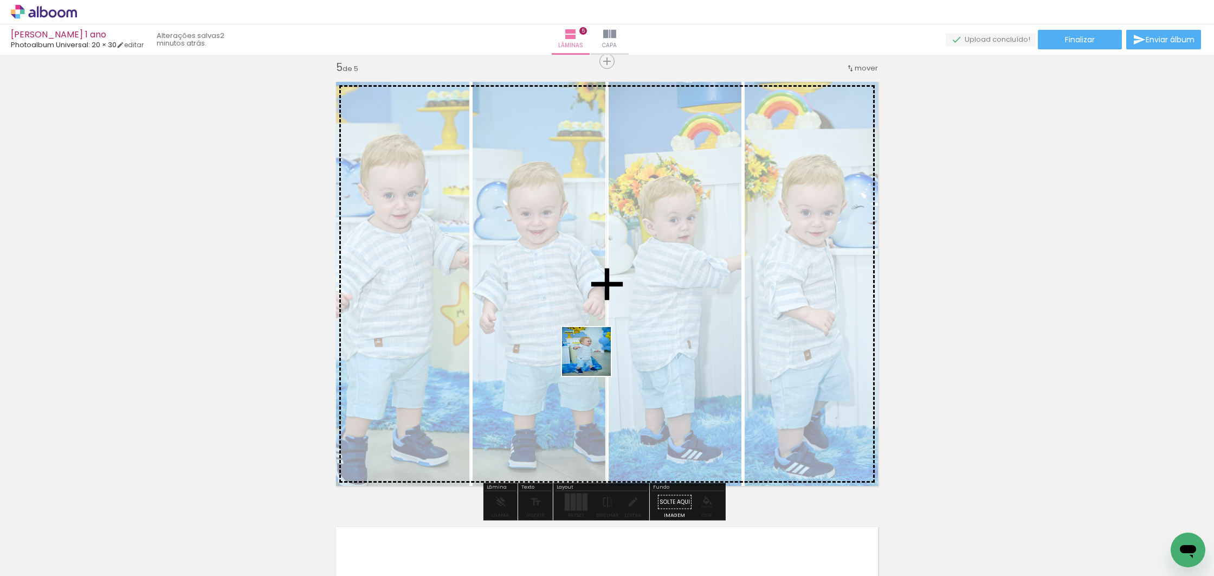
drag, startPoint x: 452, startPoint y: 517, endPoint x: 596, endPoint y: 357, distance: 214.9
click at [596, 357] on quentale-workspace at bounding box center [607, 288] width 1214 height 576
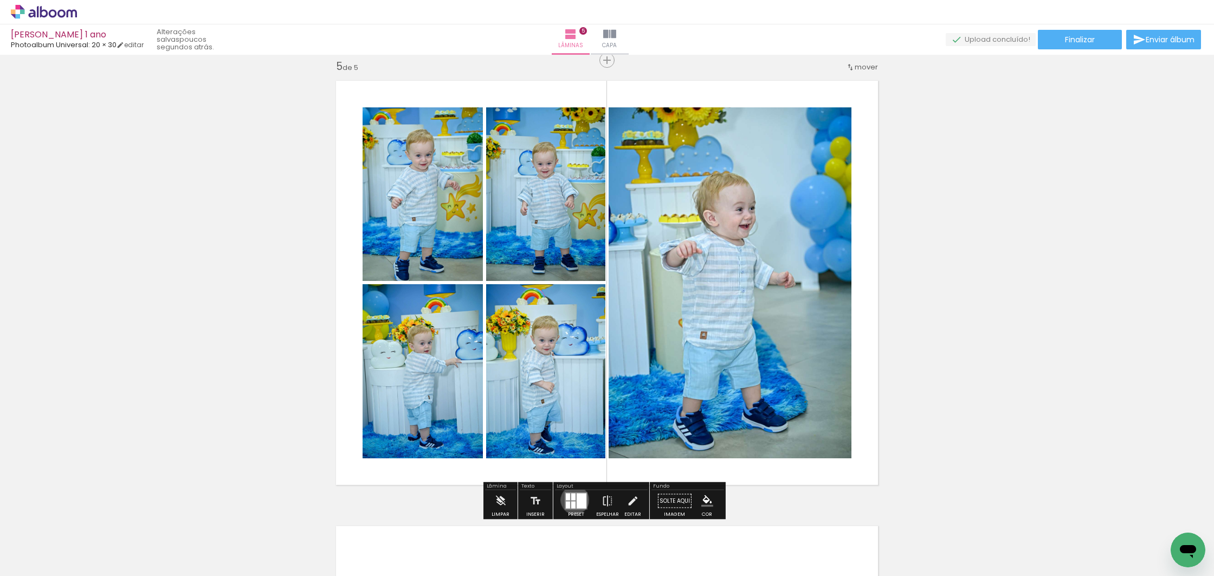
scroll to position [1793, 0]
drag, startPoint x: 572, startPoint y: 499, endPoint x: 674, endPoint y: 455, distance: 110.5
click at [572, 499] on quentale-layouter at bounding box center [576, 500] width 23 height 17
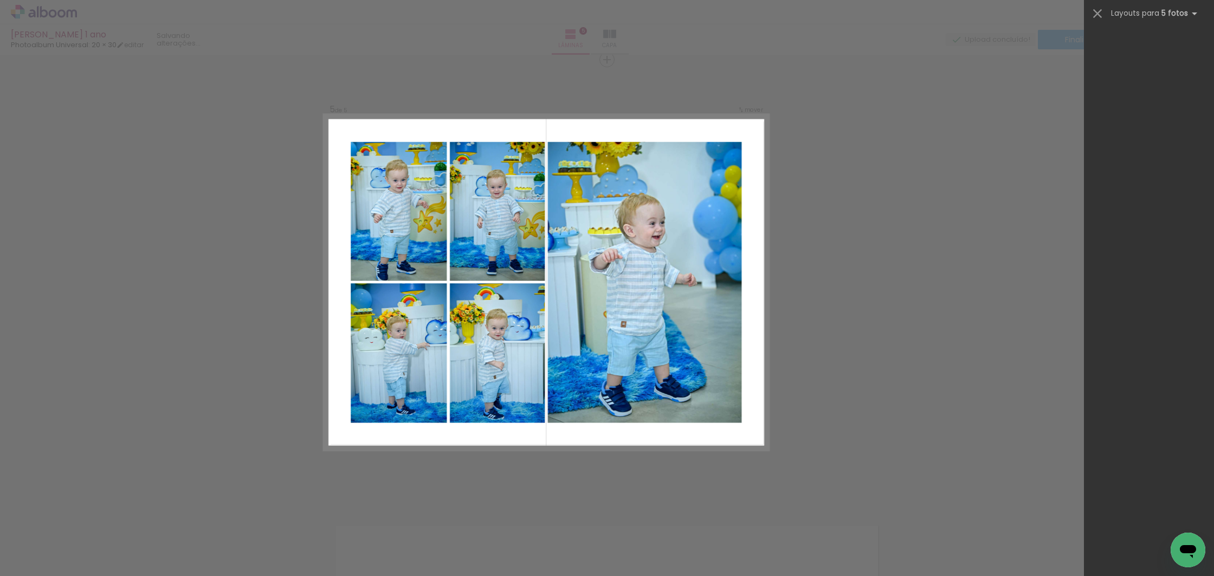
scroll to position [1794, 0]
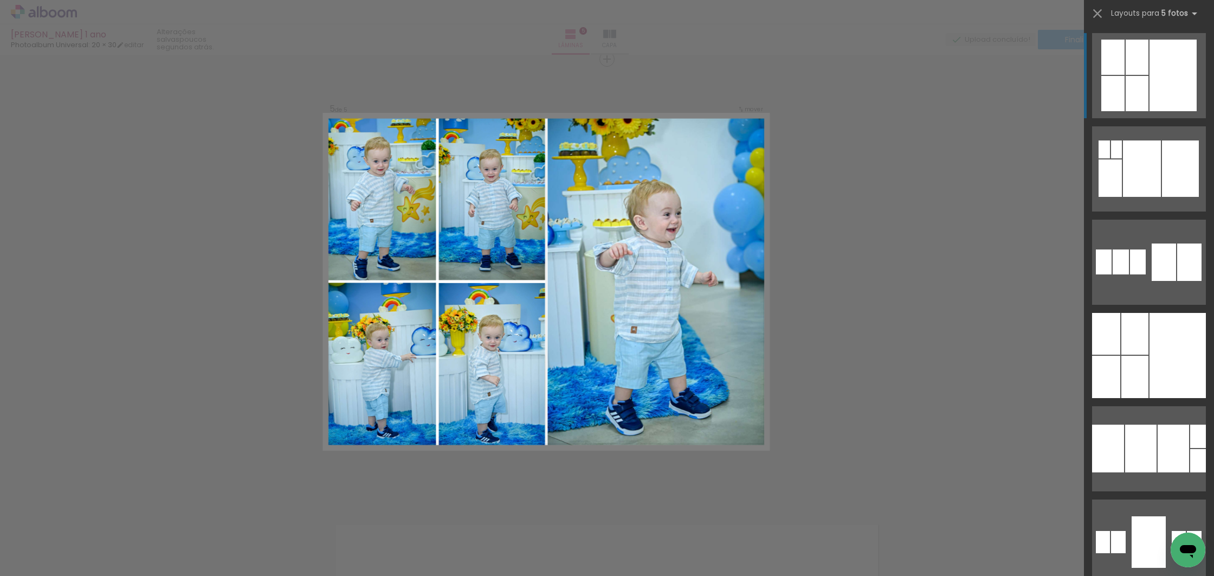
click at [1127, 377] on div at bounding box center [1134, 377] width 27 height 42
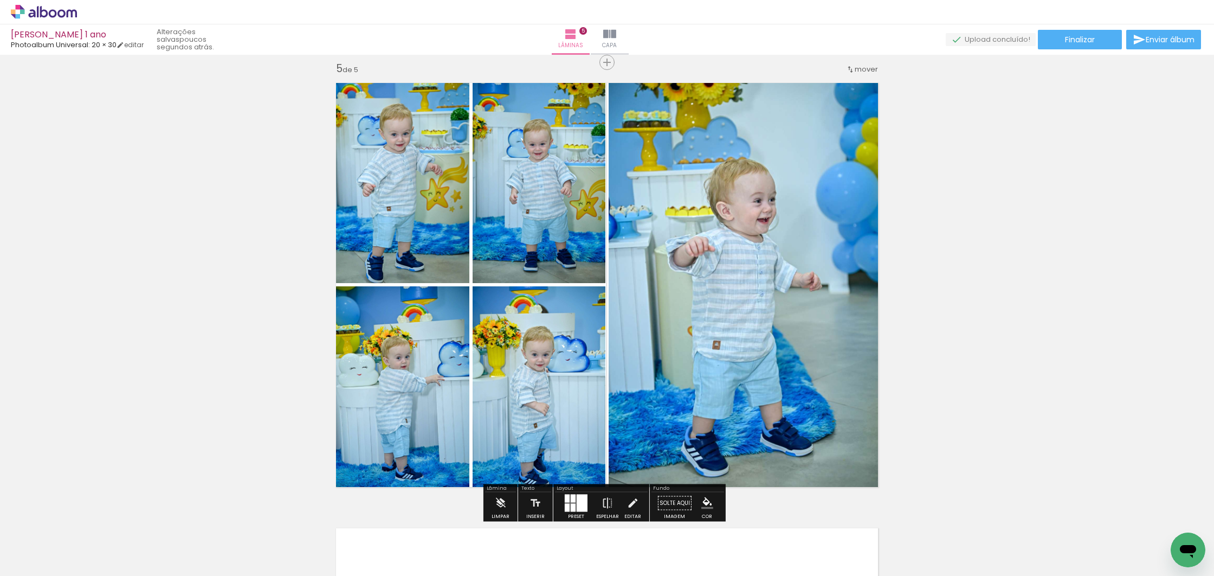
scroll to position [1789, 0]
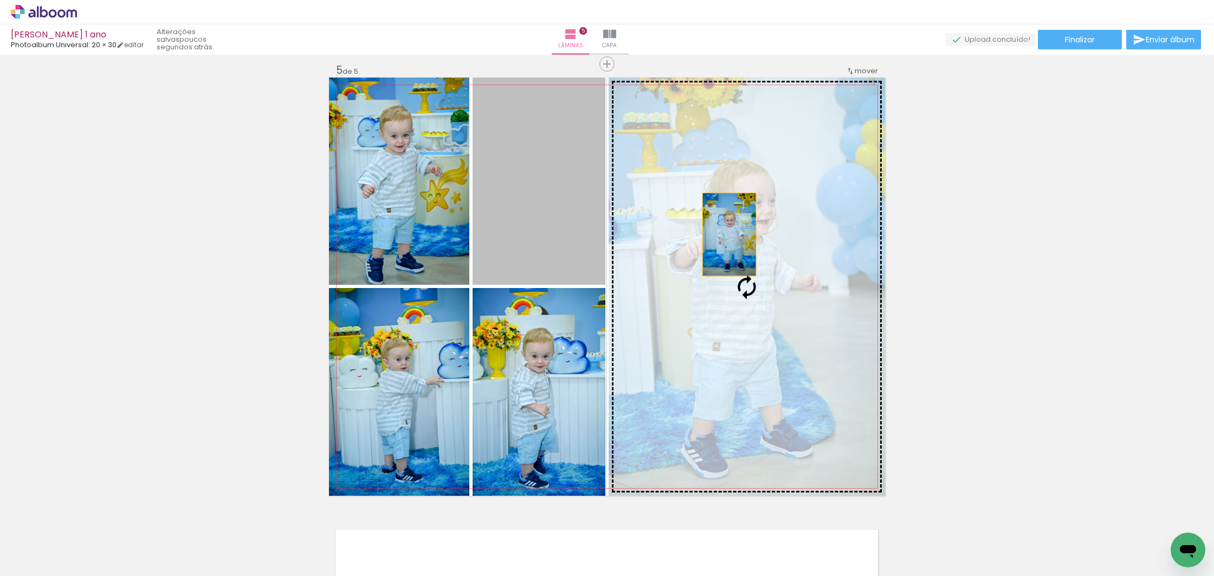
drag, startPoint x: 608, startPoint y: 187, endPoint x: 725, endPoint y: 236, distance: 126.5
click at [0, 0] on slot at bounding box center [0, 0] width 0 height 0
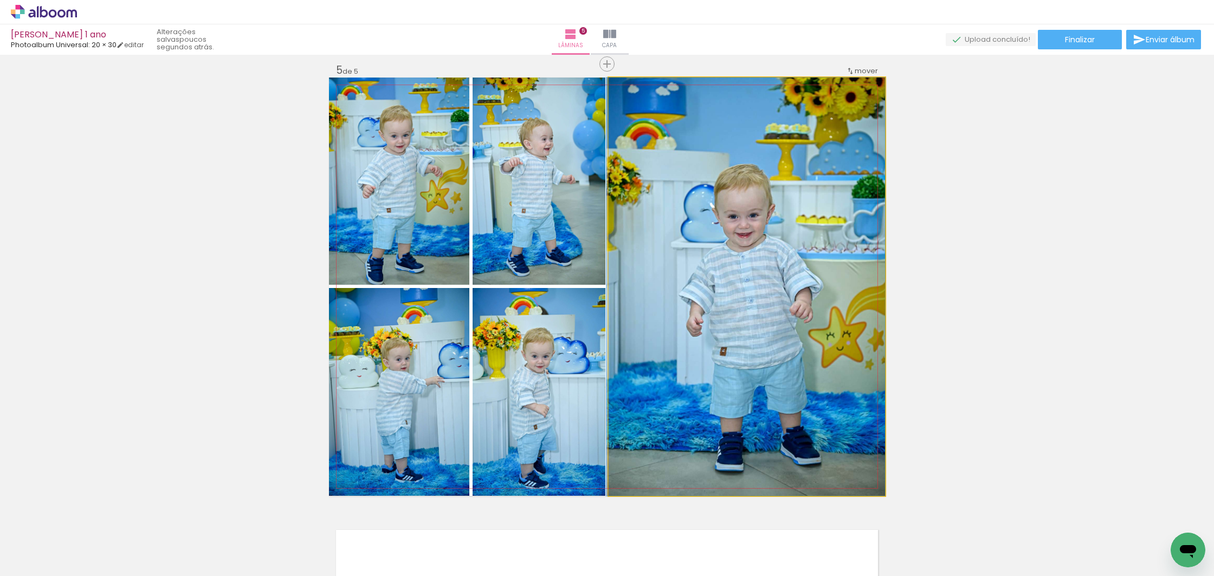
drag, startPoint x: 741, startPoint y: 268, endPoint x: 735, endPoint y: 266, distance: 6.3
click at [736, 266] on div at bounding box center [746, 287] width 279 height 418
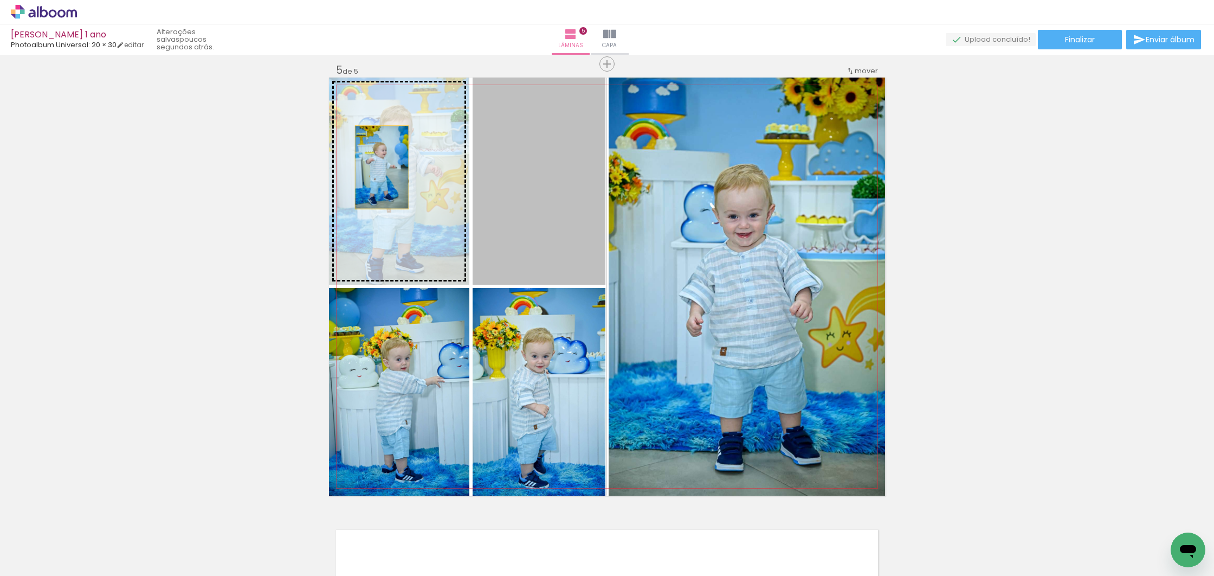
drag, startPoint x: 465, startPoint y: 176, endPoint x: 357, endPoint y: 166, distance: 108.4
click at [0, 0] on slot at bounding box center [0, 0] width 0 height 0
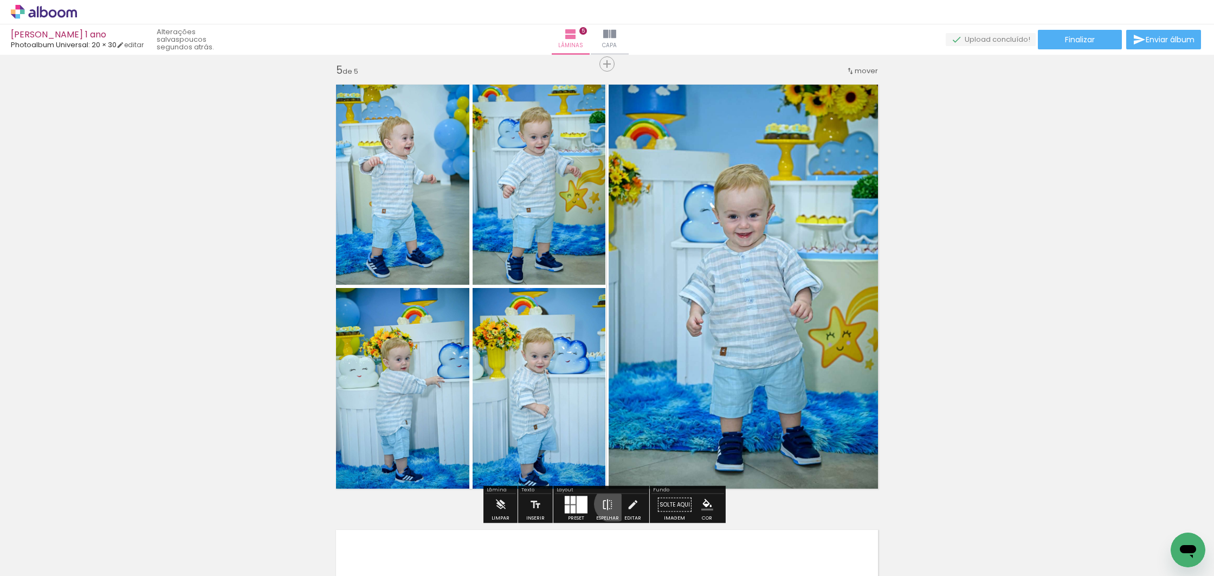
click at [610, 504] on paper-button "Espelhar" at bounding box center [608, 508] width 28 height 28
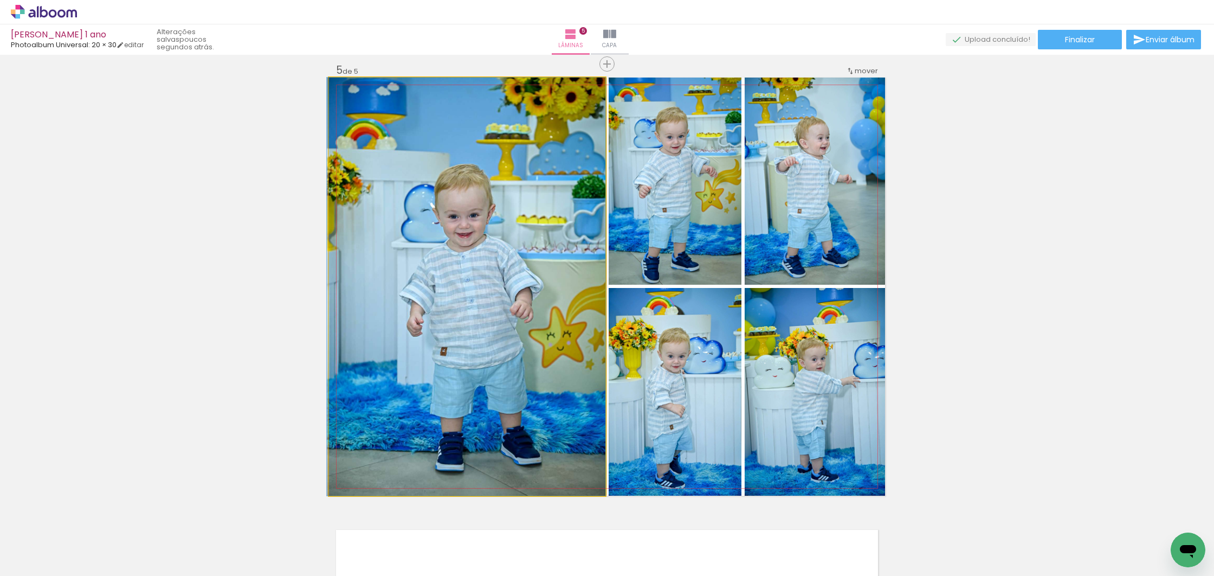
drag, startPoint x: 461, startPoint y: 315, endPoint x: 482, endPoint y: 318, distance: 21.3
click at [451, 314] on div at bounding box center [466, 287] width 279 height 418
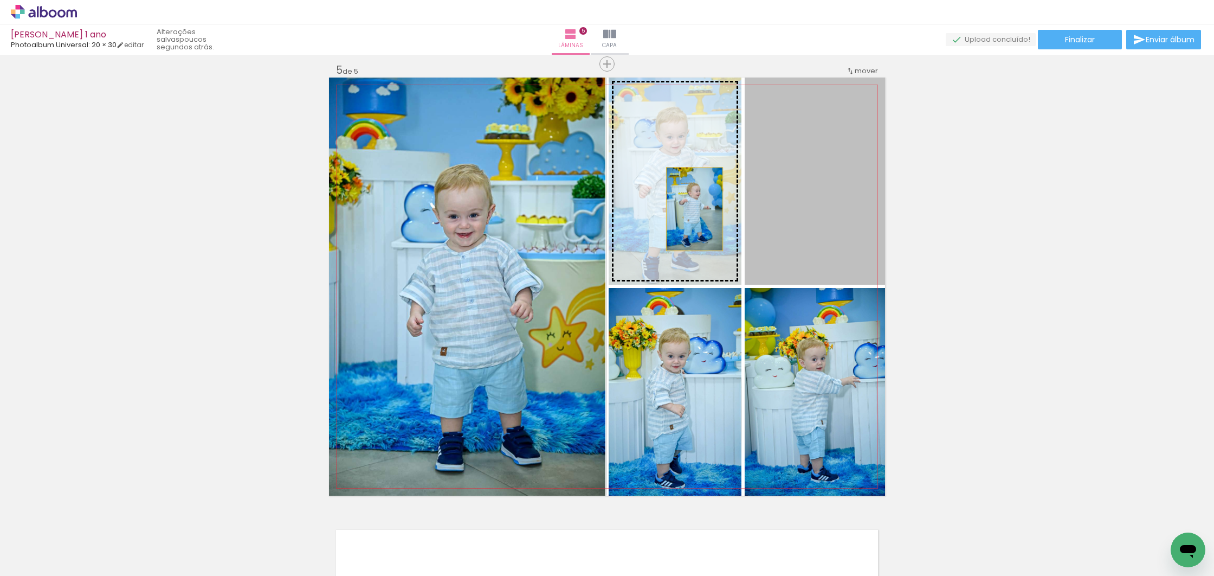
drag, startPoint x: 834, startPoint y: 216, endPoint x: 654, endPoint y: 208, distance: 180.7
click at [0, 0] on slot at bounding box center [0, 0] width 0 height 0
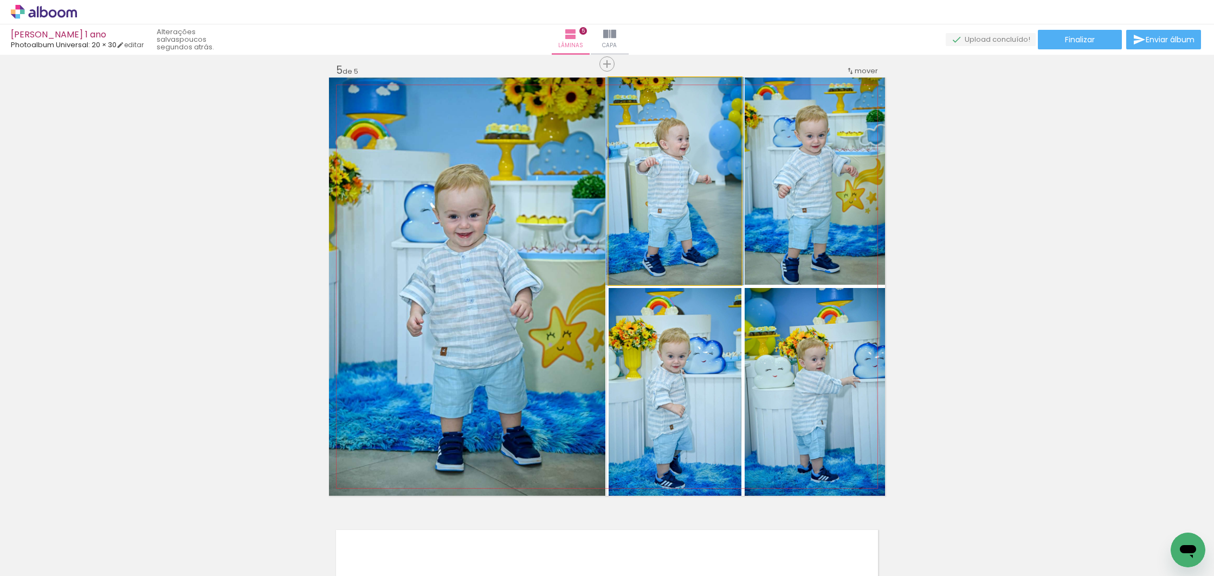
click at [687, 209] on quentale-photo at bounding box center [675, 181] width 133 height 207
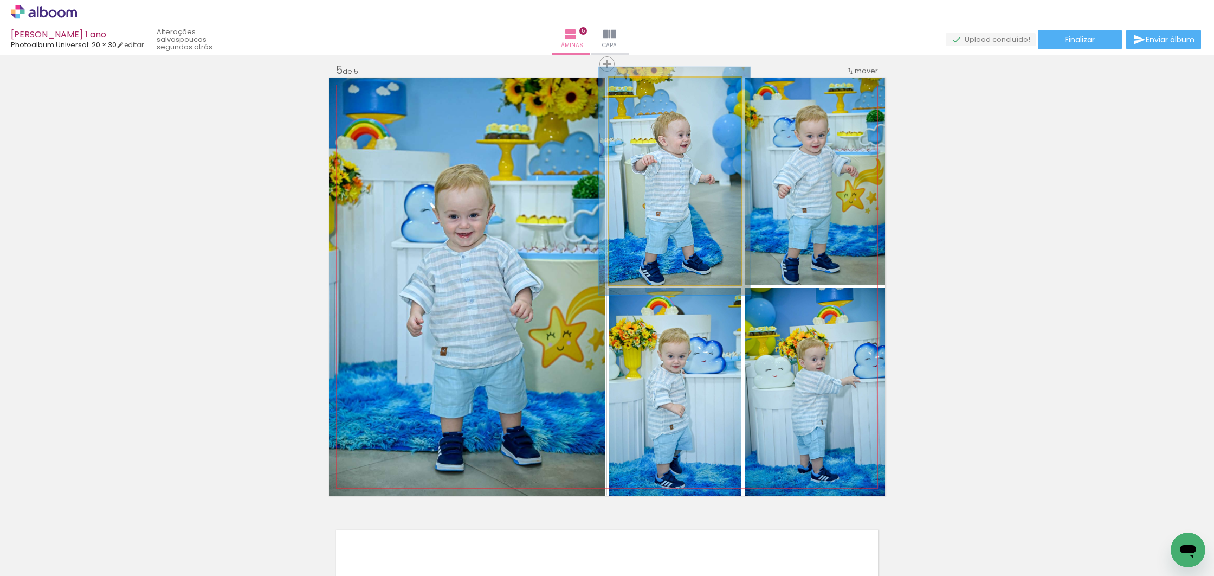
type paper-slider "110"
click at [640, 89] on div at bounding box center [637, 88] width 17 height 17
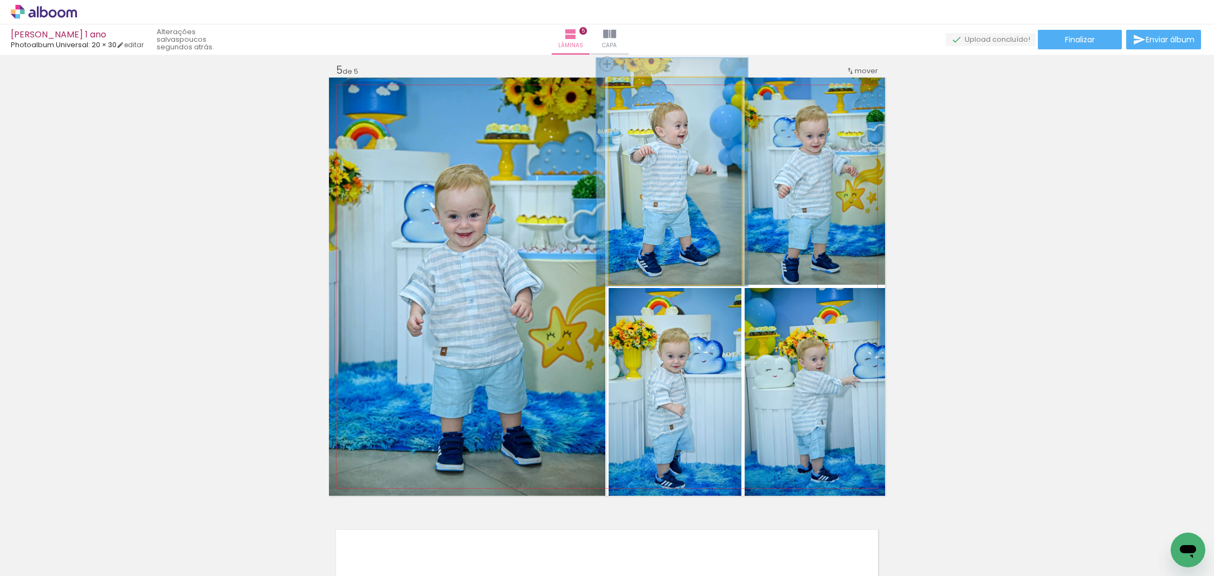
drag, startPoint x: 671, startPoint y: 169, endPoint x: 670, endPoint y: 161, distance: 7.6
click at [668, 159] on div at bounding box center [671, 172] width 151 height 228
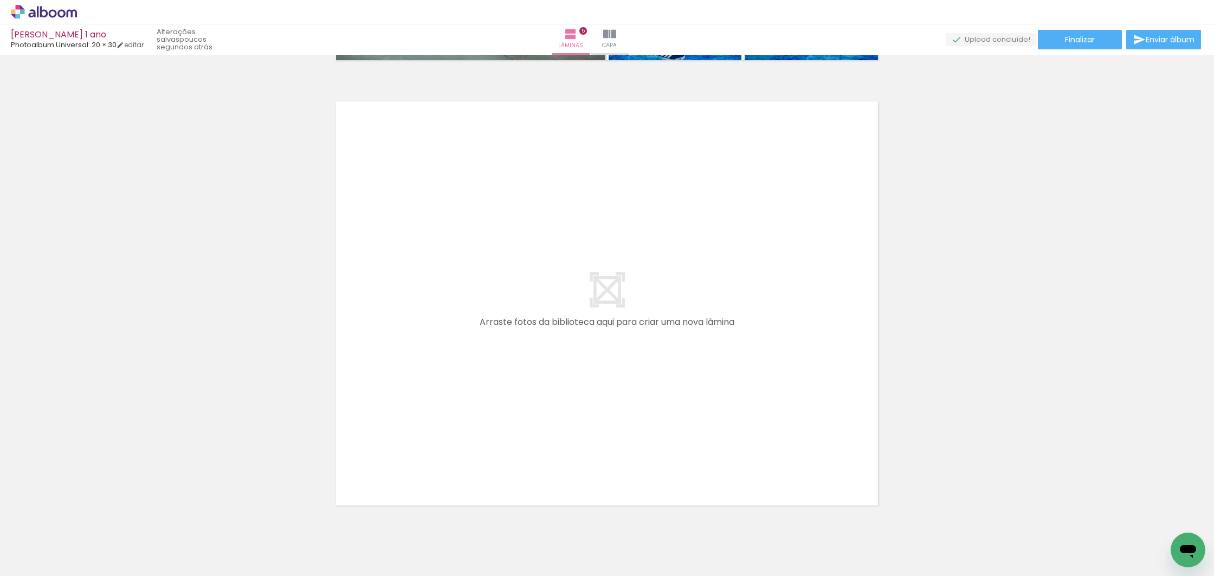
scroll to position [0, 1286]
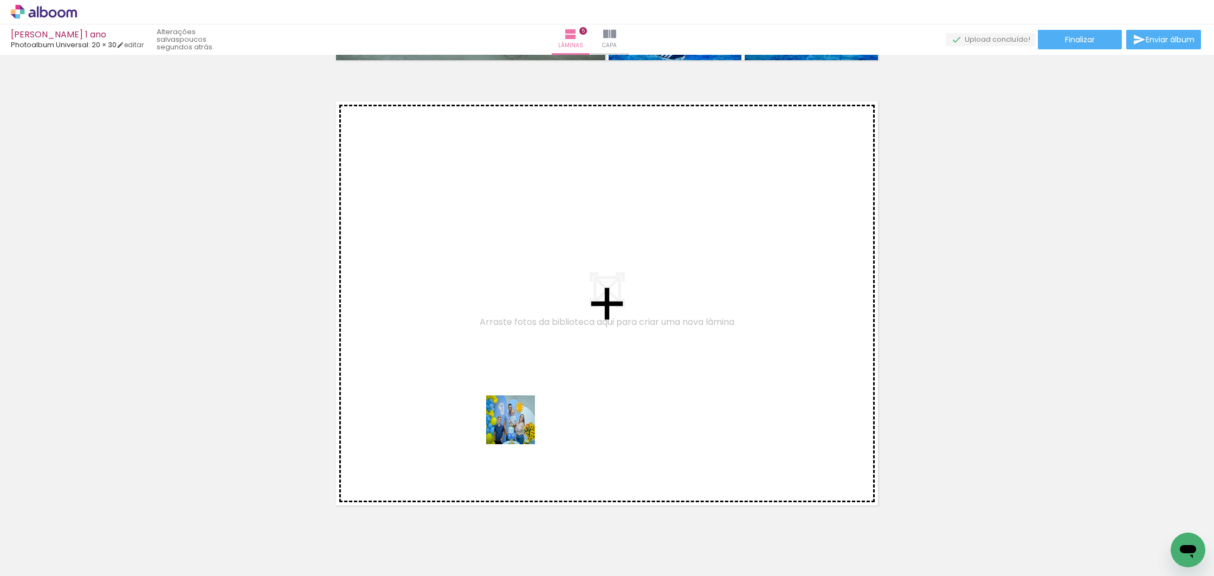
click at [509, 415] on quentale-workspace at bounding box center [607, 288] width 1214 height 576
